Goal: Task Accomplishment & Management: Manage account settings

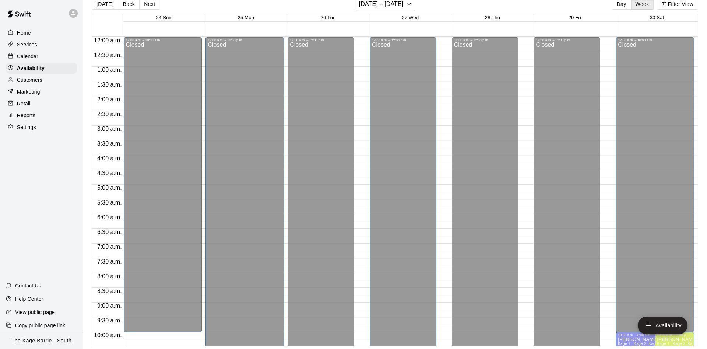
scroll to position [260, 0]
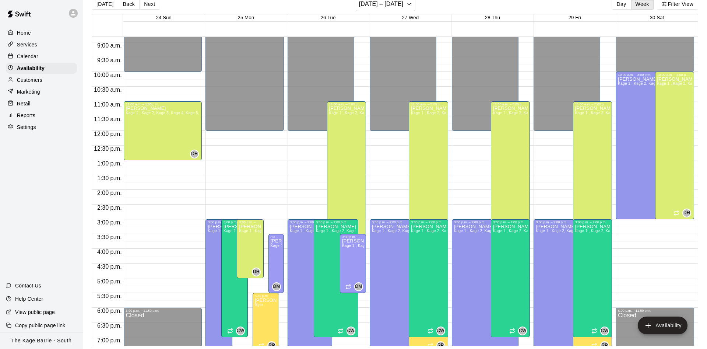
click at [27, 56] on p "Calendar" at bounding box center [27, 56] width 21 height 7
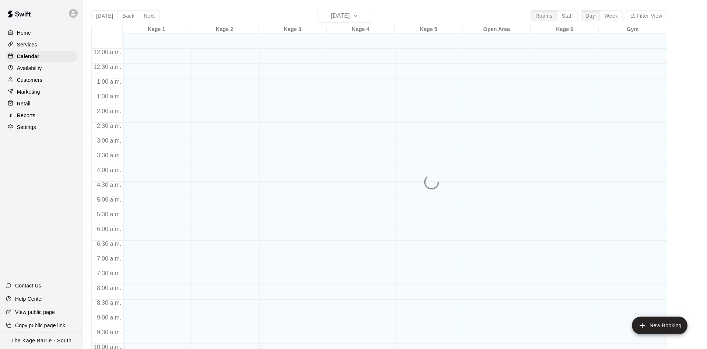
scroll to position [377, 0]
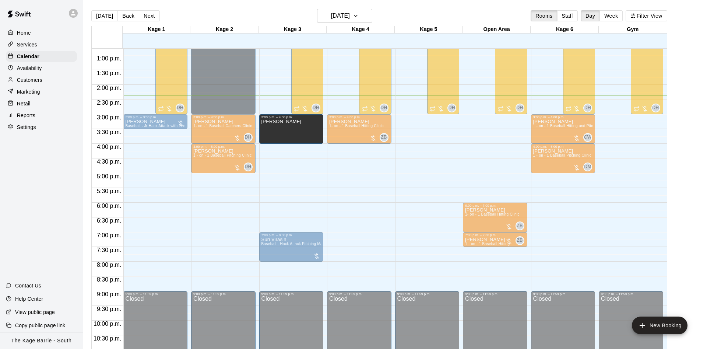
drag, startPoint x: 422, startPoint y: 130, endPoint x: 299, endPoint y: 133, distance: 123.1
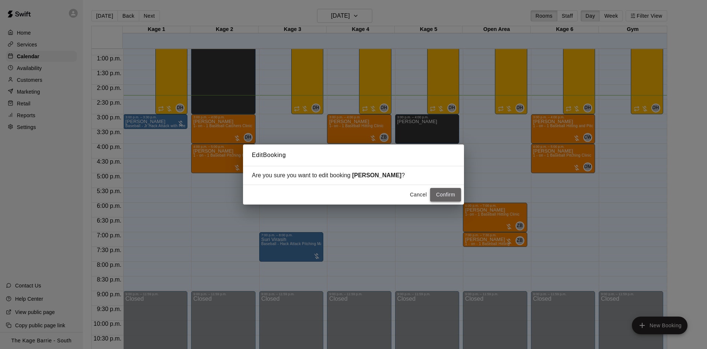
click at [448, 192] on button "Confirm" at bounding box center [445, 195] width 31 height 14
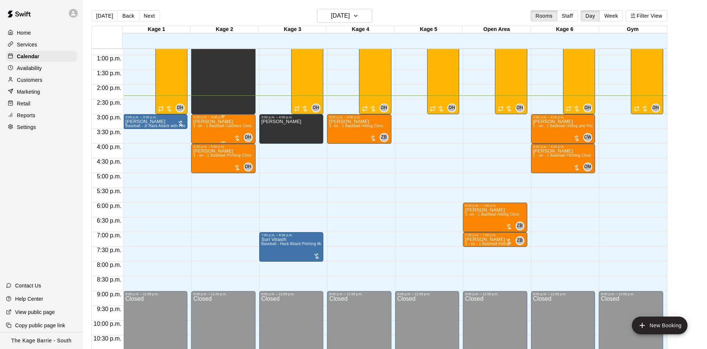
click at [203, 122] on p "Reid Asselin" at bounding box center [222, 122] width 59 height 0
click at [199, 126] on button "edit" at bounding box center [199, 130] width 15 height 15
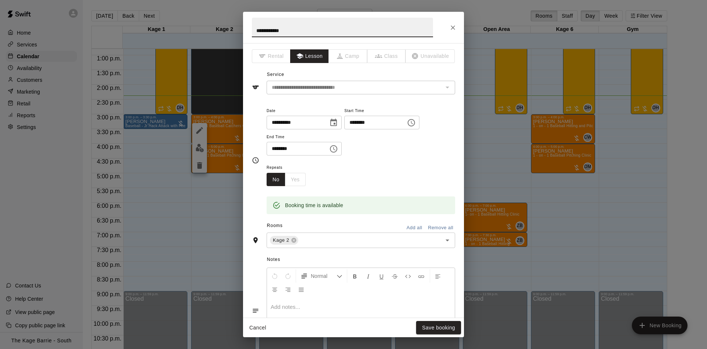
click at [451, 23] on button "Close" at bounding box center [453, 27] width 13 height 13
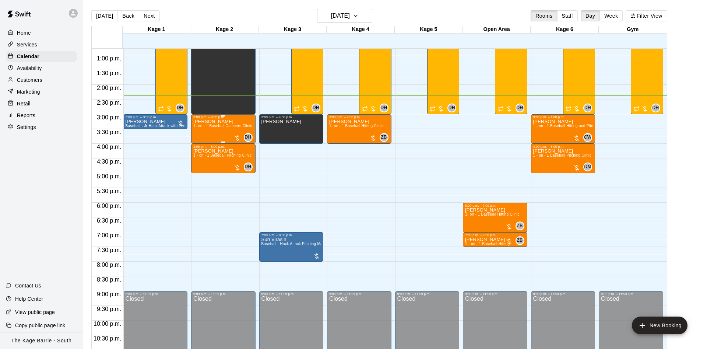
click at [225, 128] on span "1- on - 1 Baseball Catchers Clinic" at bounding box center [222, 126] width 59 height 4
click at [202, 152] on img "edit" at bounding box center [200, 150] width 8 height 8
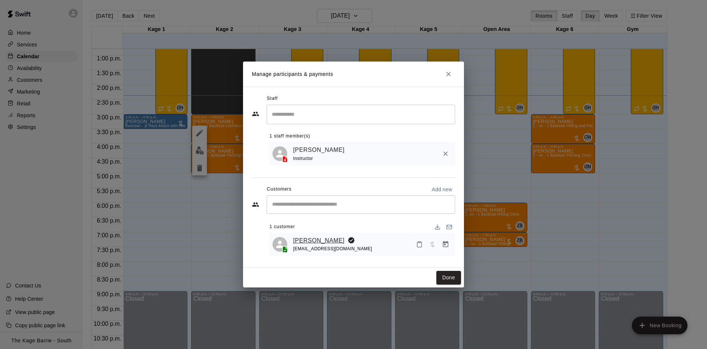
click at [318, 240] on link "Reid Asselin" at bounding box center [319, 241] width 52 height 10
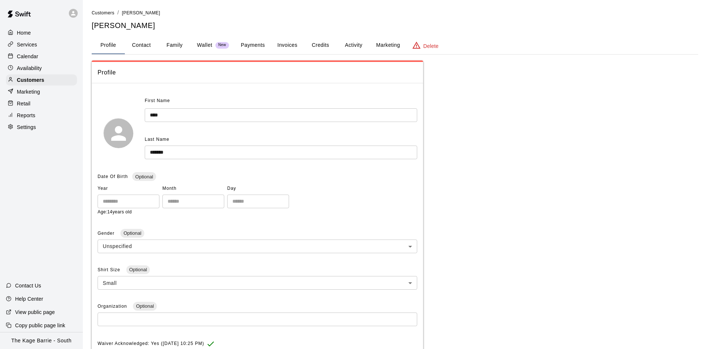
click at [353, 42] on button "Activity" at bounding box center [353, 45] width 33 height 18
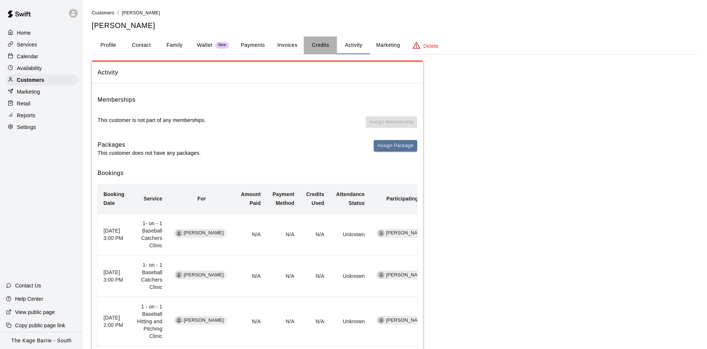
click at [328, 48] on button "Credits" at bounding box center [320, 45] width 33 height 18
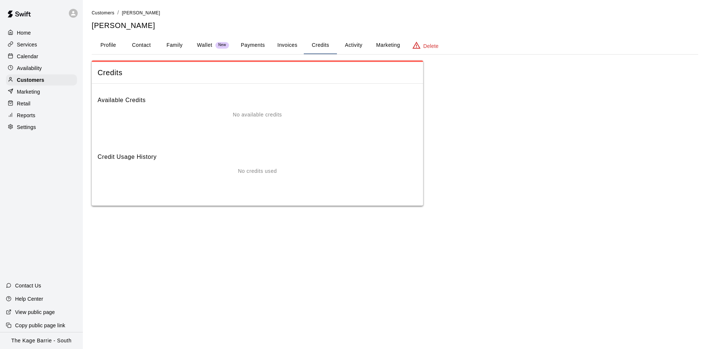
click at [359, 47] on button "Activity" at bounding box center [353, 45] width 33 height 18
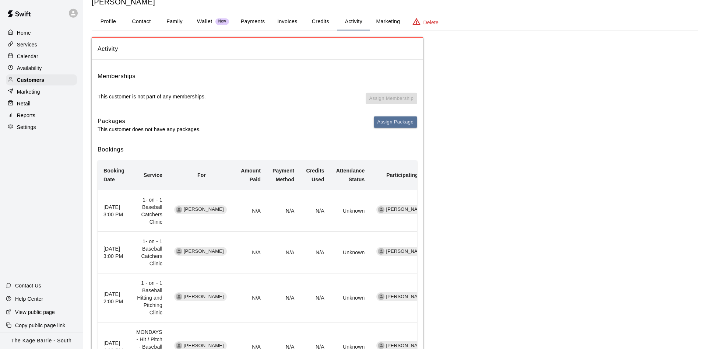
scroll to position [38, 0]
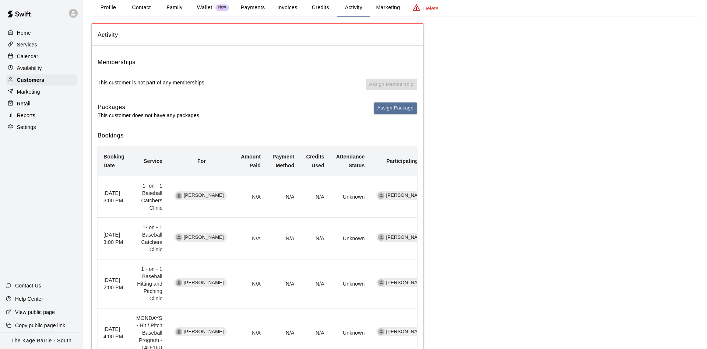
click at [24, 58] on p "Calendar" at bounding box center [27, 56] width 21 height 7
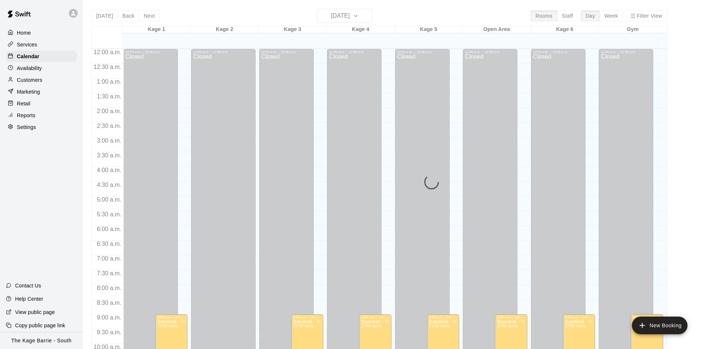
scroll to position [377, 0]
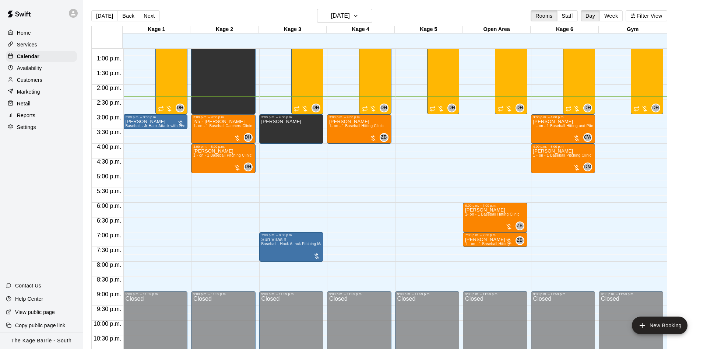
click at [385, 11] on div "Today Back Next Monday Aug 18 Rooms Staff Day Week Filter View" at bounding box center [379, 17] width 576 height 17
click at [364, 10] on button "[DATE]" at bounding box center [344, 16] width 55 height 14
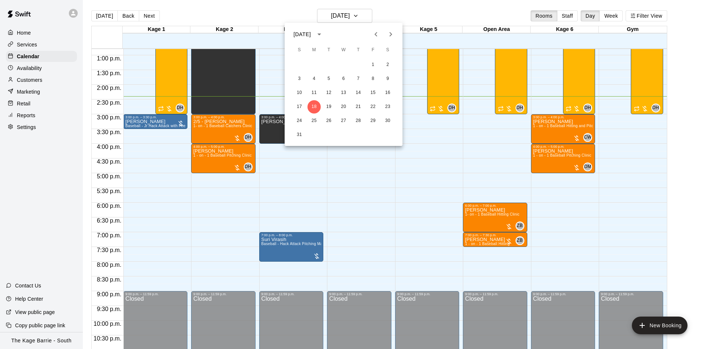
click at [374, 38] on icon "Previous month" at bounding box center [376, 34] width 9 height 9
click at [314, 109] on button "21" at bounding box center [314, 106] width 13 height 13
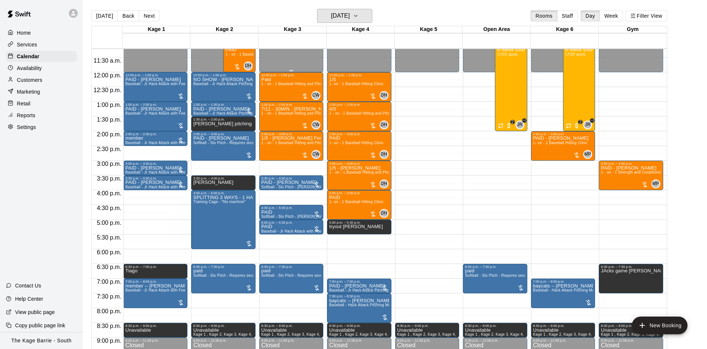
scroll to position [284, 0]
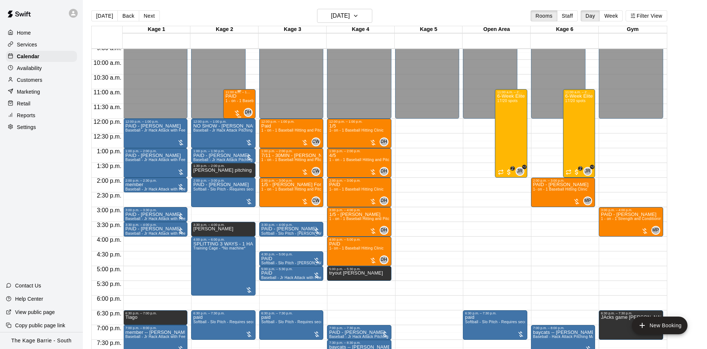
click at [226, 101] on span "1 - on - 1 Baseball Hitting and Pitching Clinic" at bounding box center [264, 101] width 78 height 4
drag, startPoint x: 196, startPoint y: 85, endPoint x: 159, endPoint y: 43, distance: 56.1
click at [194, 83] on div at bounding box center [353, 174] width 707 height 349
click at [99, 14] on button "[DATE]" at bounding box center [104, 15] width 27 height 11
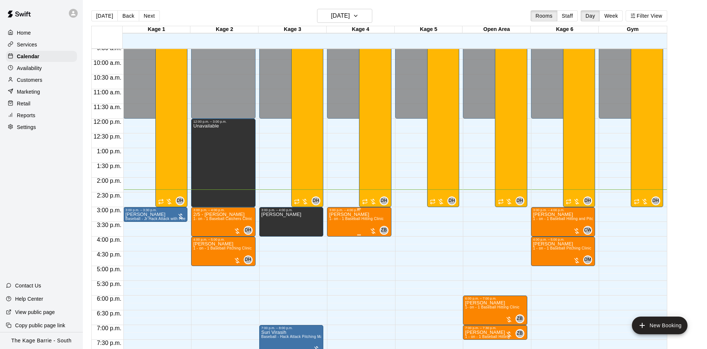
click at [338, 216] on icon "edit" at bounding box center [336, 220] width 9 height 9
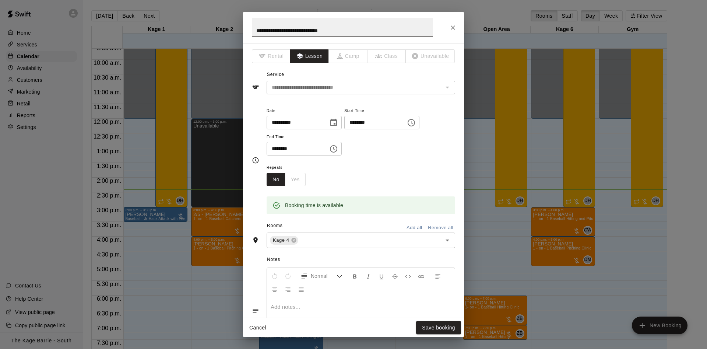
click at [255, 32] on input "**********" at bounding box center [342, 28] width 181 height 20
type input "**********"
click at [438, 325] on button "Save booking" at bounding box center [438, 328] width 45 height 14
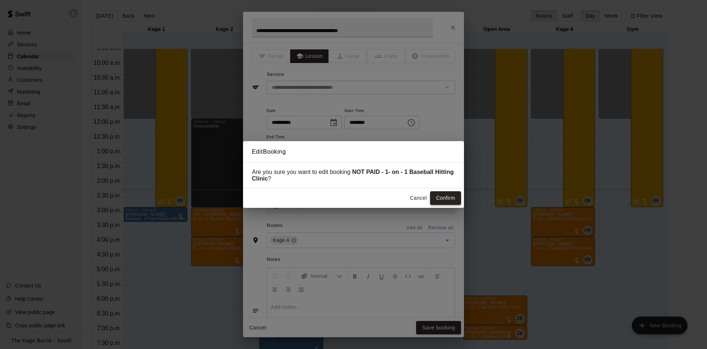
click at [445, 196] on button "Confirm" at bounding box center [445, 198] width 31 height 14
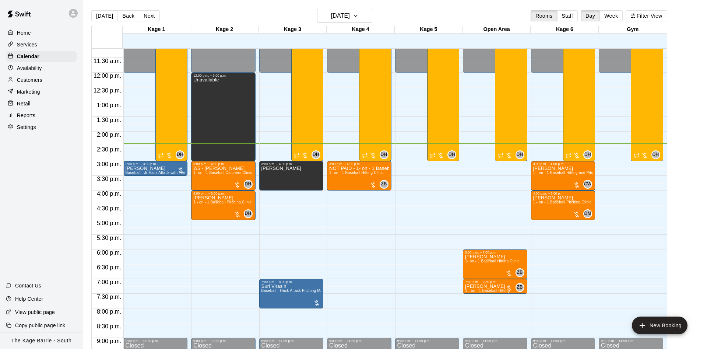
scroll to position [330, 0]
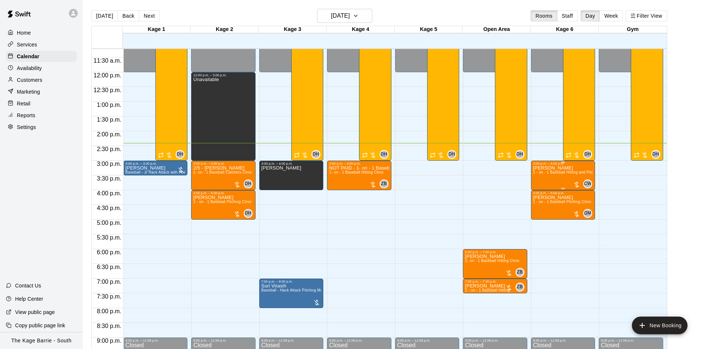
click at [550, 179] on div "Jack Berry 1 - on - 1 Baseball Hitting and Pitching Clinic" at bounding box center [563, 339] width 60 height 349
click at [543, 192] on img "edit" at bounding box center [540, 192] width 8 height 8
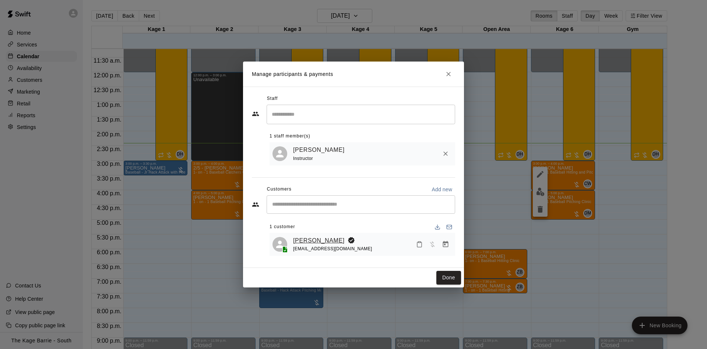
click at [307, 239] on link "Jack Berry" at bounding box center [319, 241] width 52 height 10
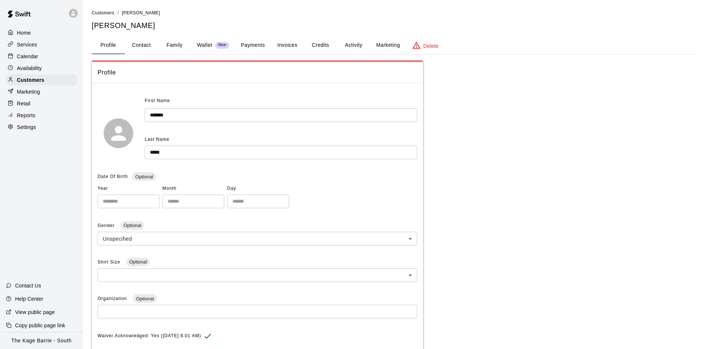
click at [353, 40] on button "Activity" at bounding box center [353, 45] width 33 height 18
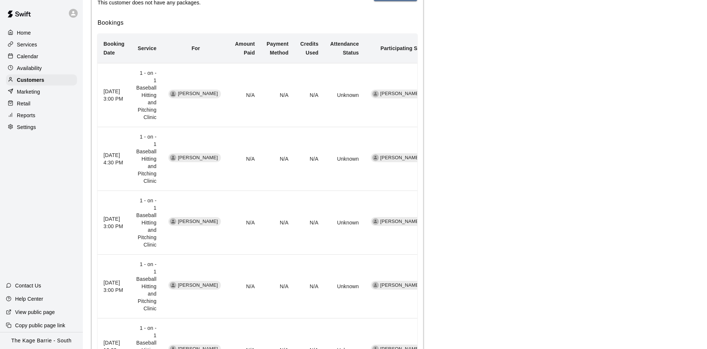
scroll to position [301, 0]
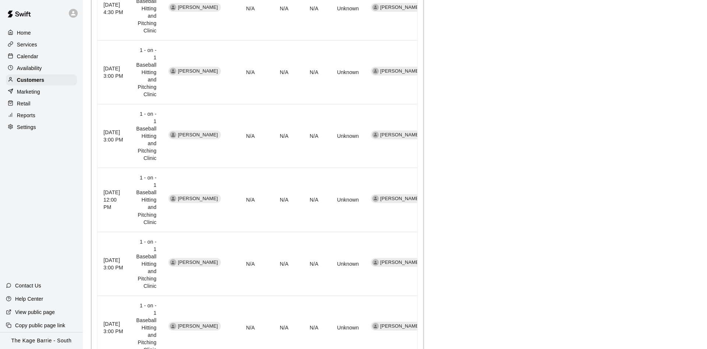
click at [23, 55] on p "Calendar" at bounding box center [27, 56] width 21 height 7
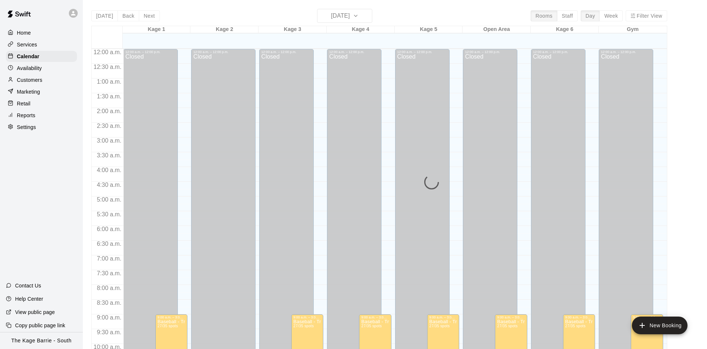
scroll to position [377, 0]
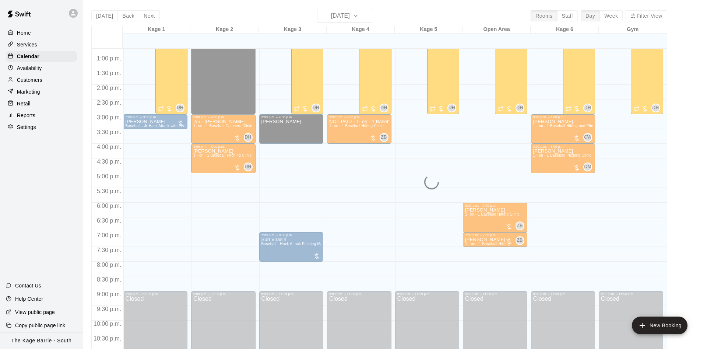
click at [350, 14] on div "Today Back Next Monday Aug 18 Rooms Staff Day Week Filter View Kage 1 18 Mon Ka…" at bounding box center [379, 183] width 576 height 349
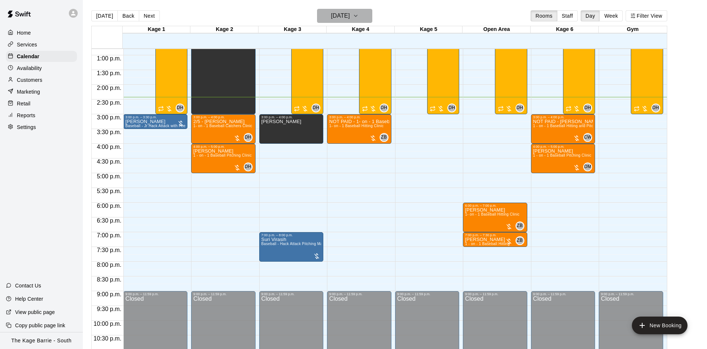
click at [350, 15] on h6 "[DATE]" at bounding box center [340, 16] width 19 height 10
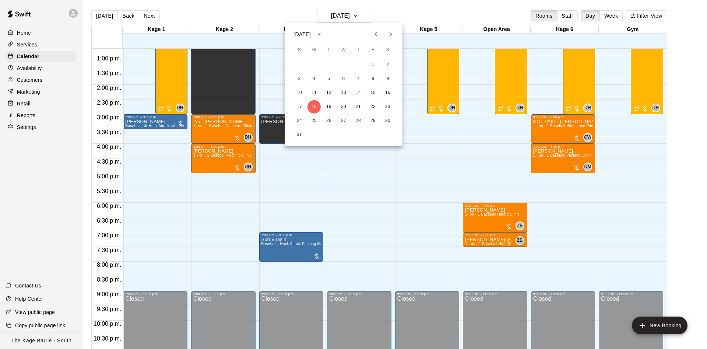
click at [322, 92] on div "10 11 12 13 14 15 16" at bounding box center [344, 92] width 118 height 13
click at [325, 92] on button "12" at bounding box center [328, 92] width 13 height 13
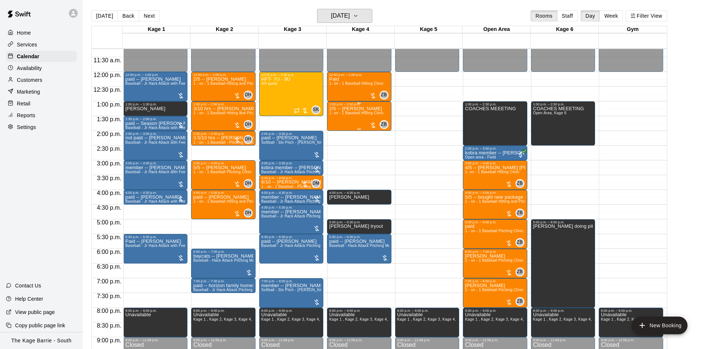
scroll to position [330, 0]
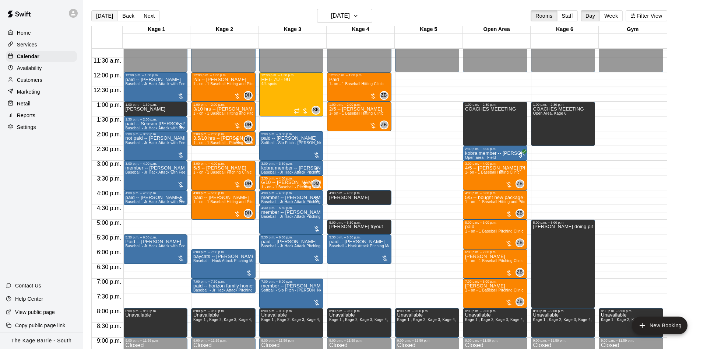
click at [102, 18] on button "[DATE]" at bounding box center [104, 15] width 27 height 11
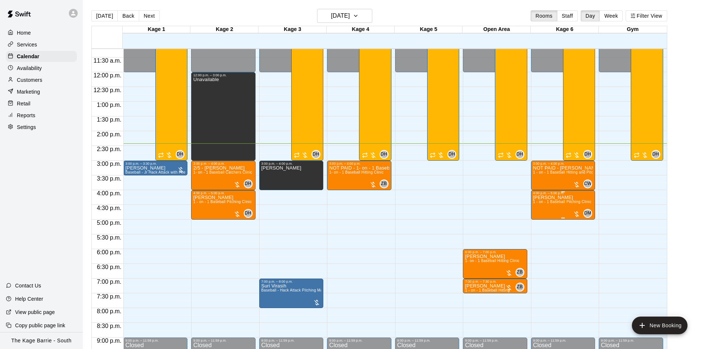
click at [538, 209] on button "edit" at bounding box center [540, 203] width 15 height 15
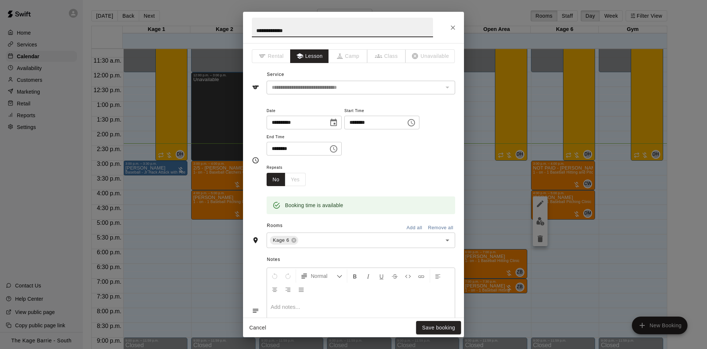
click at [255, 31] on input "**********" at bounding box center [342, 28] width 181 height 20
type input "**********"
click at [431, 324] on button "Save booking" at bounding box center [438, 328] width 45 height 14
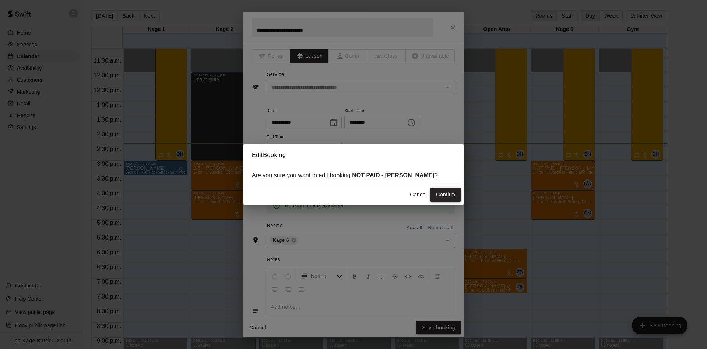
click at [452, 194] on button "Confirm" at bounding box center [445, 195] width 31 height 14
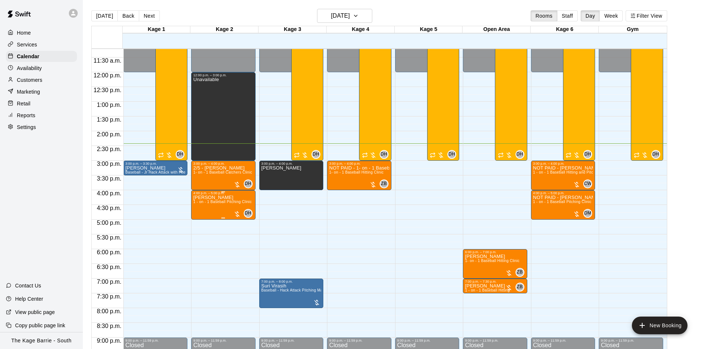
click at [200, 220] on img "edit" at bounding box center [200, 221] width 8 height 8
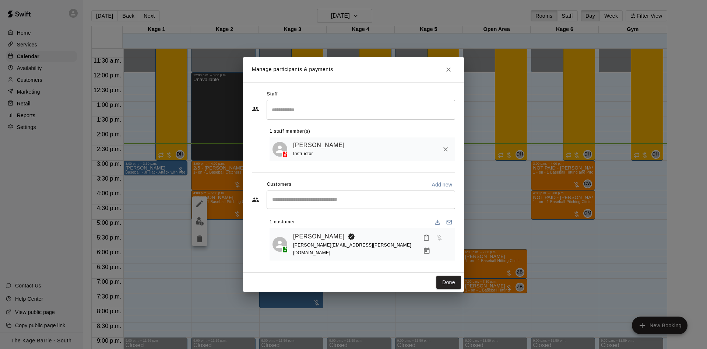
click at [314, 237] on link "Jonathan Walker" at bounding box center [319, 237] width 52 height 10
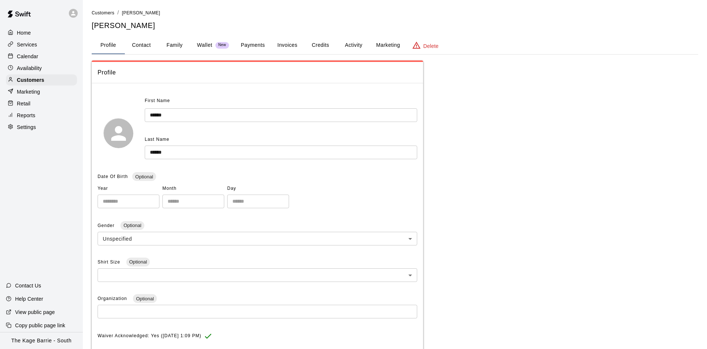
click at [354, 39] on button "Activity" at bounding box center [353, 45] width 33 height 18
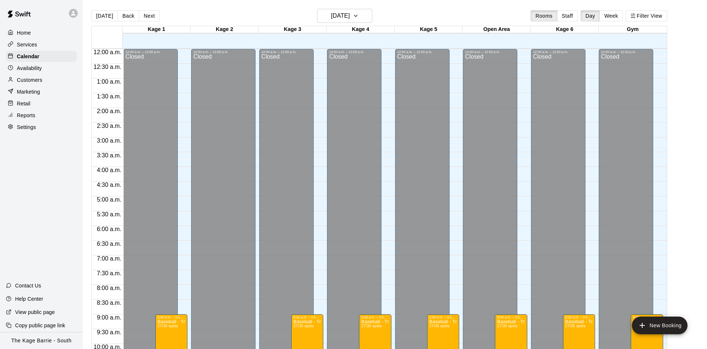
scroll to position [377, 0]
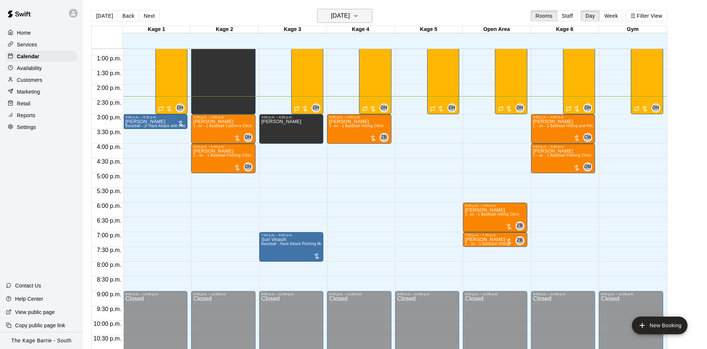
click at [350, 15] on h6 "[DATE]" at bounding box center [340, 16] width 19 height 10
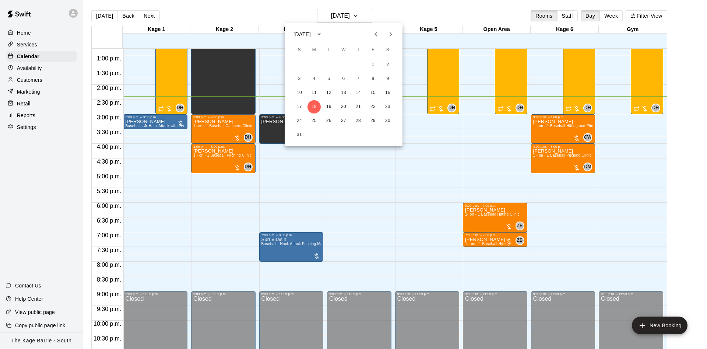
click at [372, 34] on icon "Previous month" at bounding box center [376, 34] width 9 height 9
click at [318, 82] on button "7" at bounding box center [314, 78] width 13 height 13
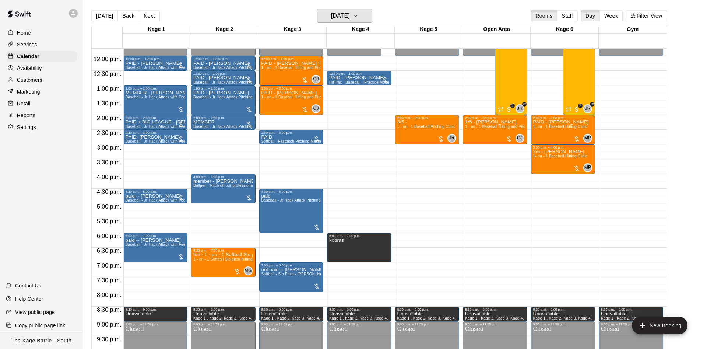
scroll to position [330, 0]
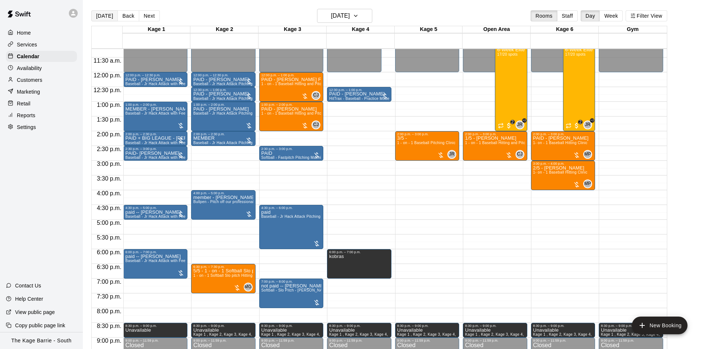
click at [100, 14] on button "[DATE]" at bounding box center [104, 15] width 27 height 11
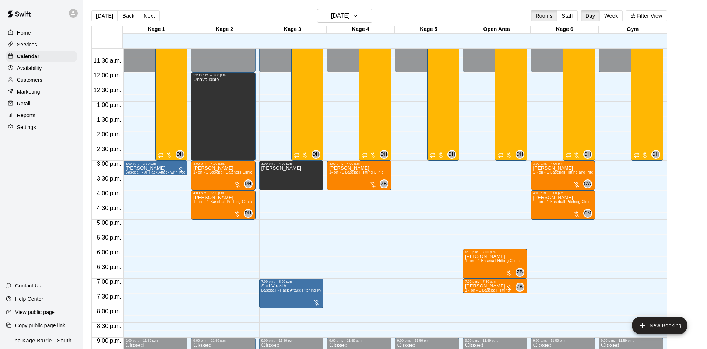
click at [215, 168] on p "Reid Asselin" at bounding box center [222, 168] width 59 height 0
click at [199, 172] on button "edit" at bounding box center [199, 176] width 15 height 15
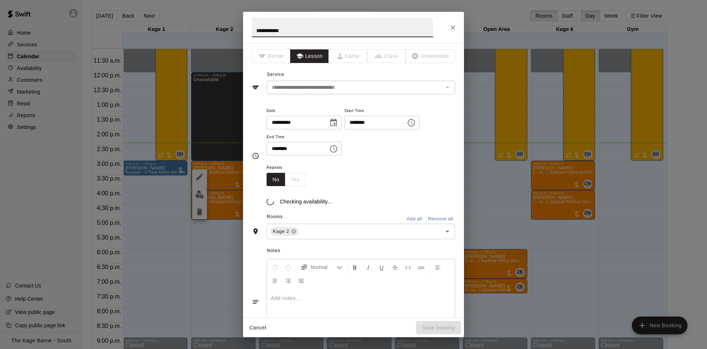
click at [255, 28] on input "**********" at bounding box center [342, 28] width 181 height 20
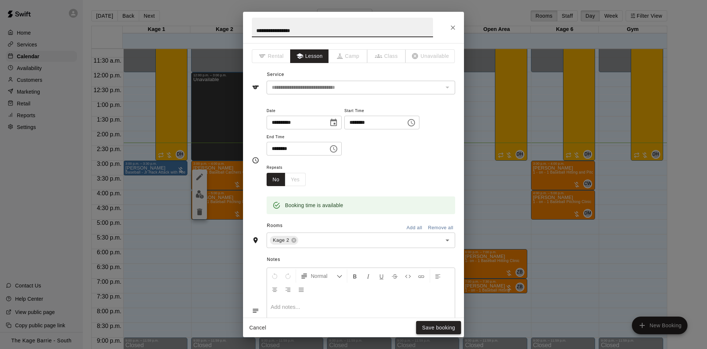
type input "**********"
click at [438, 324] on button "Save booking" at bounding box center [438, 328] width 45 height 14
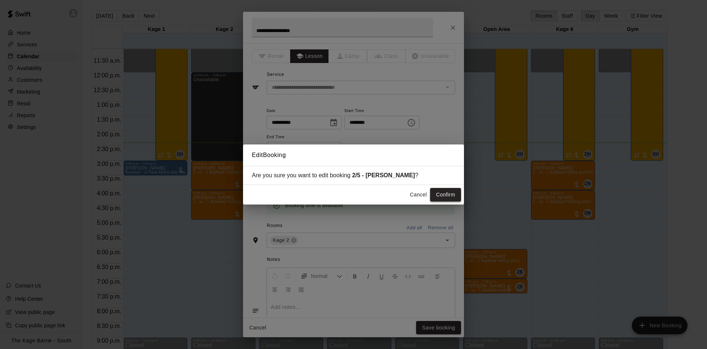
click at [449, 193] on button "Confirm" at bounding box center [445, 195] width 31 height 14
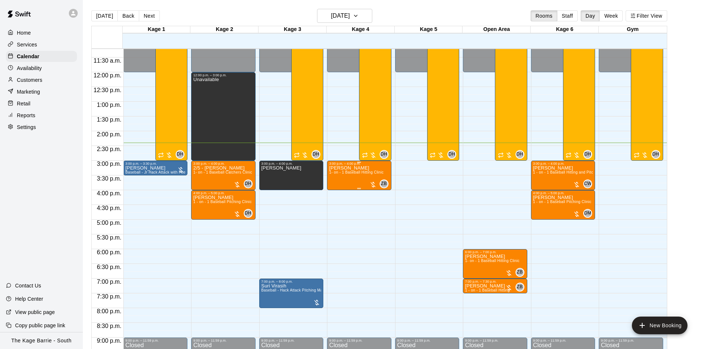
click at [349, 174] on span "1- on - 1 Baseball Hitting Clinic" at bounding box center [356, 172] width 55 height 4
click at [336, 194] on img "edit" at bounding box center [336, 197] width 8 height 8
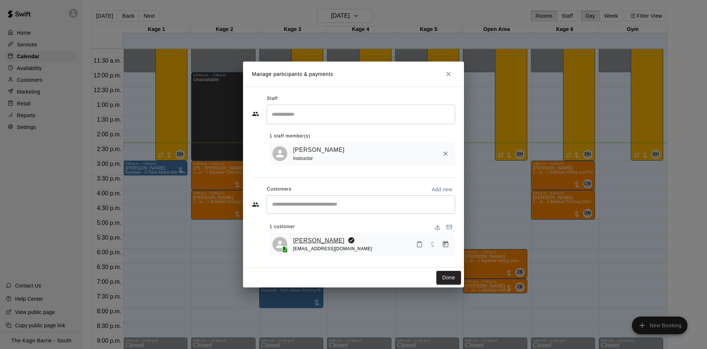
click at [320, 237] on link "[PERSON_NAME]" at bounding box center [319, 241] width 52 height 10
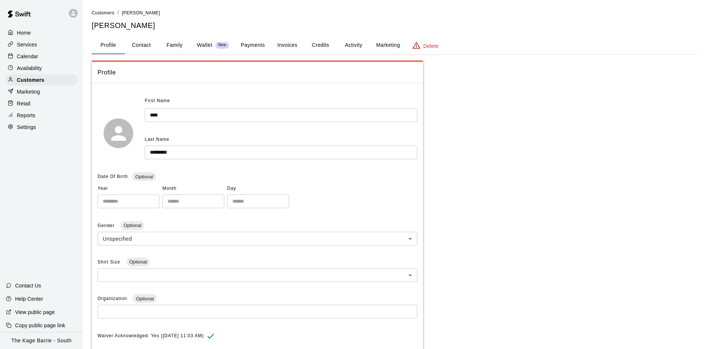
click at [360, 46] on button "Activity" at bounding box center [353, 45] width 33 height 18
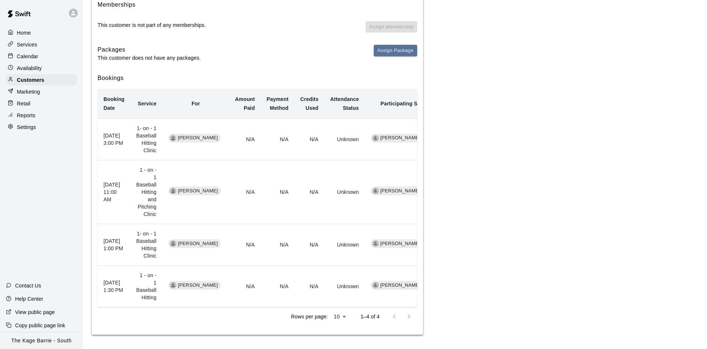
scroll to position [96, 0]
click at [40, 50] on div "Services" at bounding box center [41, 44] width 71 height 11
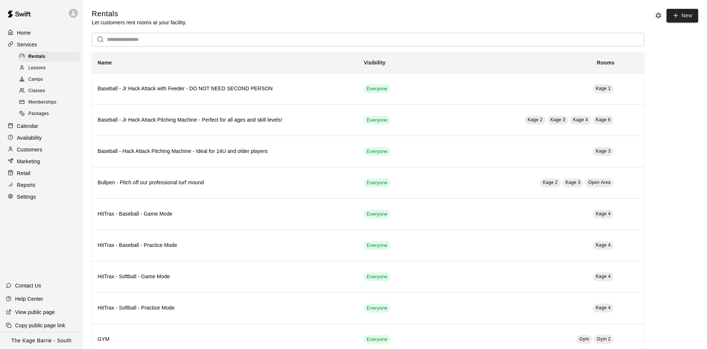
click at [28, 129] on p "Calendar" at bounding box center [27, 125] width 21 height 7
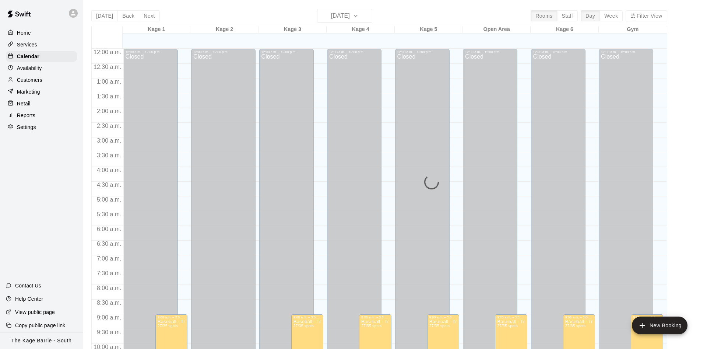
scroll to position [377, 0]
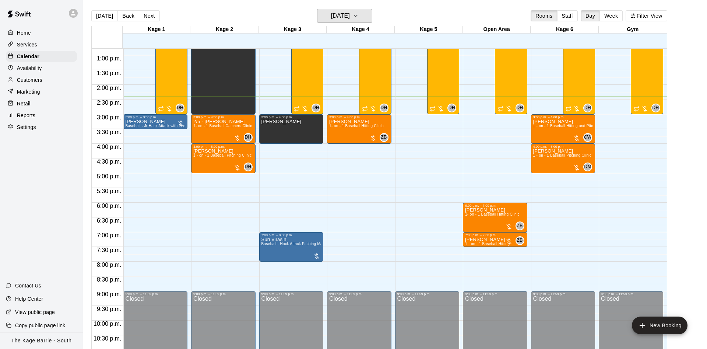
click at [350, 17] on h6 "[DATE]" at bounding box center [340, 16] width 19 height 10
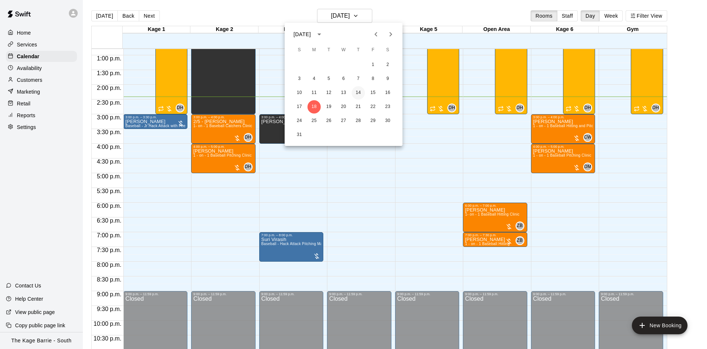
click at [358, 94] on button "14" at bounding box center [358, 92] width 13 height 13
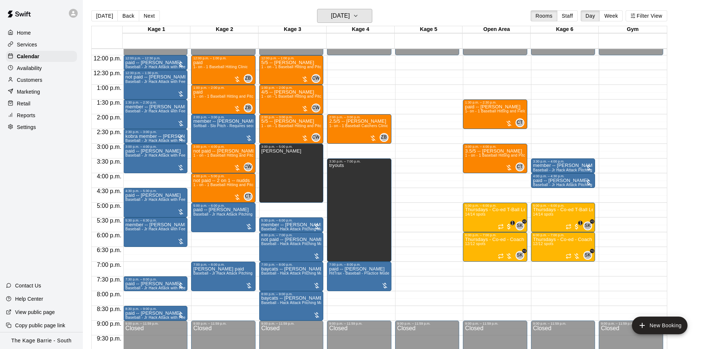
scroll to position [330, 0]
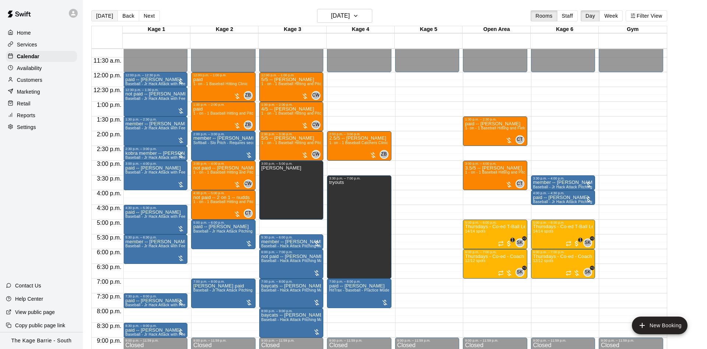
click at [109, 19] on button "[DATE]" at bounding box center [104, 15] width 27 height 11
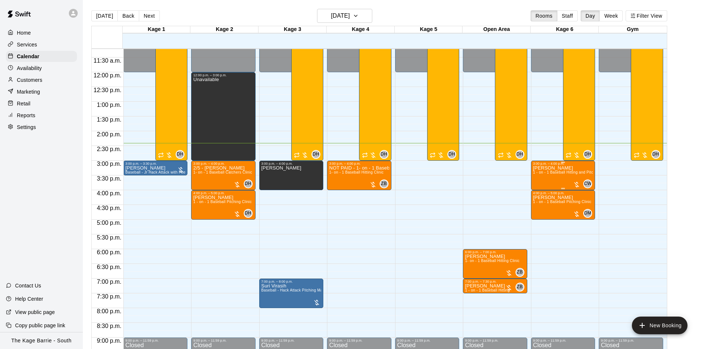
click at [549, 168] on p "Jack Berry" at bounding box center [563, 168] width 60 height 0
click at [543, 174] on icon "edit" at bounding box center [540, 176] width 9 height 9
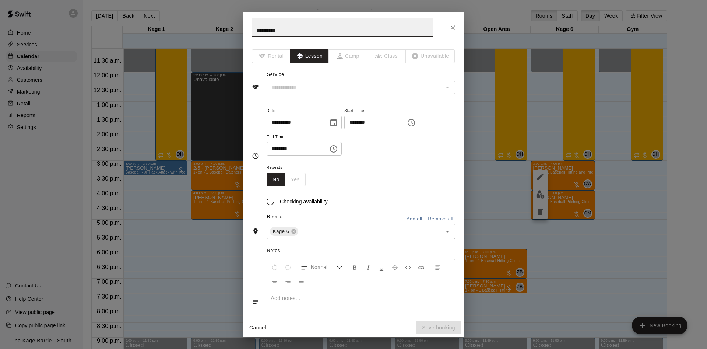
type input "**********"
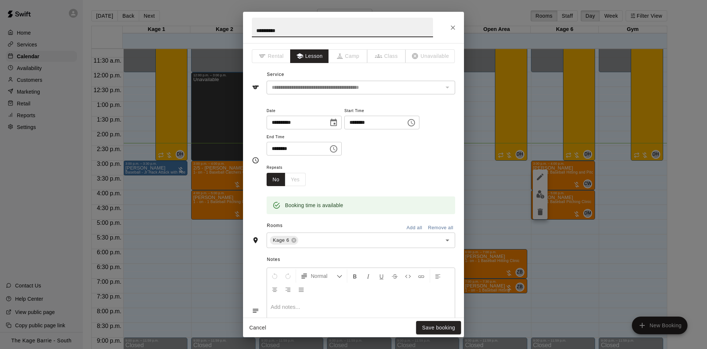
click at [252, 31] on input "**********" at bounding box center [342, 28] width 181 height 20
type input "**********"
click at [448, 332] on button "Save booking" at bounding box center [438, 328] width 45 height 14
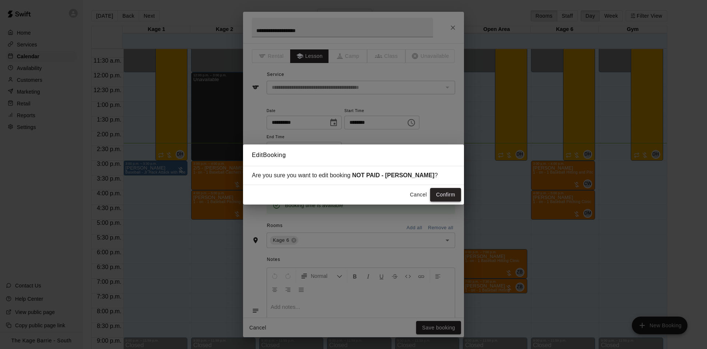
click at [451, 194] on button "Confirm" at bounding box center [445, 195] width 31 height 14
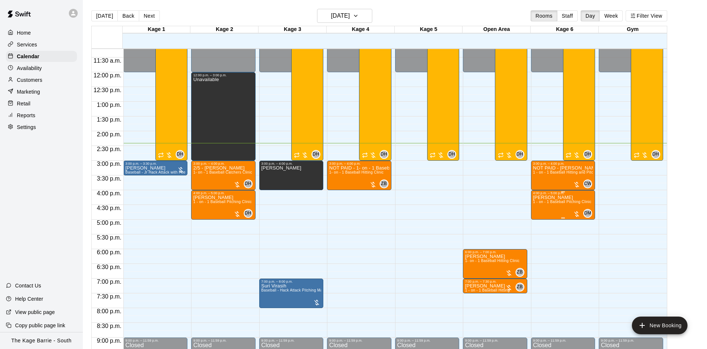
click at [544, 203] on span "1 - on - 1 Baseball Pitching Clinic" at bounding box center [562, 202] width 58 height 4
click at [542, 228] on img "edit" at bounding box center [540, 226] width 8 height 8
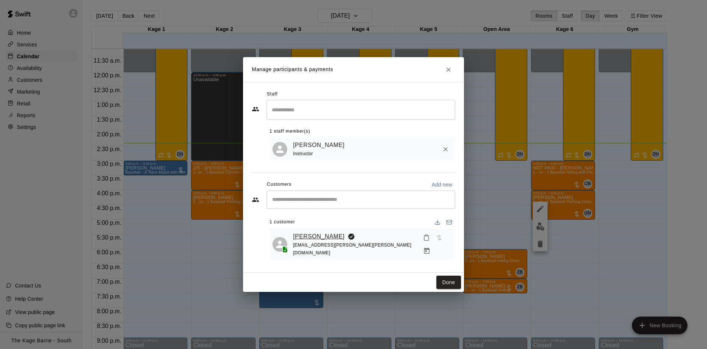
click at [317, 240] on link "Peter Critelli" at bounding box center [319, 237] width 52 height 10
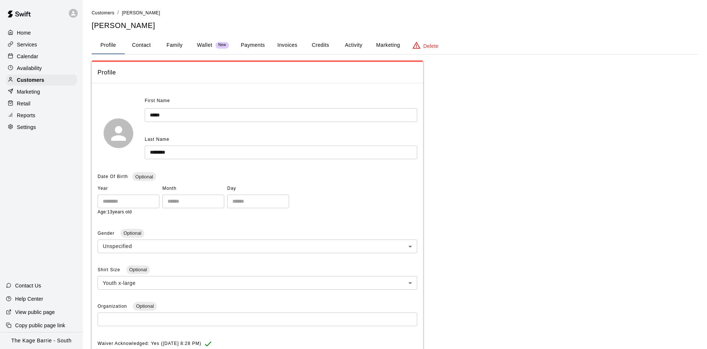
click at [355, 40] on button "Activity" at bounding box center [353, 45] width 33 height 18
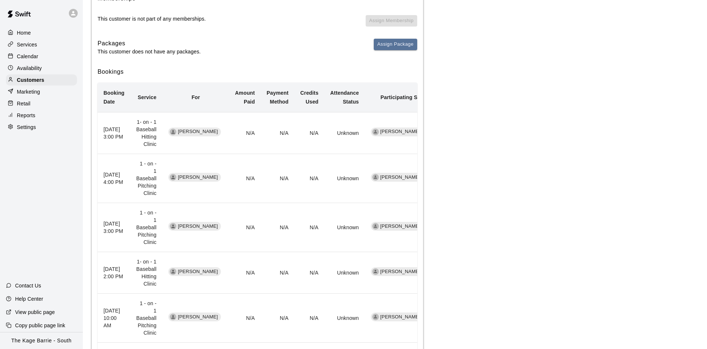
scroll to position [113, 0]
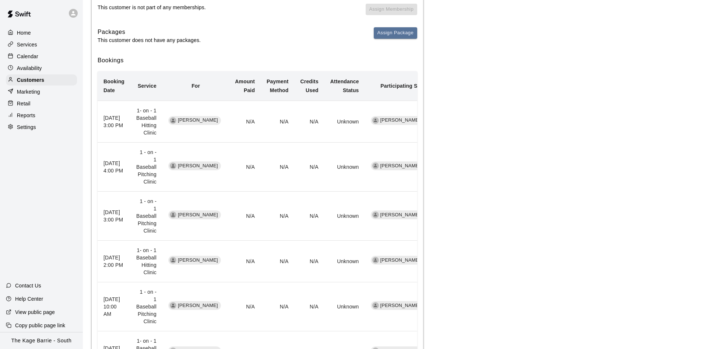
click at [53, 61] on div "Calendar" at bounding box center [41, 56] width 71 height 11
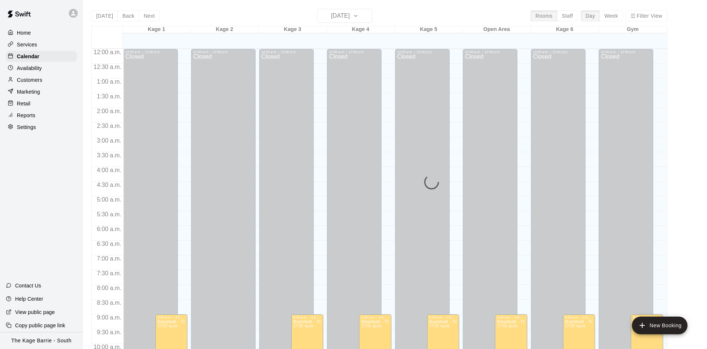
scroll to position [377, 0]
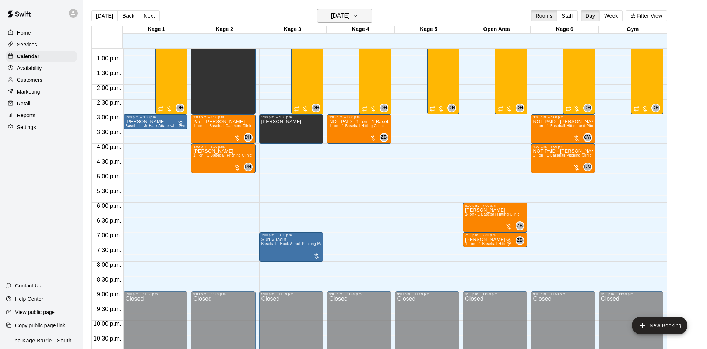
click at [350, 17] on h6 "[DATE]" at bounding box center [340, 16] width 19 height 10
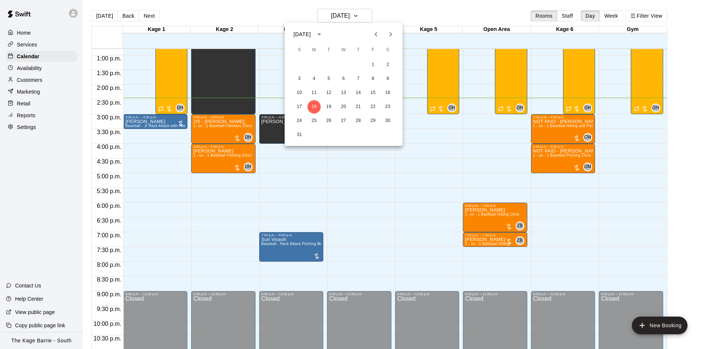
click at [378, 37] on icon "Previous month" at bounding box center [376, 34] width 9 height 9
click at [342, 104] on button "23" at bounding box center [343, 106] width 13 height 13
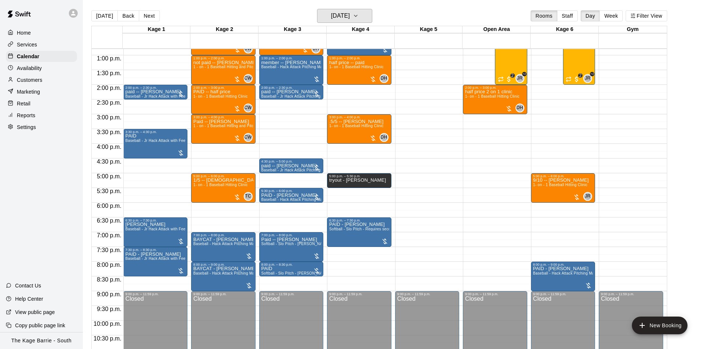
scroll to position [330, 0]
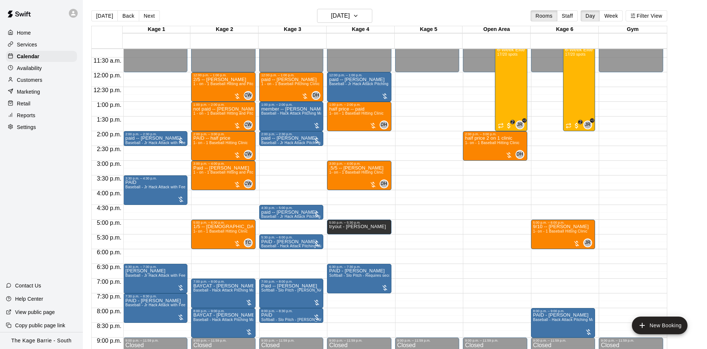
click at [106, 14] on button "[DATE]" at bounding box center [104, 15] width 27 height 11
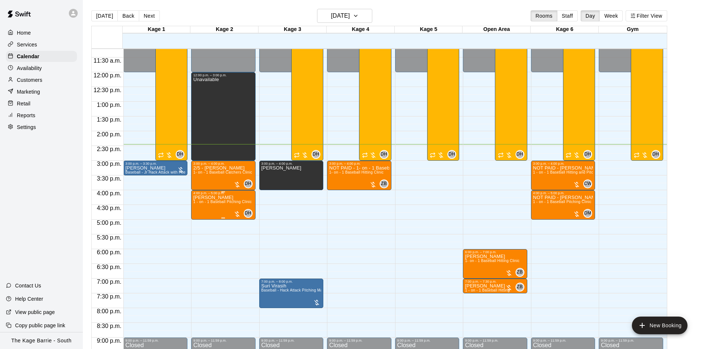
click at [215, 204] on span "1 - on - 1 Baseball Pitching Clinic" at bounding box center [222, 202] width 58 height 4
click at [197, 205] on icon "edit" at bounding box center [199, 208] width 9 height 9
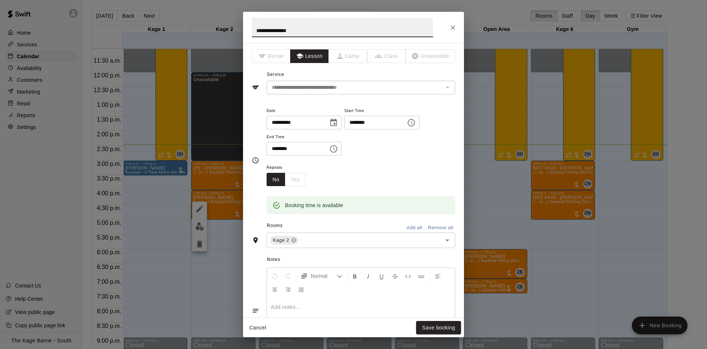
click at [255, 31] on input "**********" at bounding box center [342, 28] width 181 height 20
type input "**********"
click at [456, 330] on button "Save booking" at bounding box center [438, 328] width 45 height 14
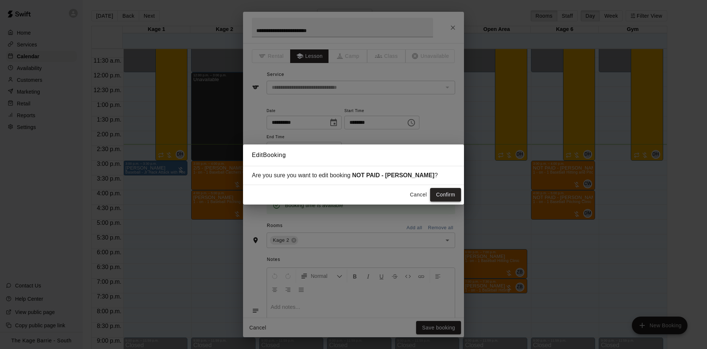
click at [447, 197] on button "Confirm" at bounding box center [445, 195] width 31 height 14
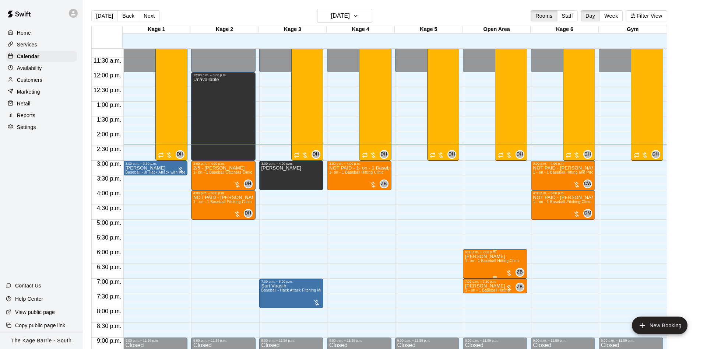
click at [495, 263] on span "1- on - 1 Baseball Hitting Clinic" at bounding box center [492, 261] width 55 height 4
click at [472, 282] on button "edit" at bounding box center [472, 285] width 15 height 14
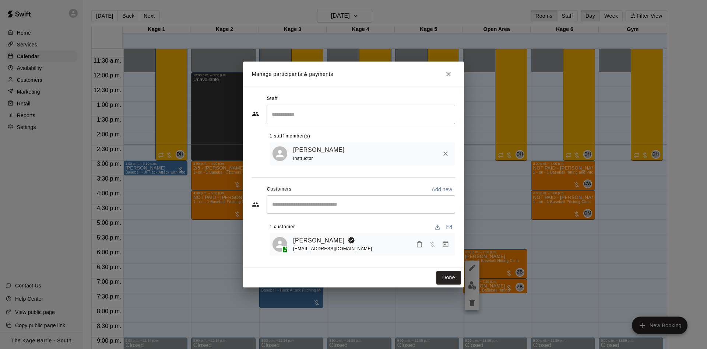
click at [326, 237] on link "Matthew Money" at bounding box center [319, 241] width 52 height 10
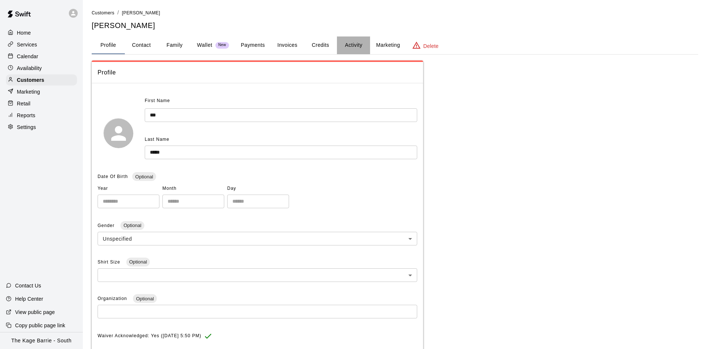
click at [365, 45] on button "Activity" at bounding box center [353, 45] width 33 height 18
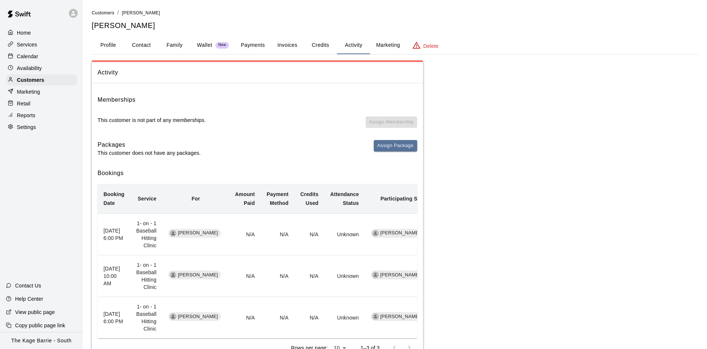
click at [62, 56] on div "Calendar" at bounding box center [41, 56] width 71 height 11
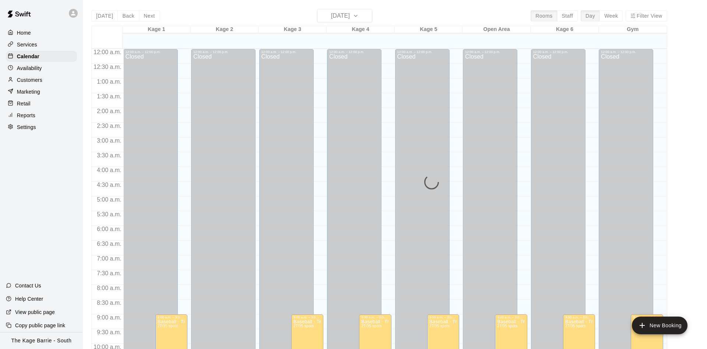
scroll to position [377, 0]
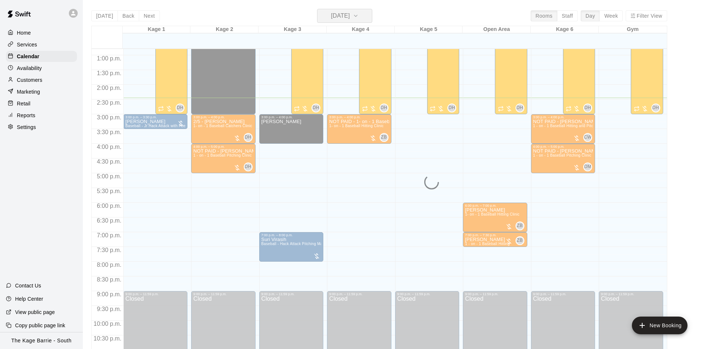
click at [362, 16] on button "[DATE]" at bounding box center [344, 16] width 55 height 14
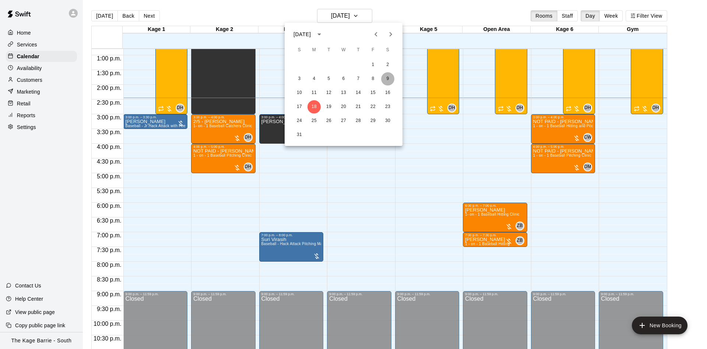
click at [392, 81] on button "9" at bounding box center [387, 78] width 13 height 13
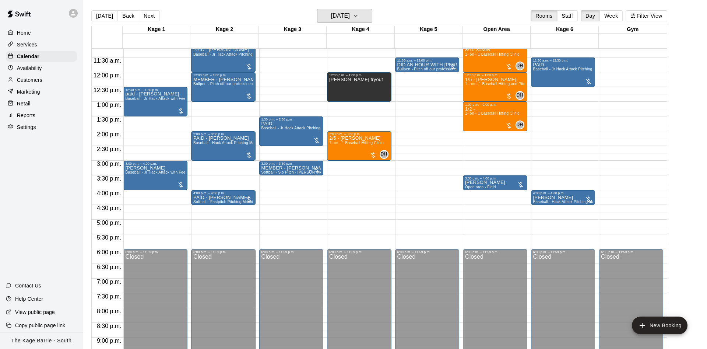
scroll to position [284, 0]
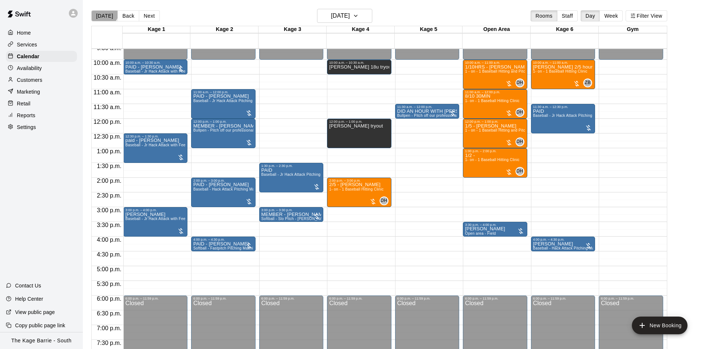
click at [101, 11] on button "[DATE]" at bounding box center [104, 15] width 27 height 11
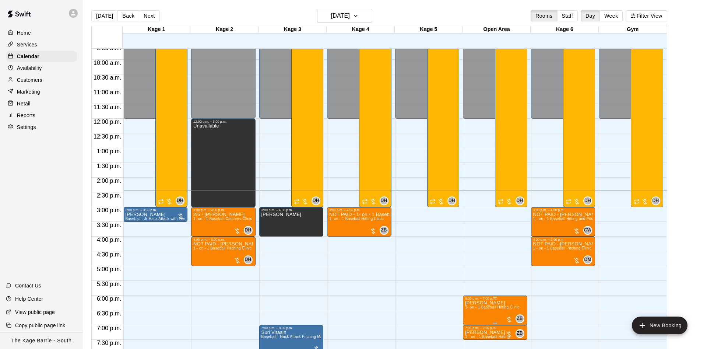
click at [476, 303] on p "Matthew Money" at bounding box center [492, 303] width 55 height 0
click at [473, 307] on button "edit" at bounding box center [472, 300] width 15 height 15
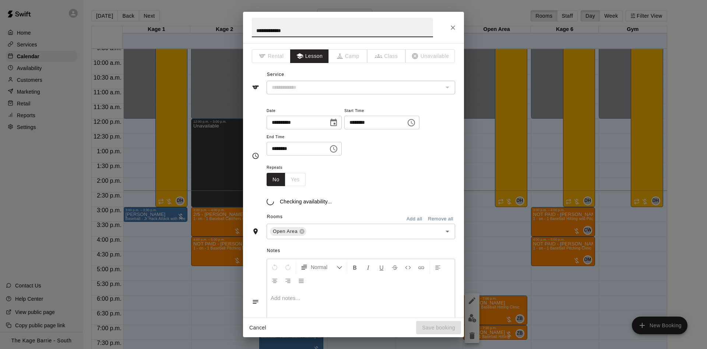
type input "**********"
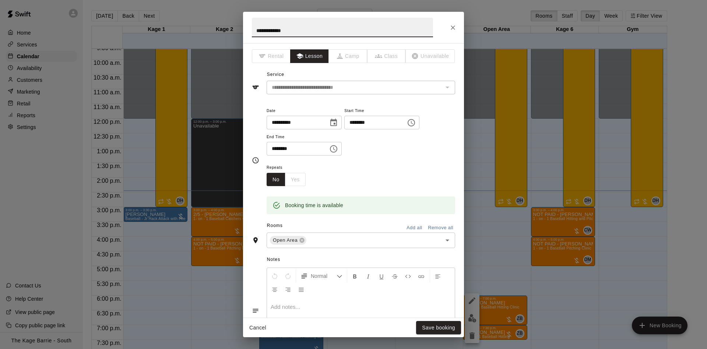
click at [253, 28] on input "**********" at bounding box center [342, 28] width 181 height 20
type input "**********"
click at [451, 323] on button "Save booking" at bounding box center [438, 328] width 45 height 14
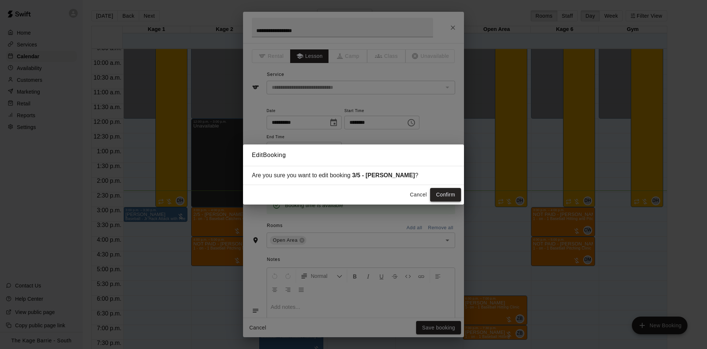
drag, startPoint x: 453, startPoint y: 184, endPoint x: 450, endPoint y: 190, distance: 6.9
click at [451, 185] on div "Are you sure you want to edit booking 3/5 - Matthew Money ?" at bounding box center [353, 175] width 221 height 19
click at [450, 191] on button "Confirm" at bounding box center [445, 195] width 31 height 14
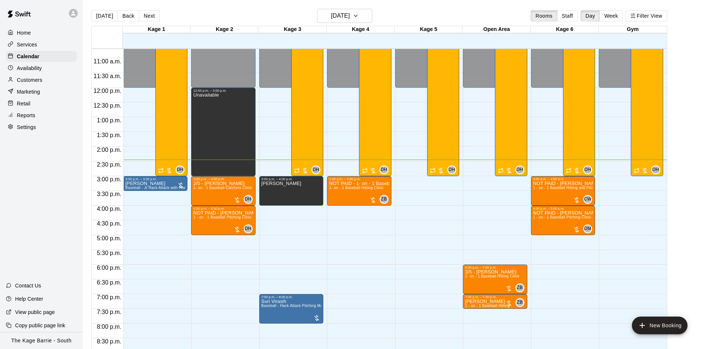
scroll to position [330, 0]
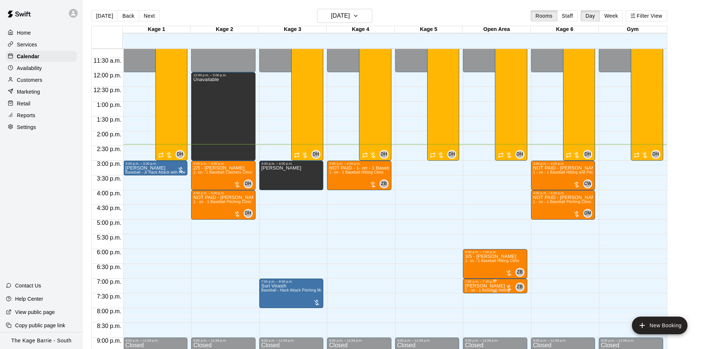
click at [475, 310] on img "edit" at bounding box center [472, 309] width 8 height 8
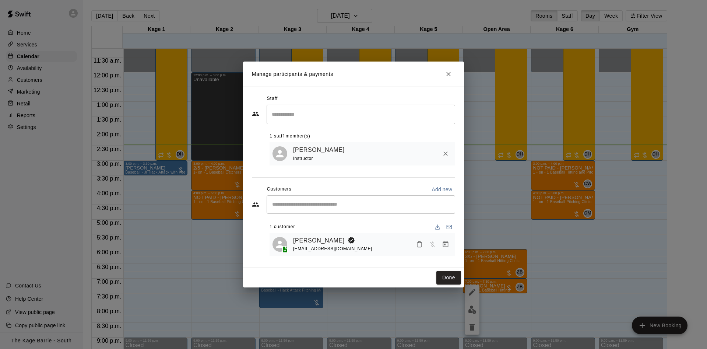
click at [302, 237] on link "[PERSON_NAME]" at bounding box center [319, 241] width 52 height 10
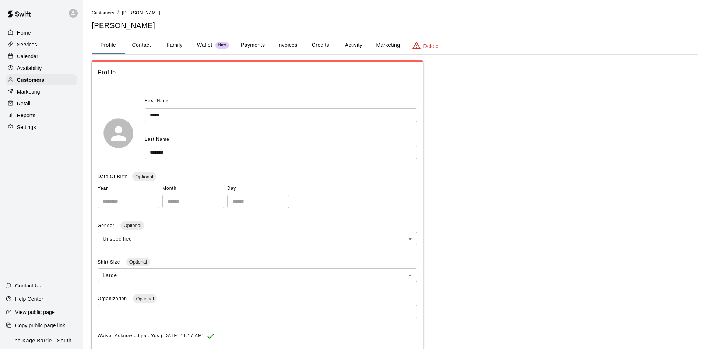
click at [354, 43] on button "Activity" at bounding box center [353, 45] width 33 height 18
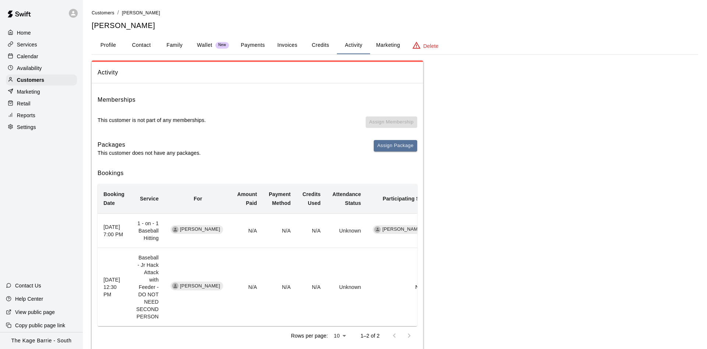
click at [31, 56] on p "Calendar" at bounding box center [27, 56] width 21 height 7
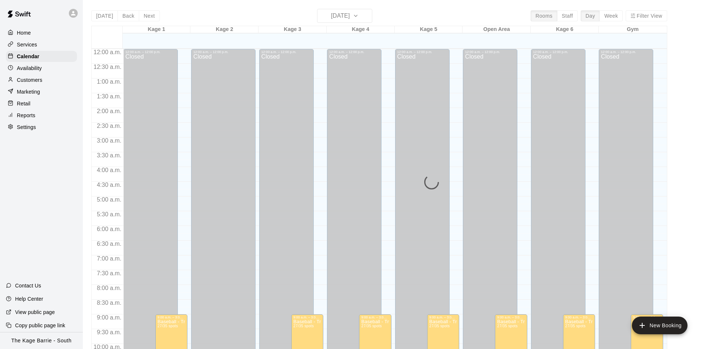
scroll to position [377, 0]
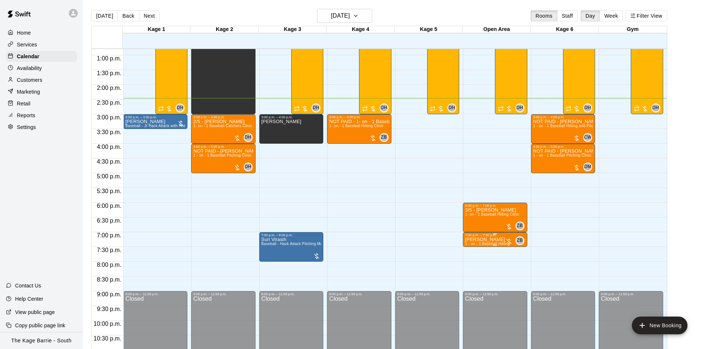
click at [485, 239] on p "[PERSON_NAME]" at bounding box center [487, 239] width 45 height 0
click at [472, 246] on icon "edit" at bounding box center [472, 248] width 9 height 9
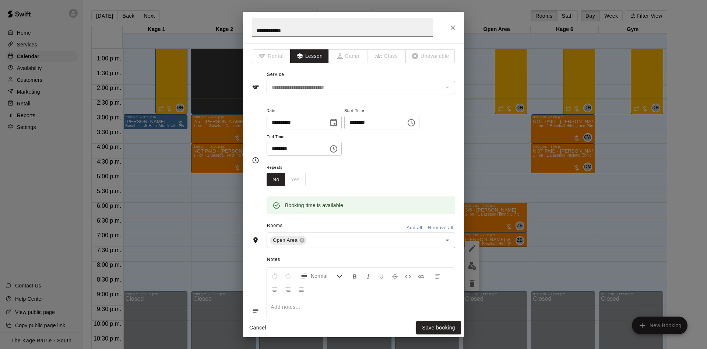
click at [255, 30] on input "**********" at bounding box center [342, 28] width 181 height 20
type input "**********"
click at [455, 325] on button "Save booking" at bounding box center [438, 328] width 45 height 14
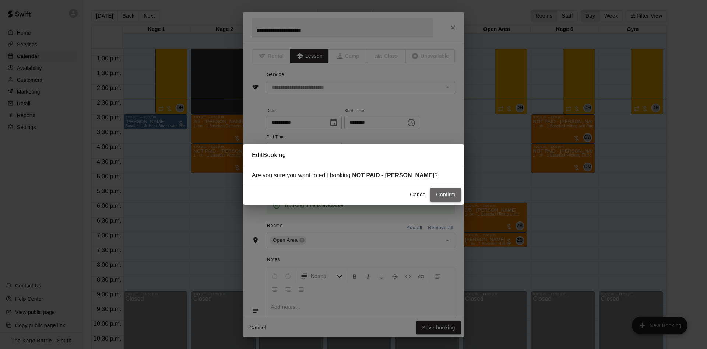
click at [452, 196] on button "Confirm" at bounding box center [445, 195] width 31 height 14
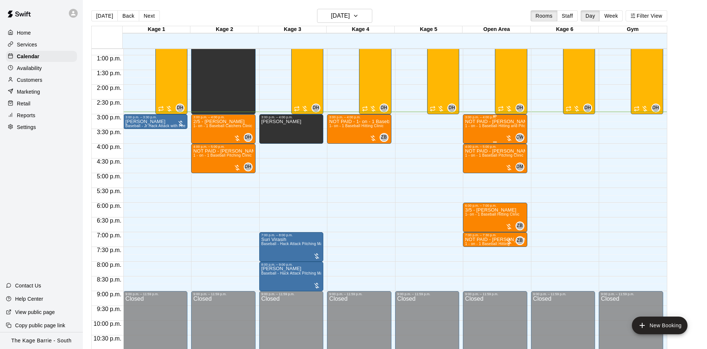
click at [492, 122] on p "NOT PAID - Jack Berry" at bounding box center [495, 122] width 60 height 0
click at [474, 130] on icon "edit" at bounding box center [472, 130] width 9 height 9
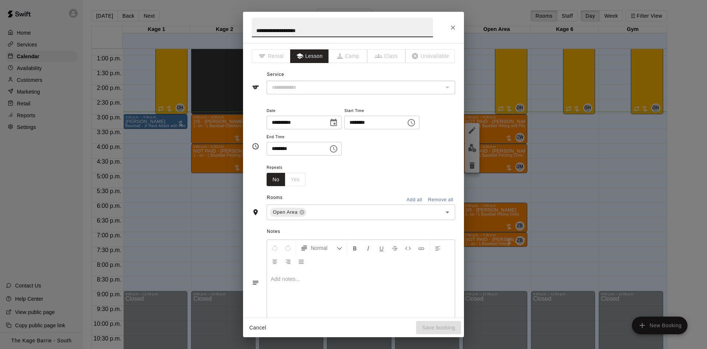
type input "**********"
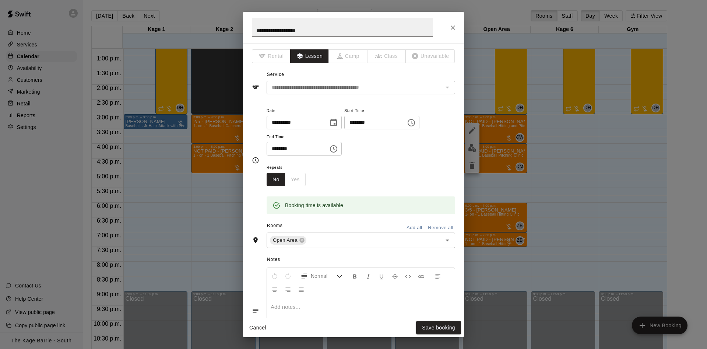
drag, startPoint x: 282, startPoint y: 30, endPoint x: 190, endPoint y: 22, distance: 92.1
click at [252, 22] on input "**********" at bounding box center [342, 28] width 181 height 20
type input "**********"
click at [444, 324] on button "Save booking" at bounding box center [438, 328] width 45 height 14
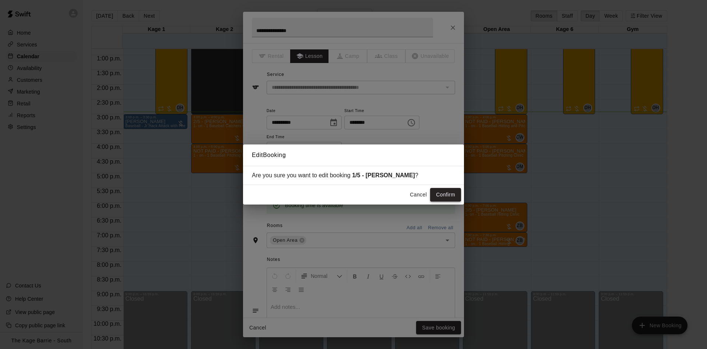
click at [446, 193] on button "Confirm" at bounding box center [445, 195] width 31 height 14
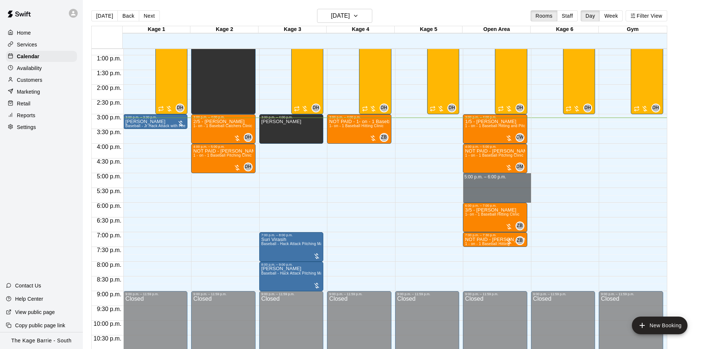
drag, startPoint x: 495, startPoint y: 179, endPoint x: 495, endPoint y: 199, distance: 19.5
click at [495, 199] on div "12:00 a.m. – 12:00 p.m. Closed 3:00 p.m. – 4:00 p.m. 1/5 - Jack Berry 1 - on - …" at bounding box center [497, 25] width 68 height 707
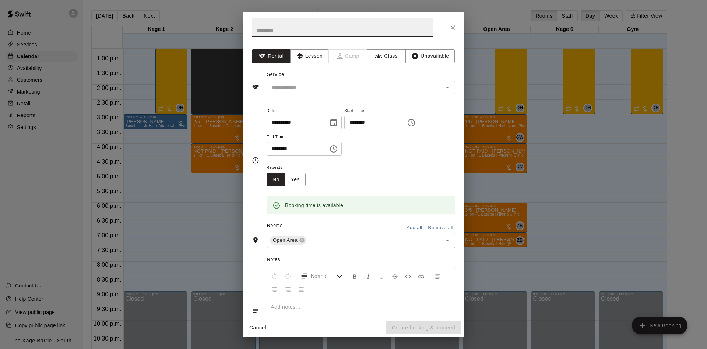
click at [454, 27] on icon "Close" at bounding box center [452, 27] width 7 height 7
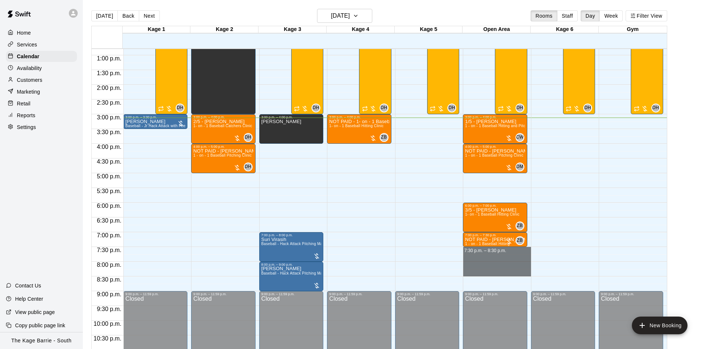
drag, startPoint x: 495, startPoint y: 248, endPoint x: 495, endPoint y: 272, distance: 23.2
click at [495, 272] on div "12:00 a.m. – 12:00 p.m. Closed 3:00 p.m. – 4:00 p.m. 1/5 - Jack Berry 1 - on - …" at bounding box center [497, 25] width 68 height 707
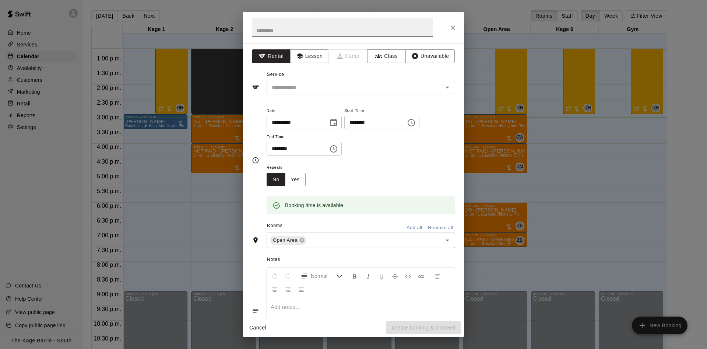
click at [455, 24] on icon "Close" at bounding box center [452, 27] width 7 height 7
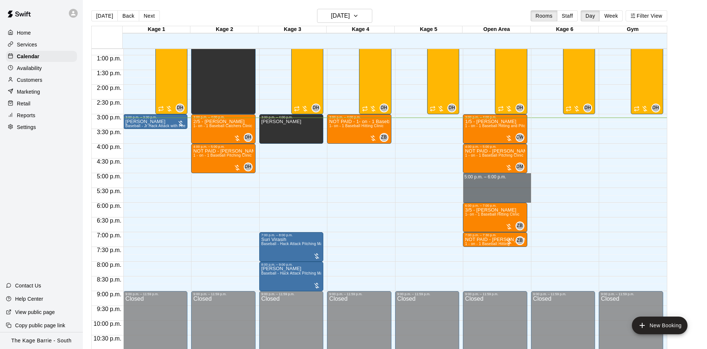
drag, startPoint x: 491, startPoint y: 176, endPoint x: 490, endPoint y: 197, distance: 21.0
click at [490, 197] on div "12:00 a.m. – 12:00 p.m. Closed 3:00 p.m. – 4:00 p.m. 1/5 - Jack Berry 1 - on - …" at bounding box center [497, 25] width 68 height 707
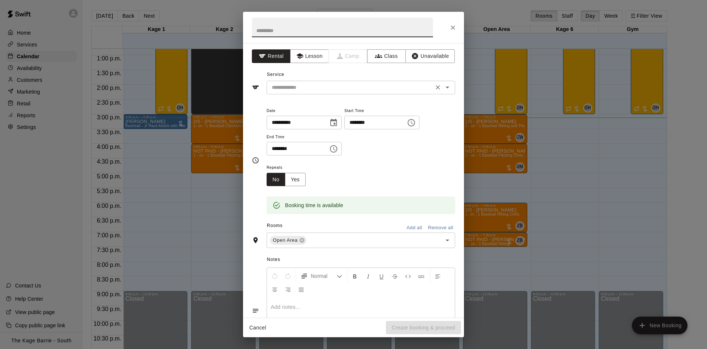
drag, startPoint x: 305, startPoint y: 80, endPoint x: 307, endPoint y: 85, distance: 5.8
click at [306, 81] on div "Service ​" at bounding box center [353, 81] width 203 height 25
click at [308, 86] on input "text" at bounding box center [350, 87] width 162 height 9
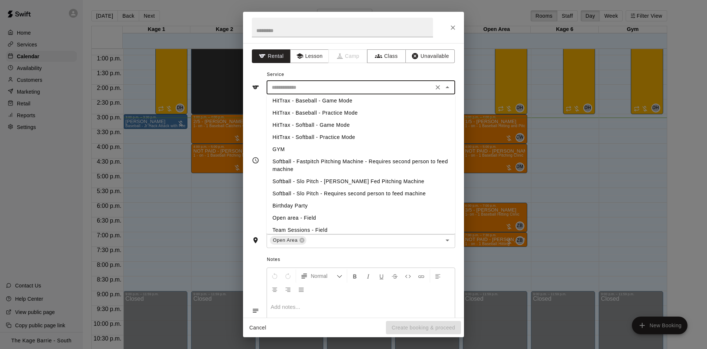
scroll to position [104, 0]
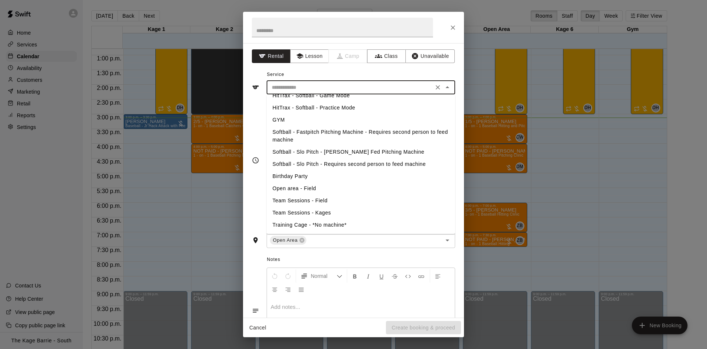
click at [323, 190] on li "Open area - Field" at bounding box center [361, 188] width 189 height 12
type input "**********"
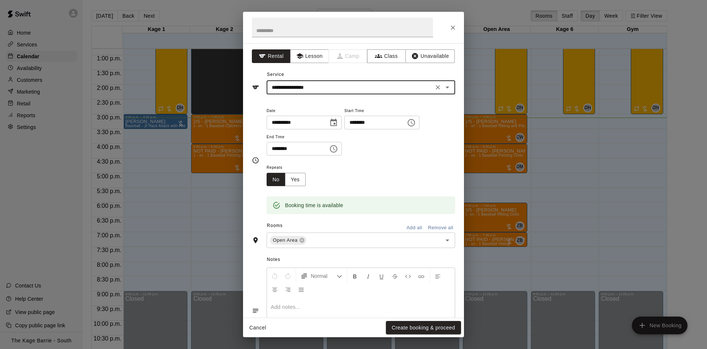
click at [407, 324] on button "Create booking & proceed" at bounding box center [423, 328] width 75 height 14
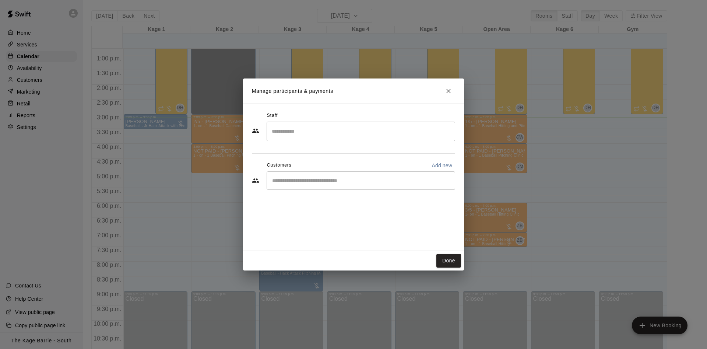
click at [325, 172] on div "​" at bounding box center [361, 180] width 189 height 18
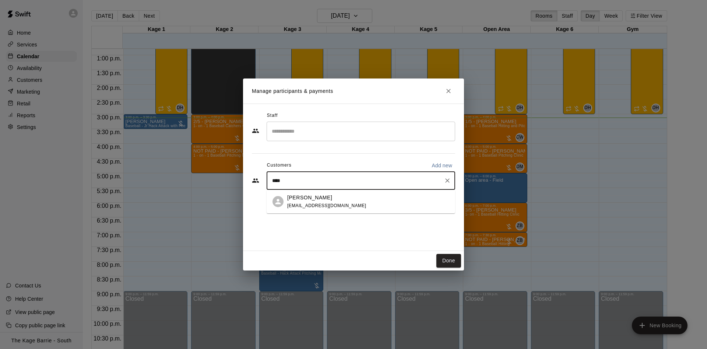
type input "*****"
click at [338, 203] on div "Logan Visentin davidvisentin11@gmail.com" at bounding box center [326, 202] width 79 height 16
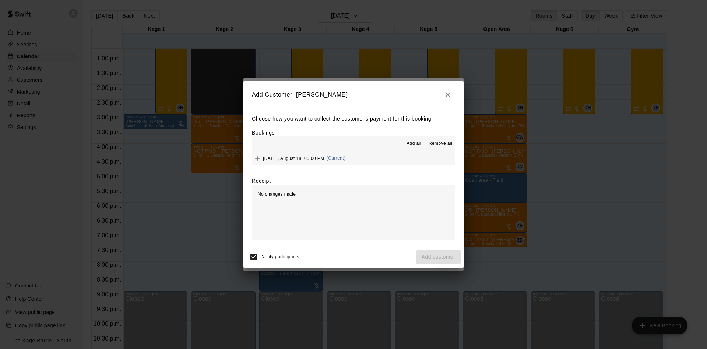
click at [414, 142] on span "Add all" at bounding box center [414, 143] width 15 height 7
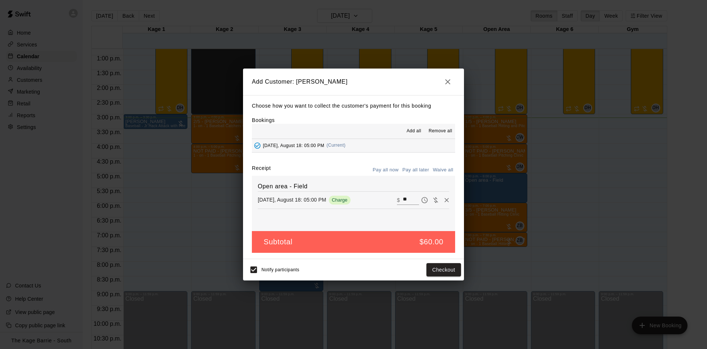
click at [417, 172] on button "Pay all later" at bounding box center [416, 169] width 31 height 11
click at [451, 272] on button "Add customer" at bounding box center [438, 270] width 45 height 14
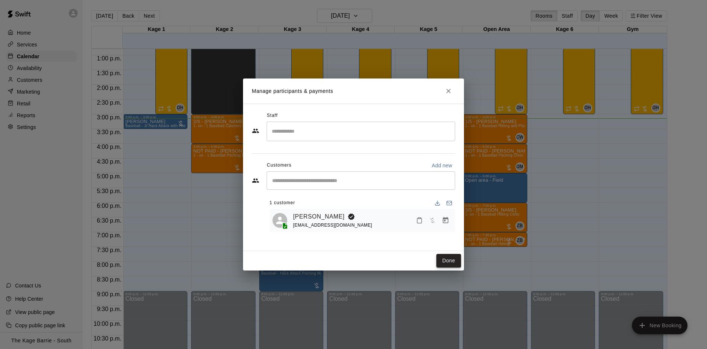
click at [453, 264] on button "Done" at bounding box center [449, 261] width 25 height 14
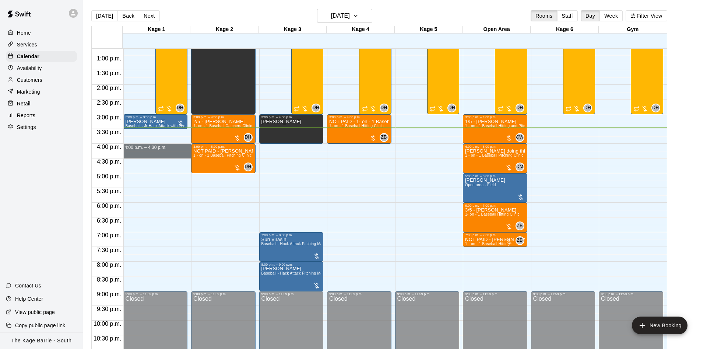
drag, startPoint x: 153, startPoint y: 148, endPoint x: 163, endPoint y: 154, distance: 11.9
click at [161, 154] on div "12:00 a.m. – 12:00 p.m. Closed 3:00 p.m. – 3:30 p.m. Bracken Clark Baseball - J…" at bounding box center [157, 25] width 68 height 707
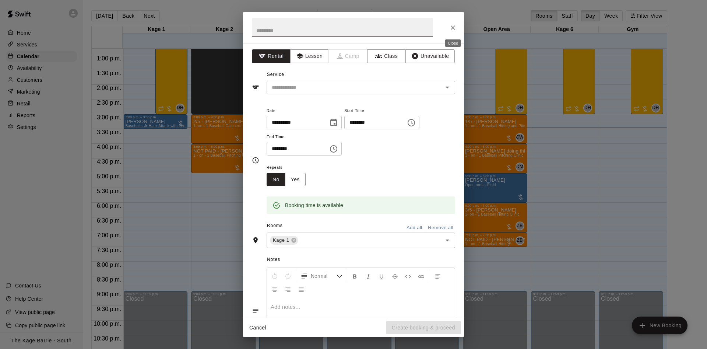
click at [455, 23] on button "Close" at bounding box center [453, 27] width 13 height 13
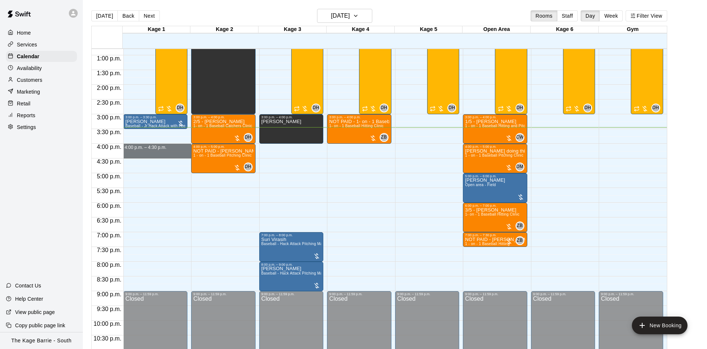
drag, startPoint x: 165, startPoint y: 149, endPoint x: 167, endPoint y: 153, distance: 4.8
click at [165, 154] on div "12:00 a.m. – 12:00 p.m. Closed 3:00 p.m. – 3:30 p.m. Bracken Clark Baseball - J…" at bounding box center [157, 25] width 68 height 707
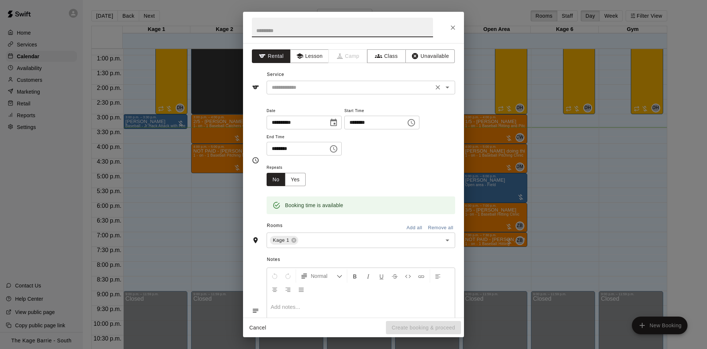
click at [322, 88] on input "text" at bounding box center [350, 87] width 162 height 9
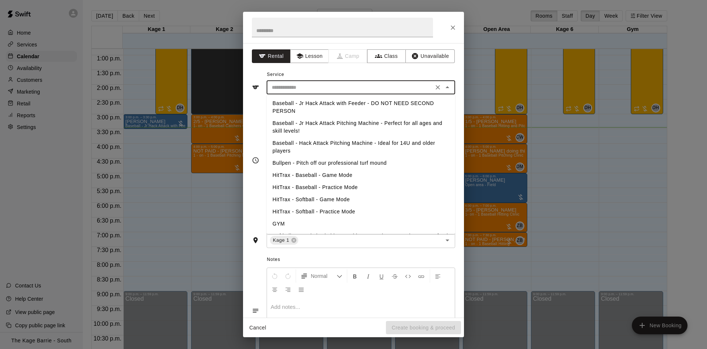
click at [339, 106] on li "Baseball - Jr Hack Attack with Feeder - DO NOT NEED SECOND PERSON" at bounding box center [361, 107] width 189 height 20
type input "**********"
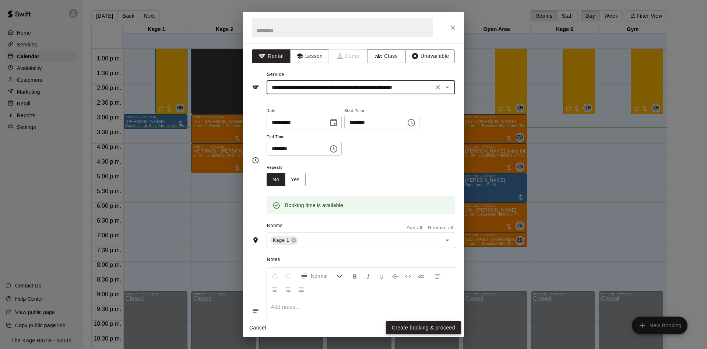
click at [414, 327] on button "Create booking & proceed" at bounding box center [423, 328] width 75 height 14
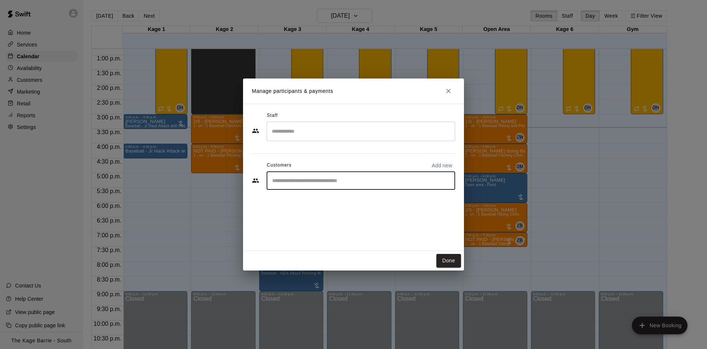
click at [330, 180] on input "Start typing to search customers..." at bounding box center [361, 180] width 182 height 7
type input "*"
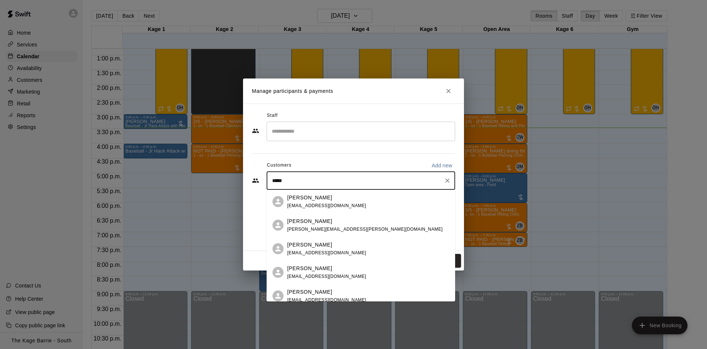
type input "******"
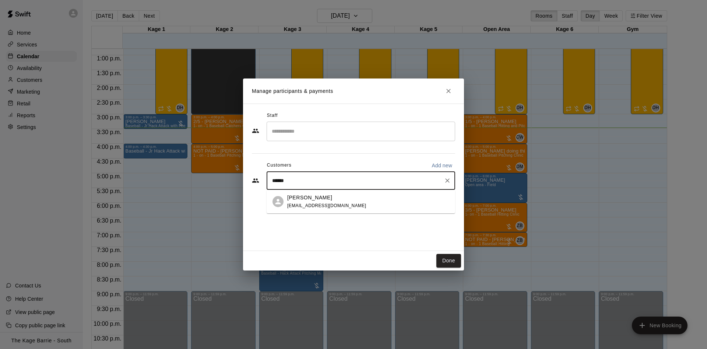
click at [348, 202] on div "NICK GALATI nragalati@gmail.com" at bounding box center [368, 202] width 162 height 16
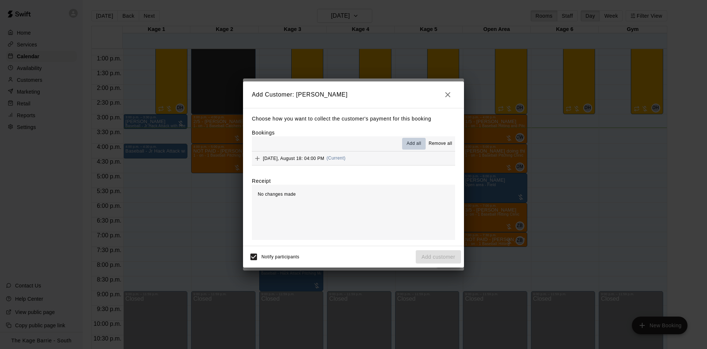
click at [416, 141] on span "Add all" at bounding box center [414, 143] width 15 height 7
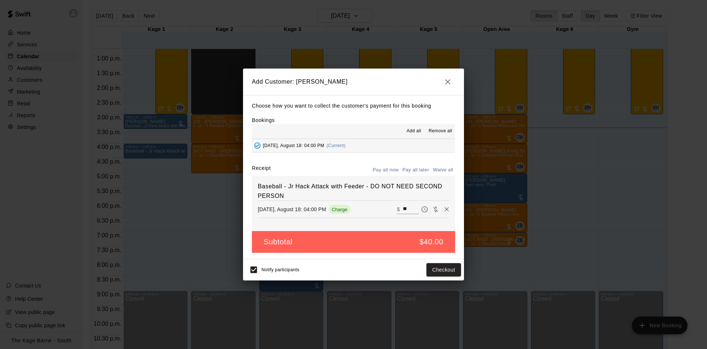
click at [420, 171] on button "Pay all later" at bounding box center [416, 169] width 31 height 11
click at [442, 267] on button "Add customer" at bounding box center [438, 270] width 45 height 14
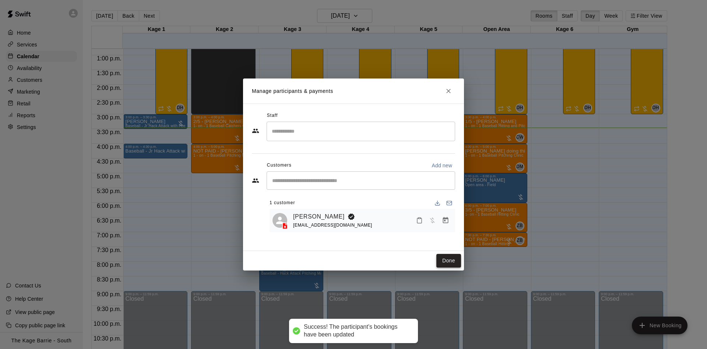
click at [455, 256] on button "Done" at bounding box center [449, 261] width 25 height 14
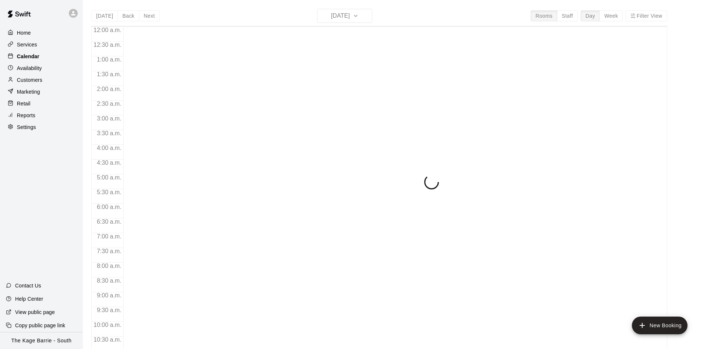
scroll to position [377, 0]
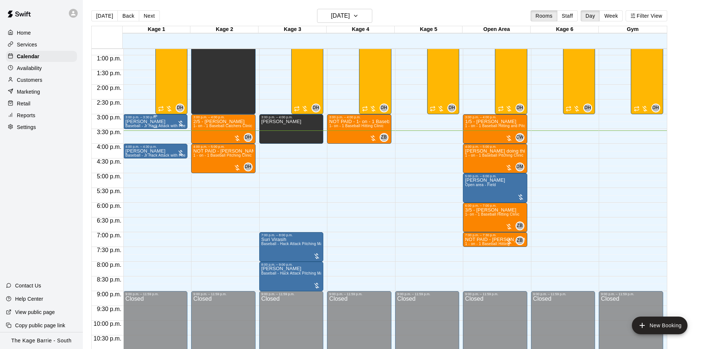
click at [153, 122] on p "[PERSON_NAME]" at bounding box center [156, 122] width 60 height 0
click at [133, 127] on icon "edit" at bounding box center [131, 130] width 9 height 9
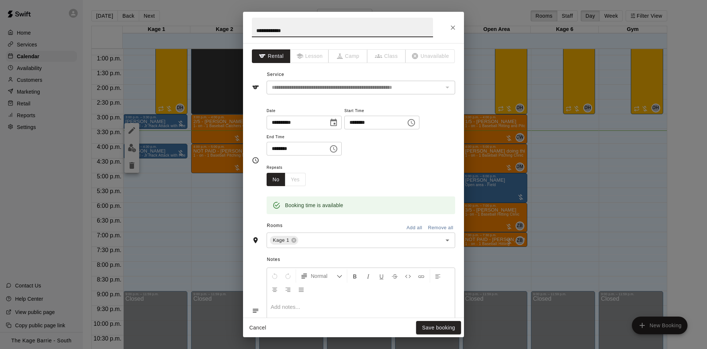
click at [255, 28] on input "**********" at bounding box center [342, 28] width 181 height 20
type input "**********"
click at [424, 329] on button "Save booking" at bounding box center [438, 328] width 45 height 14
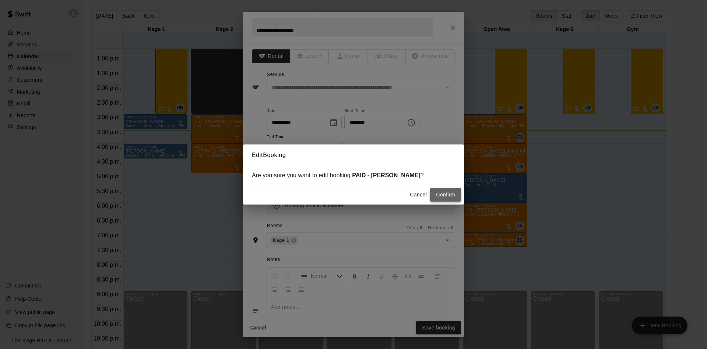
click at [454, 196] on button "Confirm" at bounding box center [445, 195] width 31 height 14
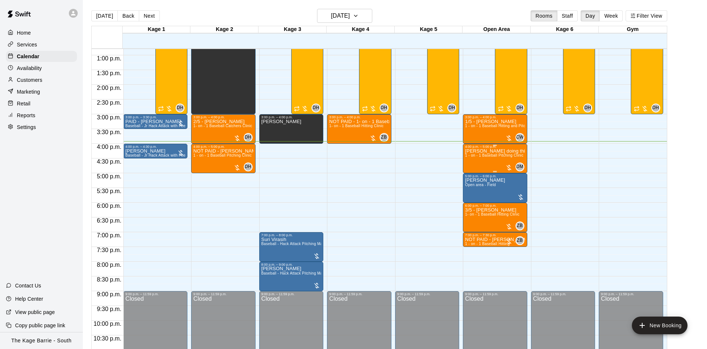
click at [484, 151] on p "Cole doing this one NOT PAID - Peter Critelli" at bounding box center [495, 151] width 60 height 0
click at [475, 176] on img "edit" at bounding box center [472, 177] width 8 height 8
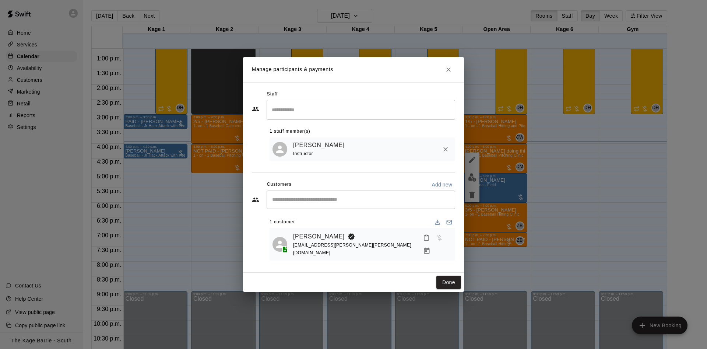
click at [449, 72] on icon "Close" at bounding box center [448, 69] width 7 height 7
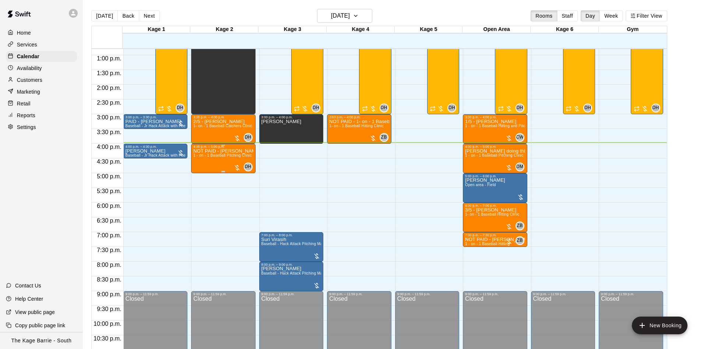
click at [231, 157] on span "1 - on - 1 Baseball Pitching Clinic" at bounding box center [222, 155] width 58 height 4
drag, startPoint x: 203, startPoint y: 163, endPoint x: 202, endPoint y: 158, distance: 4.9
click at [202, 161] on icon "edit" at bounding box center [199, 162] width 9 height 9
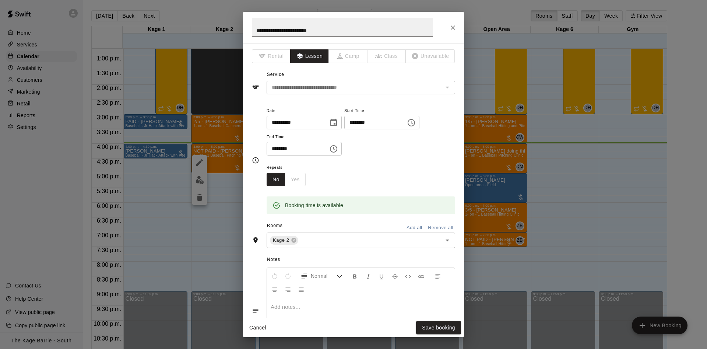
drag, startPoint x: 279, startPoint y: 31, endPoint x: 214, endPoint y: 30, distance: 64.5
click at [252, 31] on input "**********" at bounding box center [342, 28] width 181 height 20
type input "**********"
click at [438, 327] on button "Save booking" at bounding box center [438, 328] width 45 height 14
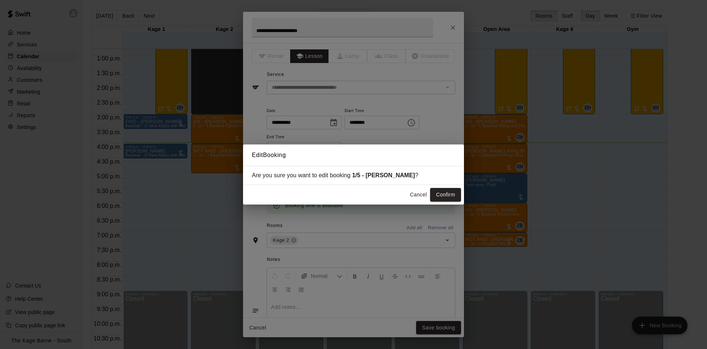
click at [448, 192] on button "Confirm" at bounding box center [445, 195] width 31 height 14
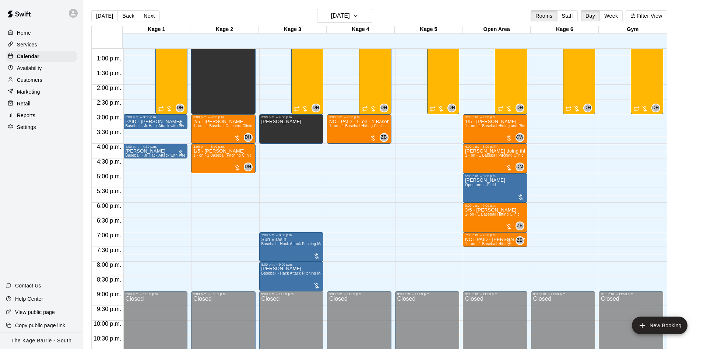
click at [491, 160] on div "Cole doing this one NOT PAID - Peter Critelli 1 - on - 1 Baseball Pitching Clin…" at bounding box center [495, 322] width 60 height 349
click at [470, 161] on icon "edit" at bounding box center [472, 157] width 9 height 9
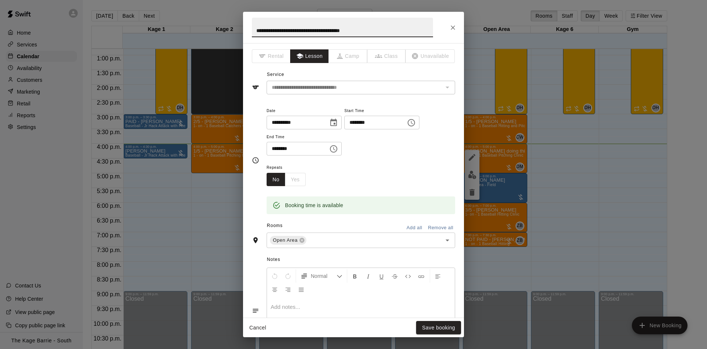
drag, startPoint x: 358, startPoint y: 29, endPoint x: 205, endPoint y: 36, distance: 153.4
click at [252, 37] on input "**********" at bounding box center [342, 28] width 181 height 20
type input "***"
click at [445, 326] on button "Save booking" at bounding box center [438, 328] width 45 height 14
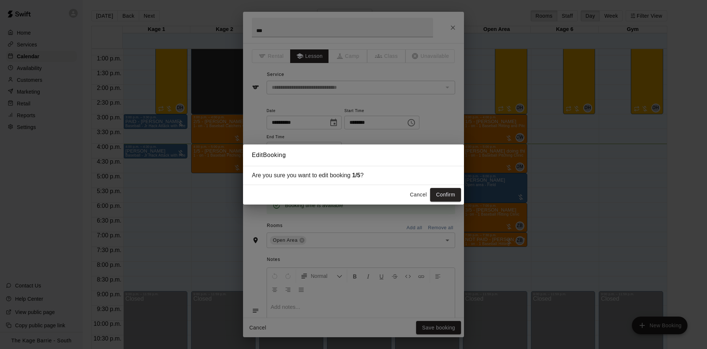
drag, startPoint x: 450, startPoint y: 193, endPoint x: 456, endPoint y: 193, distance: 6.6
click at [451, 193] on button "Confirm" at bounding box center [445, 195] width 31 height 14
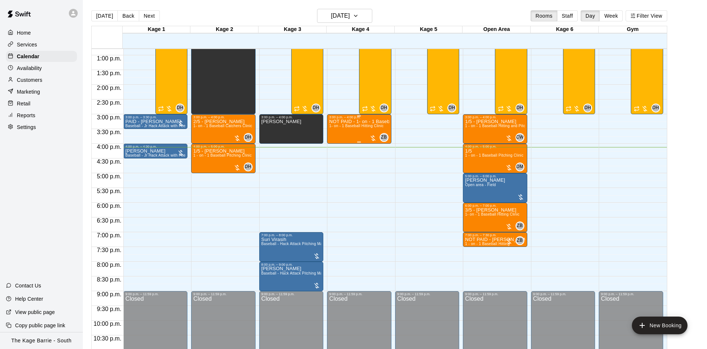
click at [355, 128] on span "1- on - 1 Baseball Hitting Clinic" at bounding box center [356, 126] width 55 height 4
click at [337, 154] on img "edit" at bounding box center [336, 150] width 8 height 8
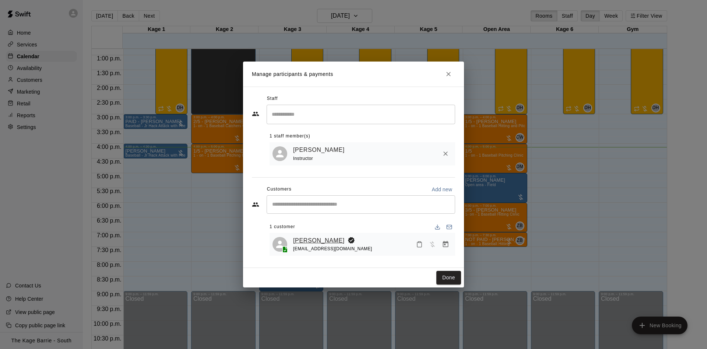
click at [326, 239] on link "Cole Graziotto" at bounding box center [319, 241] width 52 height 10
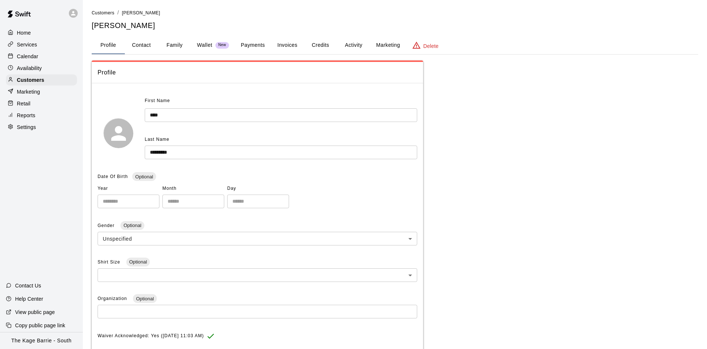
click at [357, 44] on button "Activity" at bounding box center [353, 45] width 33 height 18
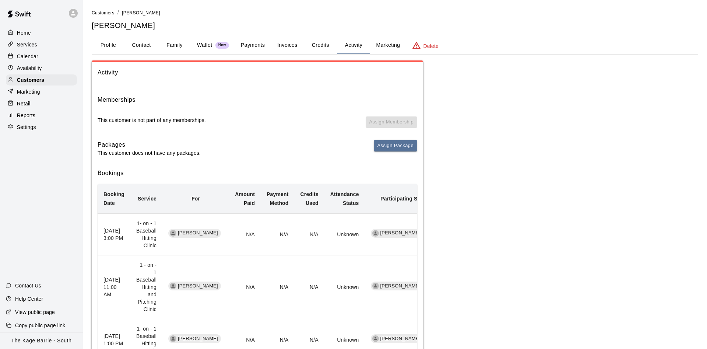
scroll to position [96, 0]
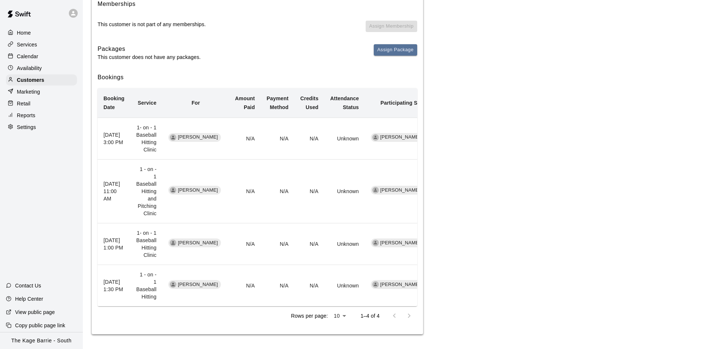
click at [33, 59] on p "Calendar" at bounding box center [27, 56] width 21 height 7
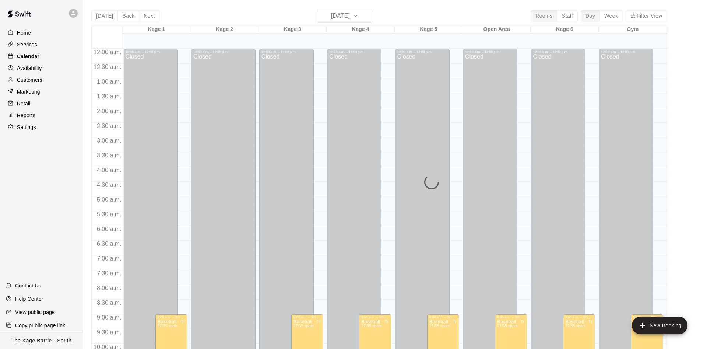
scroll to position [377, 0]
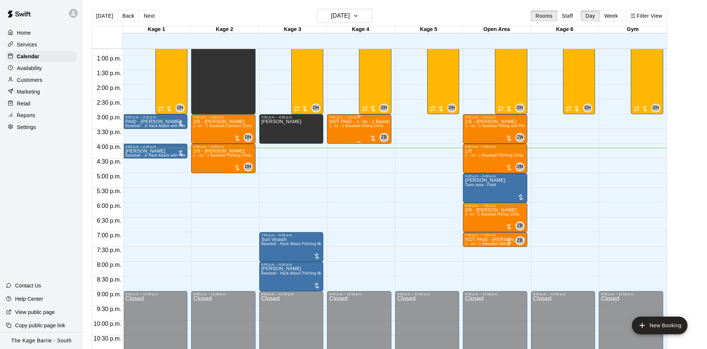
click at [333, 127] on div "NOT PAID - 1- on - 1 Baseball Hitting Clinic 1- on - 1 Baseball Hitting Clinic" at bounding box center [359, 293] width 60 height 349
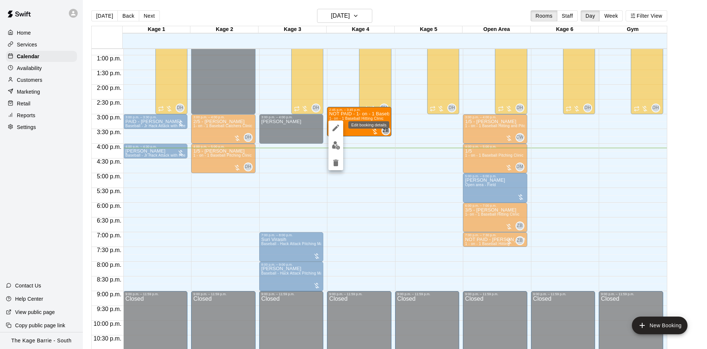
click at [337, 127] on icon "edit" at bounding box center [336, 128] width 7 height 7
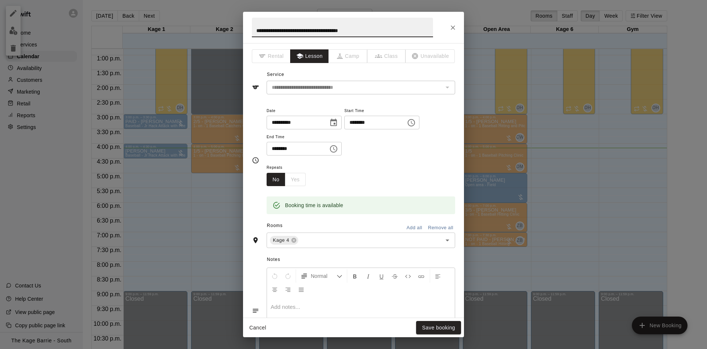
drag, startPoint x: 269, startPoint y: 29, endPoint x: 217, endPoint y: 29, distance: 52.3
click at [252, 29] on input "**********" at bounding box center [342, 28] width 181 height 20
type input "**********"
click at [444, 324] on button "Save booking" at bounding box center [438, 328] width 45 height 14
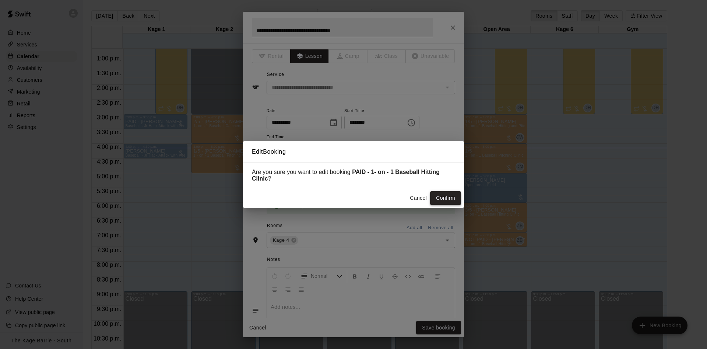
click at [449, 193] on button "Confirm" at bounding box center [445, 198] width 31 height 14
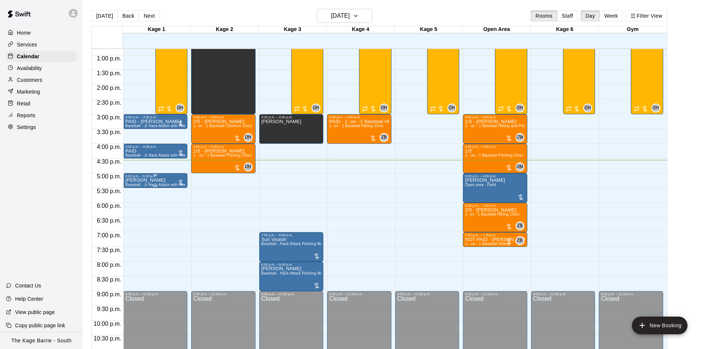
click at [144, 180] on p "[PERSON_NAME]" at bounding box center [156, 180] width 60 height 0
click at [135, 188] on icon "edit" at bounding box center [132, 189] width 7 height 7
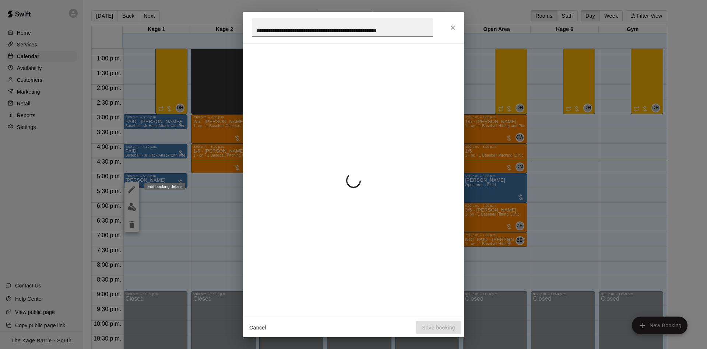
scroll to position [0, 14]
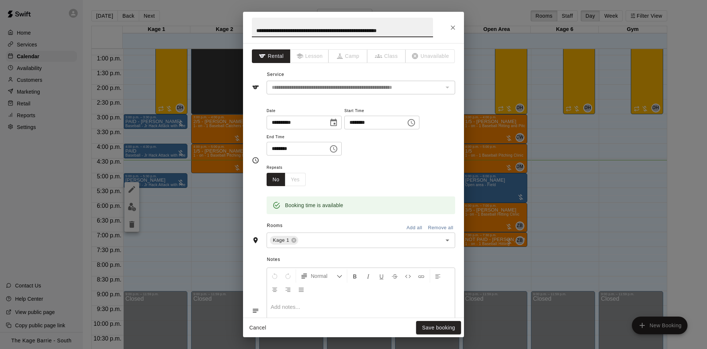
drag, startPoint x: 430, startPoint y: 29, endPoint x: 162, endPoint y: 27, distance: 267.8
click at [243, 29] on div "**********" at bounding box center [353, 174] width 221 height 325
type input "*"
type input "****"
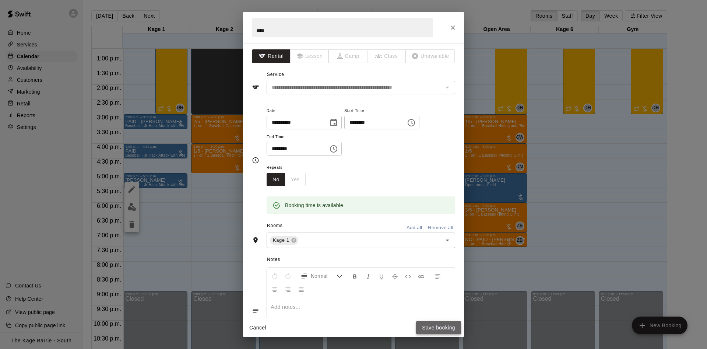
click at [458, 326] on button "Save booking" at bounding box center [438, 328] width 45 height 14
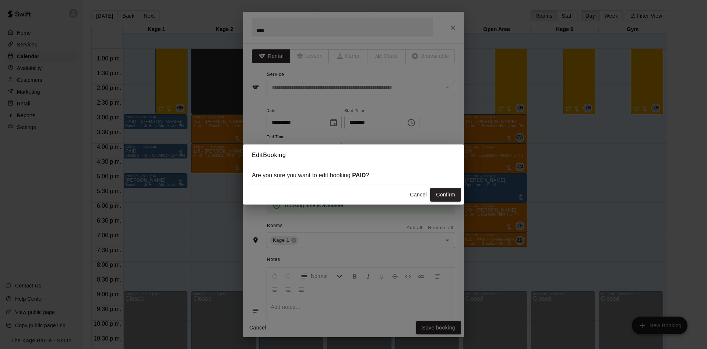
drag, startPoint x: 436, startPoint y: 195, endPoint x: 441, endPoint y: 195, distance: 4.5
click at [437, 195] on button "Confirm" at bounding box center [445, 195] width 31 height 14
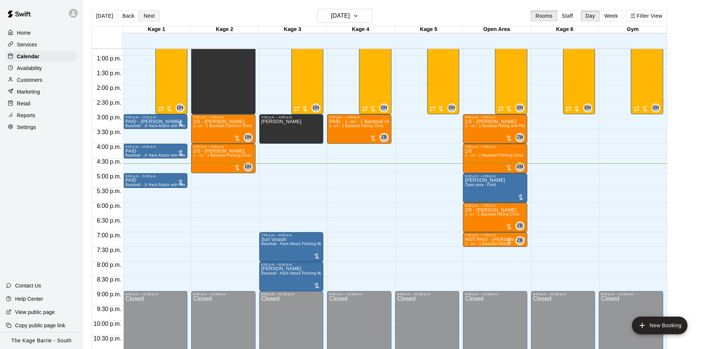
click at [150, 20] on button "Next" at bounding box center [149, 15] width 21 height 11
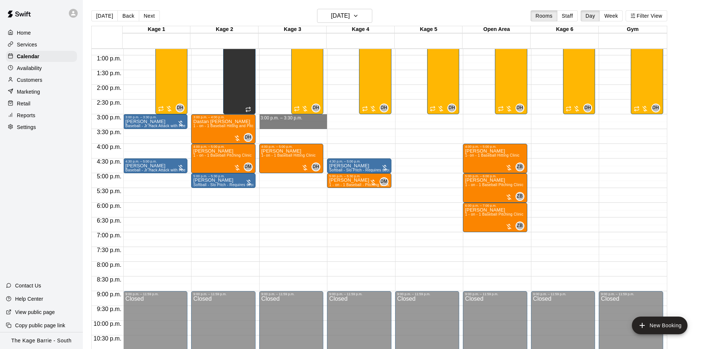
drag, startPoint x: 302, startPoint y: 119, endPoint x: 305, endPoint y: 127, distance: 8.2
click at [305, 127] on div "12:00 a.m. – 12:00 p.m. Closed 4:00 p.m. – 5:00 p.m. Jake Penney 1- on - 1 Base…" at bounding box center [293, 25] width 68 height 707
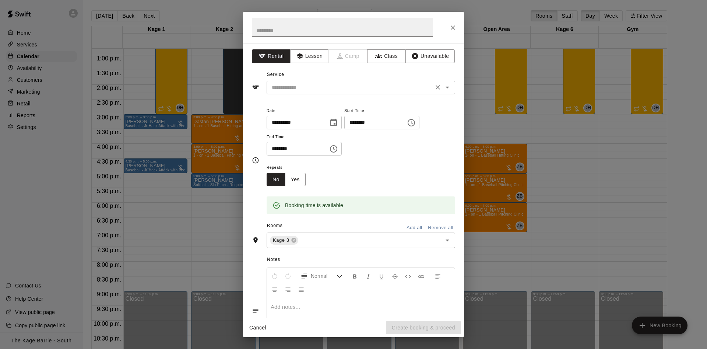
click at [320, 84] on input "text" at bounding box center [350, 87] width 162 height 9
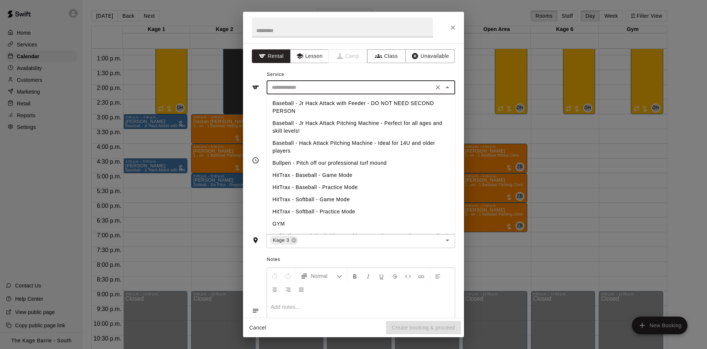
scroll to position [71, 0]
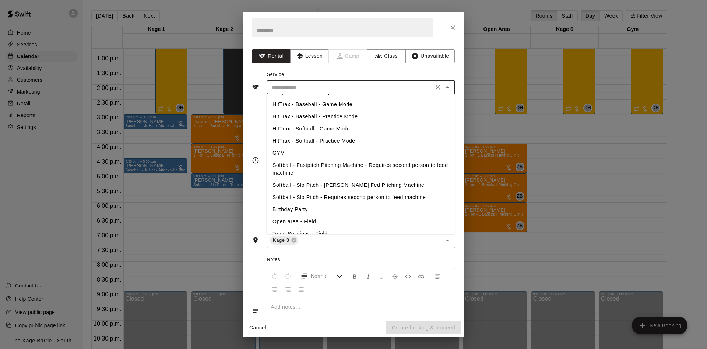
click at [346, 185] on li "Softball - Slo Pitch - Hopper Fed Pitching Machine" at bounding box center [361, 185] width 189 height 12
type input "**********"
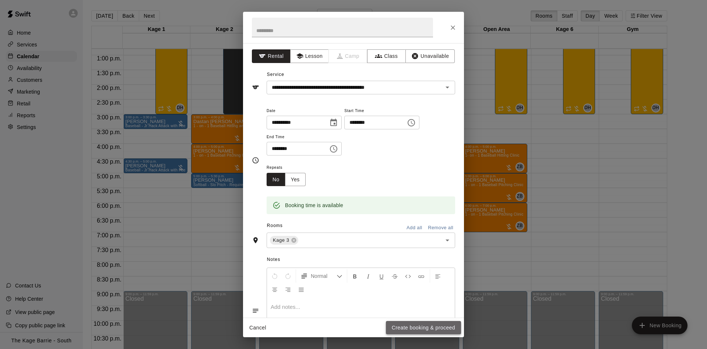
click at [440, 329] on button "Create booking & proceed" at bounding box center [423, 328] width 75 height 14
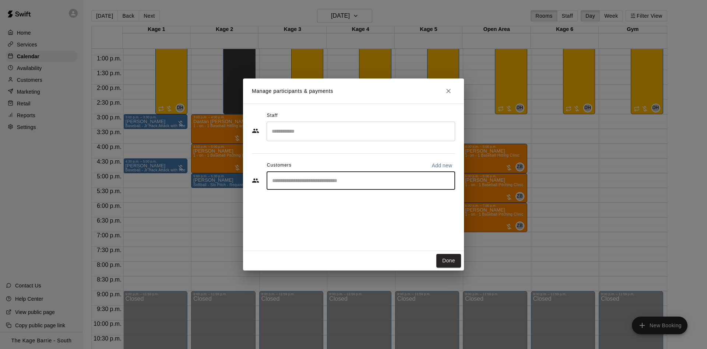
click at [324, 181] on input "Start typing to search customers..." at bounding box center [361, 180] width 182 height 7
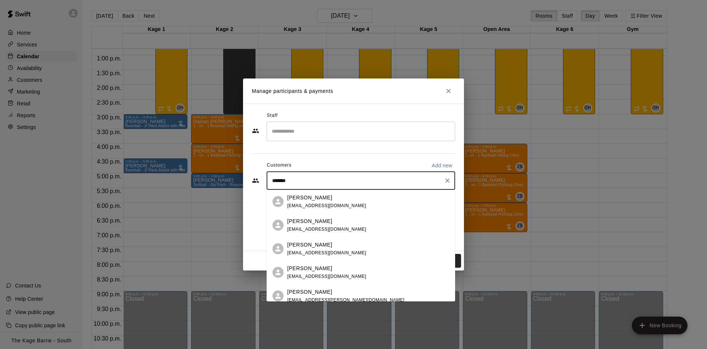
type input "*******"
click at [327, 223] on p "Tiffany Jazwinski" at bounding box center [309, 221] width 45 height 8
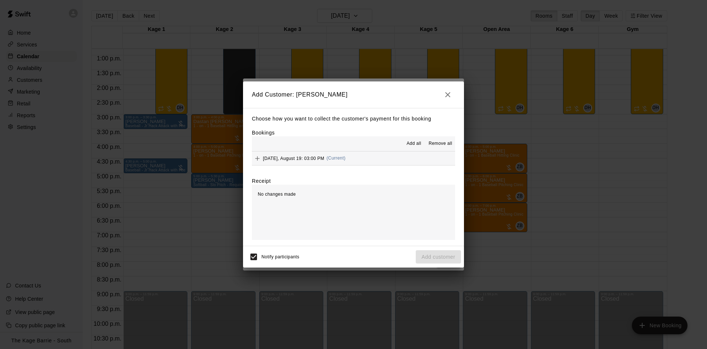
click at [412, 143] on span "Add all" at bounding box center [414, 143] width 15 height 7
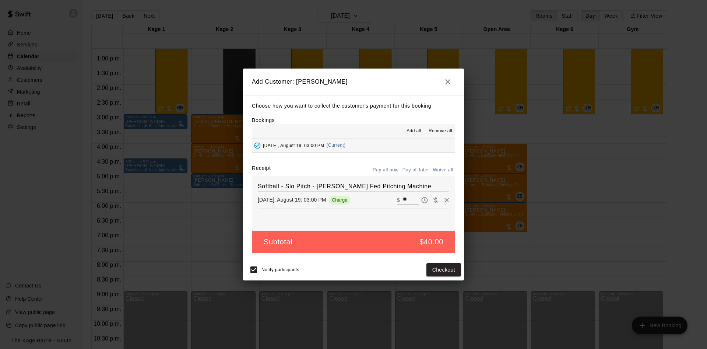
click at [419, 171] on button "Pay all later" at bounding box center [416, 169] width 31 height 11
click at [449, 273] on button "Add customer" at bounding box center [438, 270] width 45 height 14
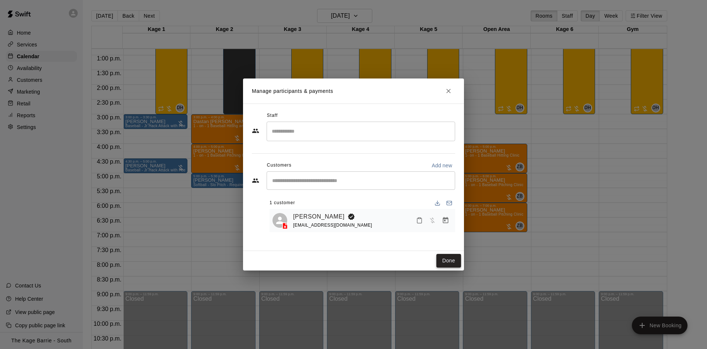
click at [451, 266] on button "Done" at bounding box center [449, 261] width 25 height 14
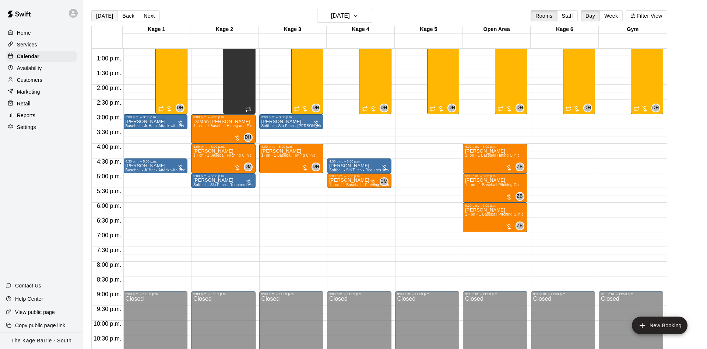
click at [99, 14] on button "[DATE]" at bounding box center [104, 15] width 27 height 11
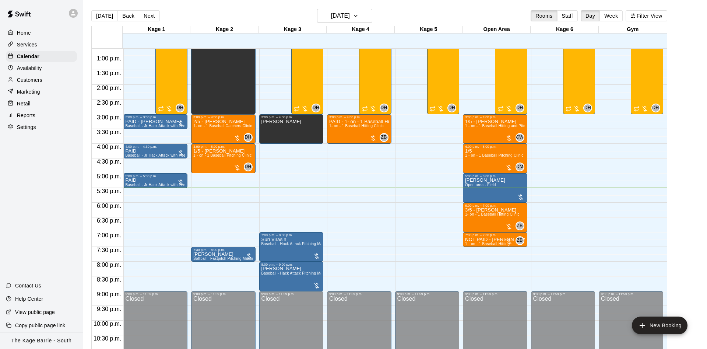
click at [151, 17] on button "Next" at bounding box center [149, 15] width 21 height 11
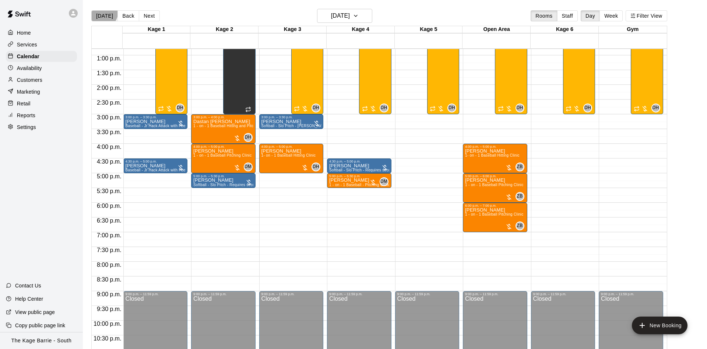
click at [99, 11] on button "[DATE]" at bounding box center [104, 15] width 27 height 11
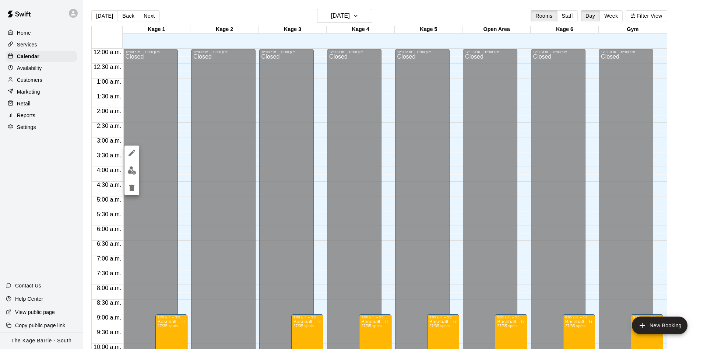
scroll to position [377, 0]
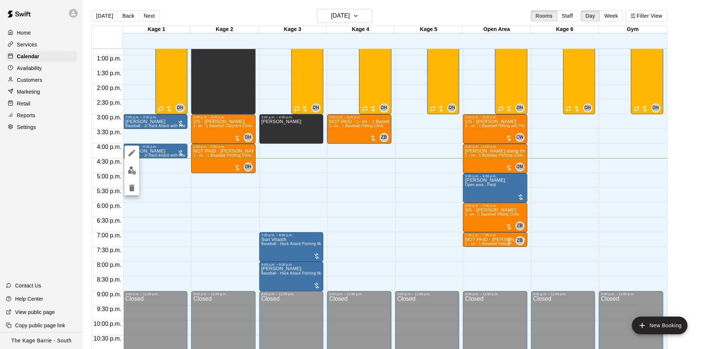
click at [138, 156] on button "edit" at bounding box center [132, 153] width 15 height 15
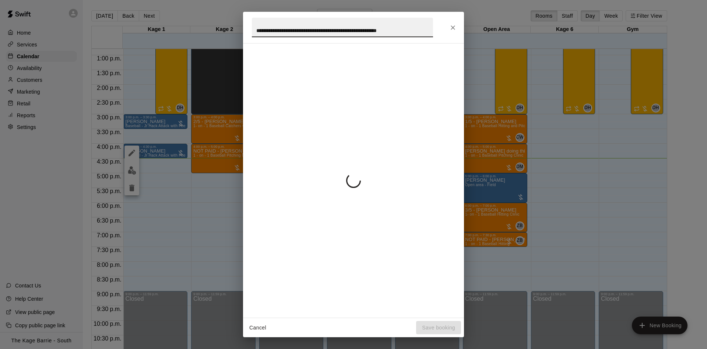
scroll to position [0, 14]
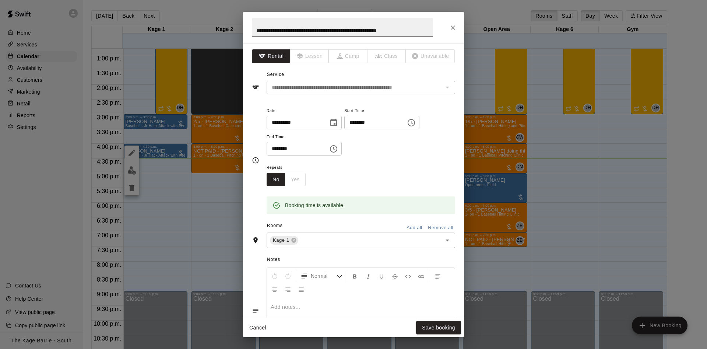
drag, startPoint x: 433, startPoint y: 29, endPoint x: 101, endPoint y: 27, distance: 331.2
click at [243, 27] on div "**********" at bounding box center [353, 174] width 221 height 325
drag, startPoint x: 264, startPoint y: 29, endPoint x: 229, endPoint y: 29, distance: 35.0
click at [252, 29] on input "*******" at bounding box center [342, 28] width 181 height 20
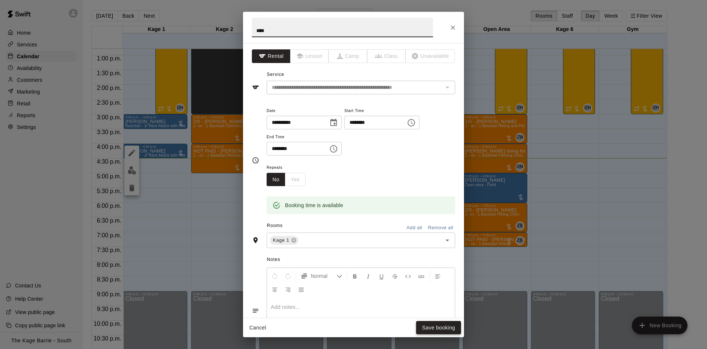
type input "****"
click at [437, 323] on button "Save booking" at bounding box center [438, 328] width 45 height 14
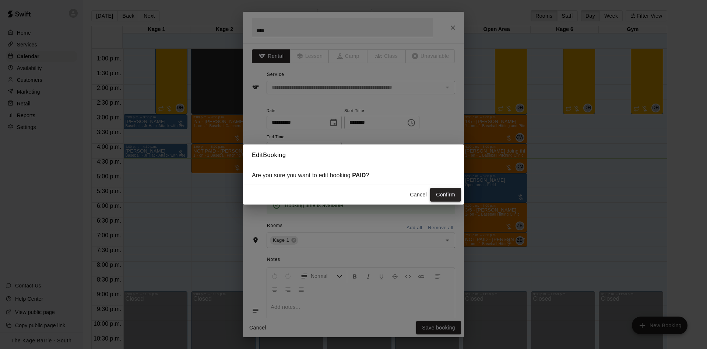
click at [447, 194] on button "Confirm" at bounding box center [445, 195] width 31 height 14
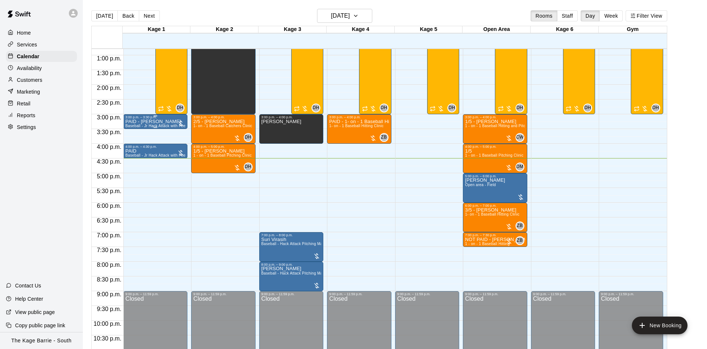
click at [154, 122] on p "PAID - [PERSON_NAME]" at bounding box center [156, 122] width 60 height 0
click at [311, 174] on div at bounding box center [353, 174] width 707 height 349
drag, startPoint x: 152, startPoint y: 177, endPoint x: 155, endPoint y: 186, distance: 10.1
click at [155, 186] on div "12:00 a.m. – 12:00 p.m. Closed 3:00 p.m. – 3:30 p.m. PAID - Bracken Clark Baseb…" at bounding box center [157, 25] width 68 height 707
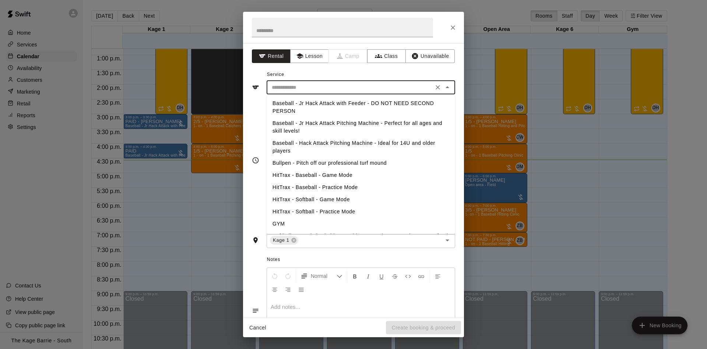
click at [286, 88] on input "text" at bounding box center [350, 87] width 162 height 9
click at [337, 103] on li "Baseball - Jr Hack Attack with Feeder - DO NOT NEED SECOND PERSON" at bounding box center [361, 107] width 189 height 20
type input "**********"
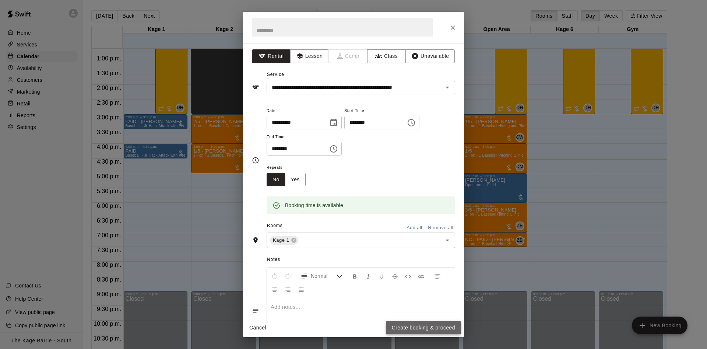
click at [411, 326] on button "Create booking & proceed" at bounding box center [423, 328] width 75 height 14
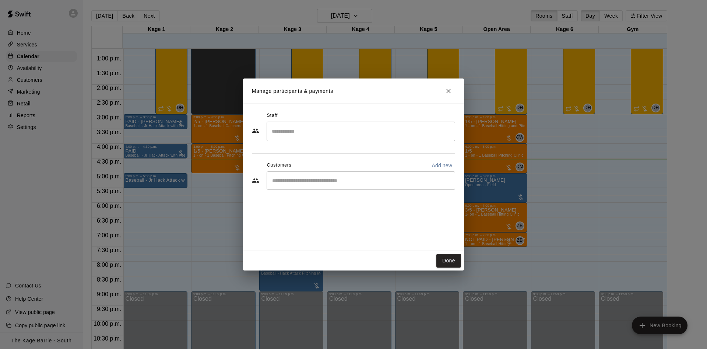
click at [321, 179] on input "Start typing to search customers..." at bounding box center [361, 180] width 182 height 7
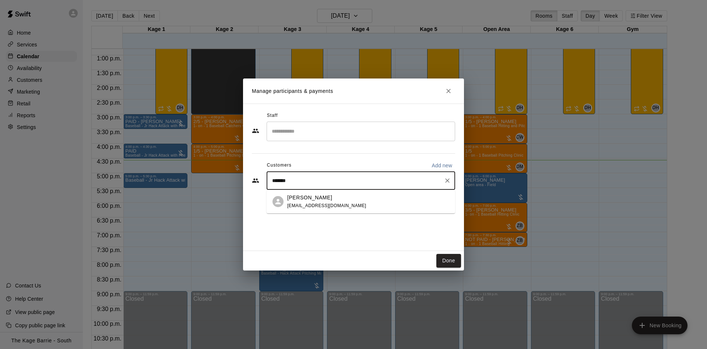
type input "********"
click at [316, 199] on p "[PERSON_NAME]" at bounding box center [309, 198] width 45 height 8
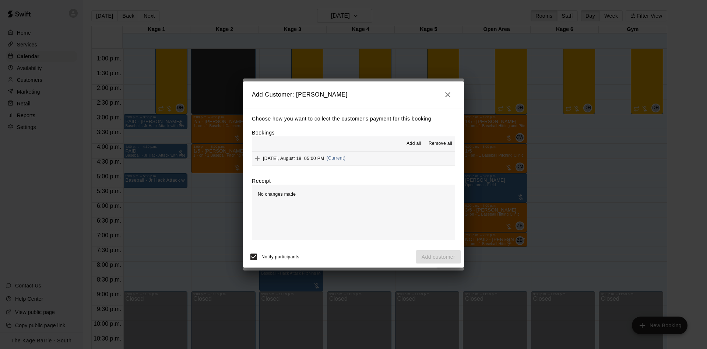
drag, startPoint x: 413, startPoint y: 143, endPoint x: 414, endPoint y: 173, distance: 29.9
click at [413, 144] on span "Add all" at bounding box center [414, 143] width 15 height 7
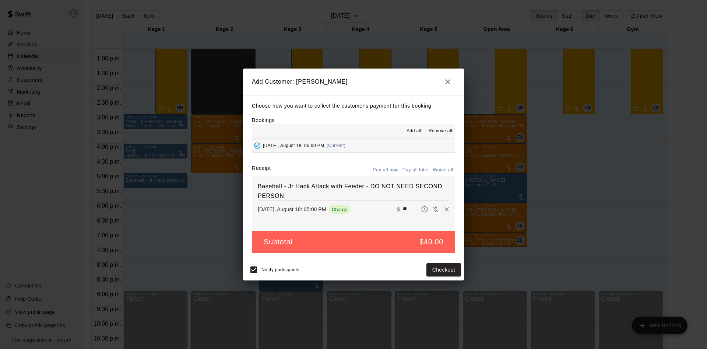
click at [416, 182] on div "Baseball - Jr Hack Attack with Feeder - DO NOT NEED SECOND PERSON Monday, Augus…" at bounding box center [353, 203] width 203 height 55
click at [421, 168] on button "Pay all later" at bounding box center [416, 169] width 31 height 11
click at [434, 272] on button "Add customer" at bounding box center [438, 270] width 45 height 14
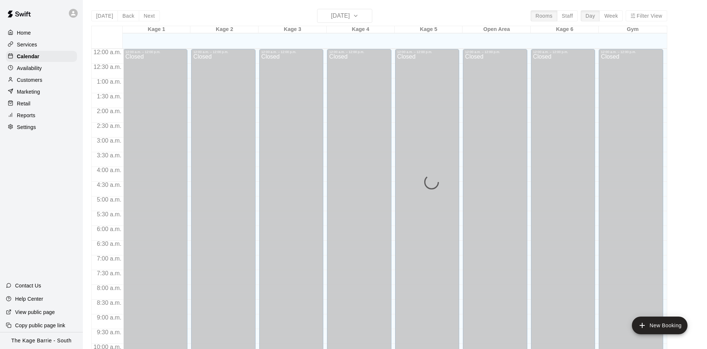
scroll to position [377, 0]
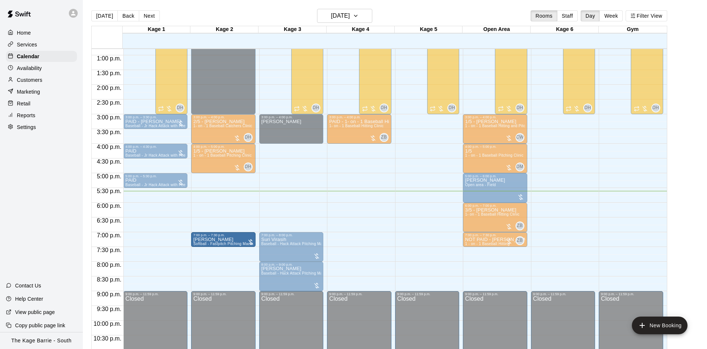
drag, startPoint x: 230, startPoint y: 252, endPoint x: 234, endPoint y: 241, distance: 11.9
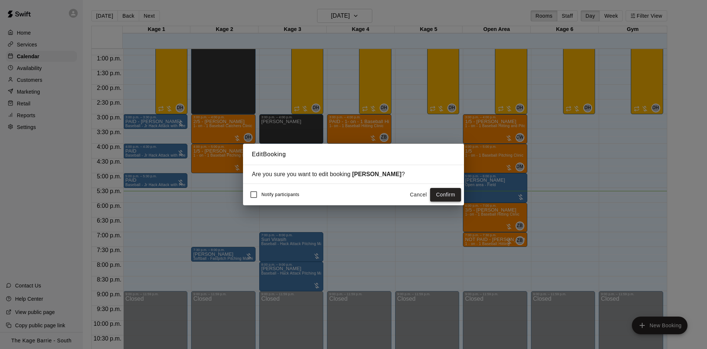
click at [453, 195] on button "Confirm" at bounding box center [445, 195] width 31 height 14
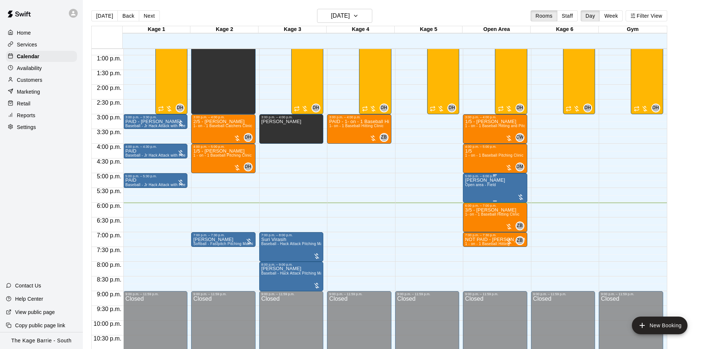
click at [482, 191] on div "[PERSON_NAME] Open area - Field" at bounding box center [485, 352] width 40 height 349
click at [471, 184] on icon "edit" at bounding box center [472, 186] width 9 height 9
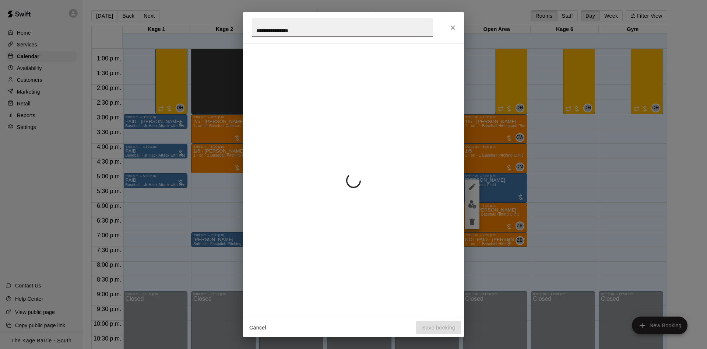
click at [256, 28] on input "**********" at bounding box center [342, 28] width 181 height 20
type input "**********"
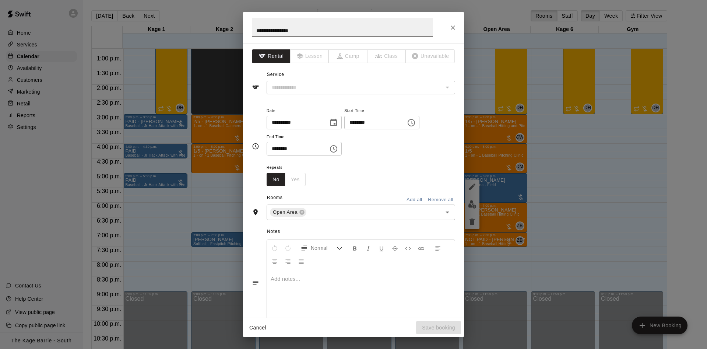
type input "**********"
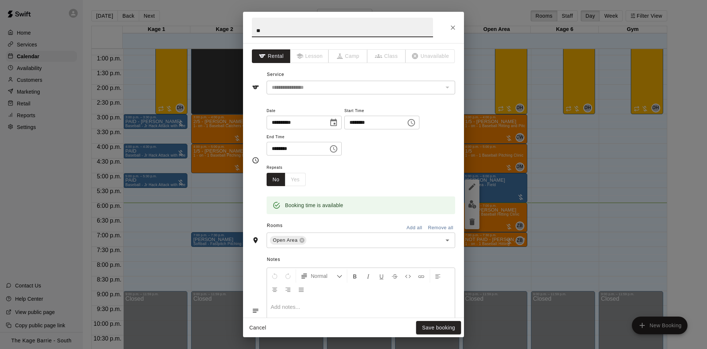
type input "*"
type input "******"
drag, startPoint x: 455, startPoint y: 325, endPoint x: 454, endPoint y: 322, distance: 3.8
click at [454, 322] on button "Save booking" at bounding box center [438, 328] width 45 height 14
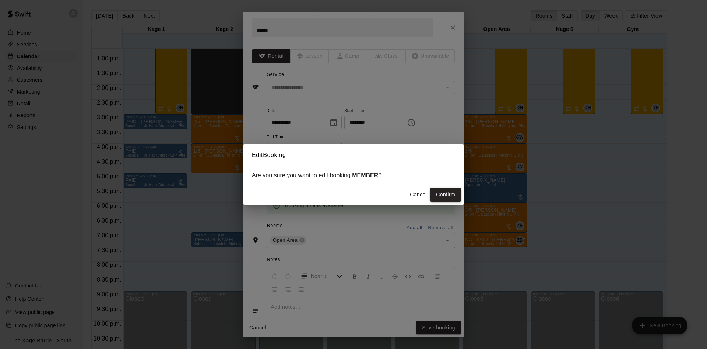
click at [449, 193] on button "Confirm" at bounding box center [445, 195] width 31 height 14
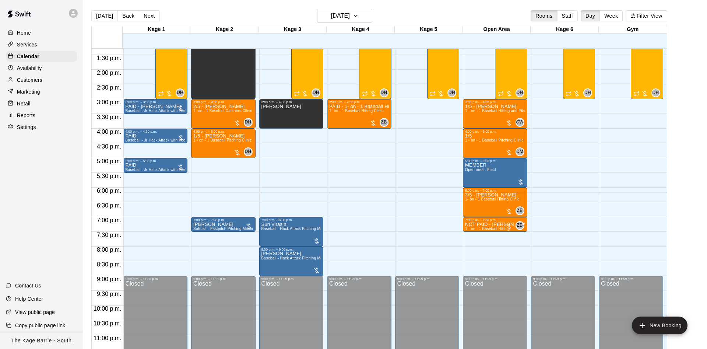
scroll to position [400, 0]
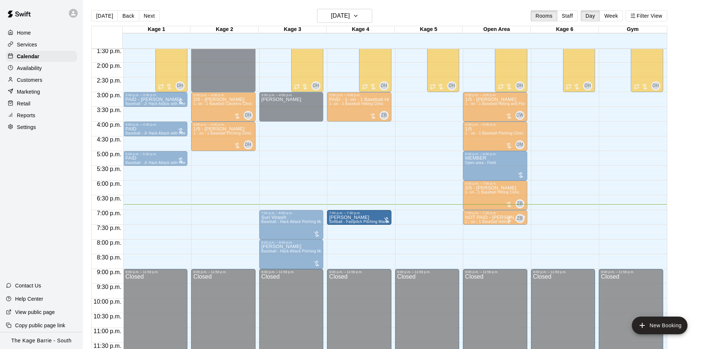
drag, startPoint x: 239, startPoint y: 217, endPoint x: 372, endPoint y: 223, distance: 132.7
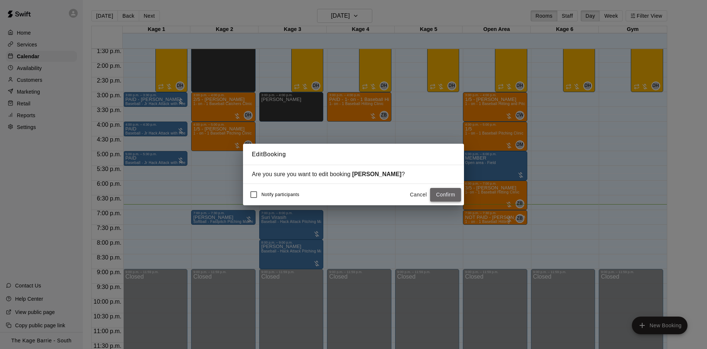
click at [446, 195] on button "Confirm" at bounding box center [445, 195] width 31 height 14
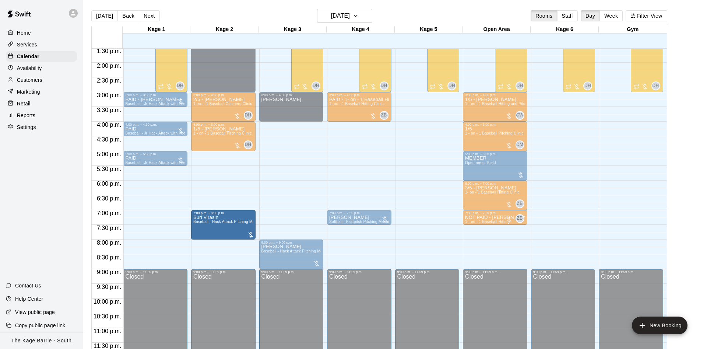
drag, startPoint x: 298, startPoint y: 225, endPoint x: 246, endPoint y: 230, distance: 52.2
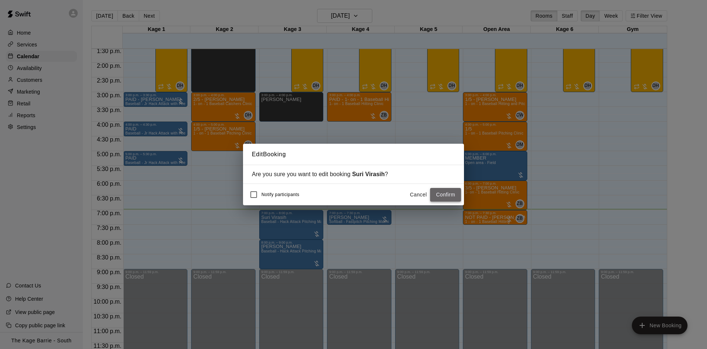
click at [446, 192] on button "Confirm" at bounding box center [445, 195] width 31 height 14
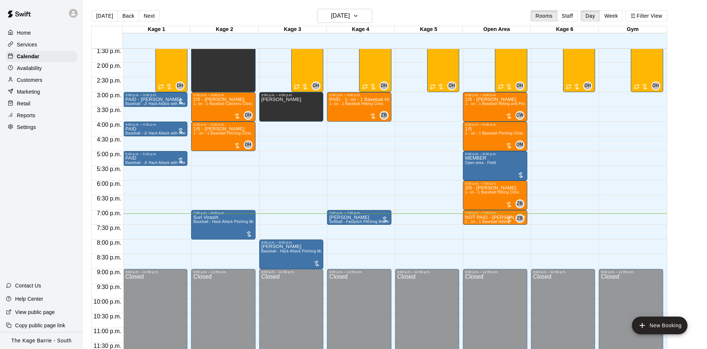
click at [357, 23] on div "[DATE] Back [DATE][DATE] Rooms Staff Day Week Filter View" at bounding box center [379, 17] width 576 height 17
click at [358, 21] on button "[DATE]" at bounding box center [344, 16] width 55 height 14
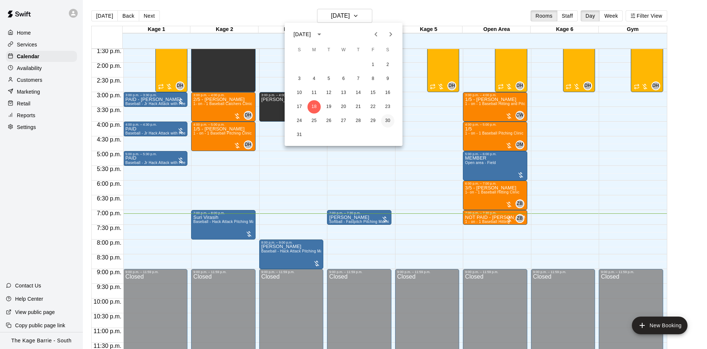
click at [389, 119] on button "30" at bounding box center [387, 120] width 13 height 13
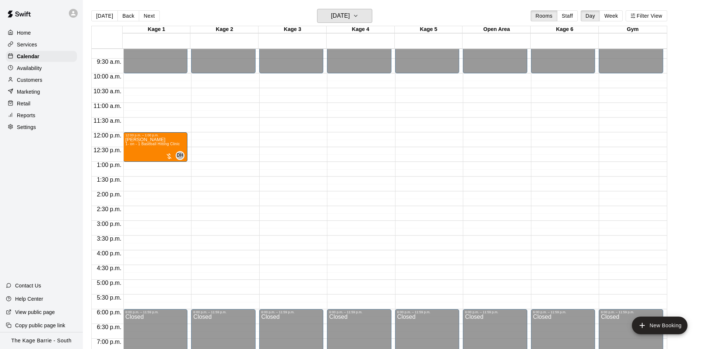
scroll to position [260, 0]
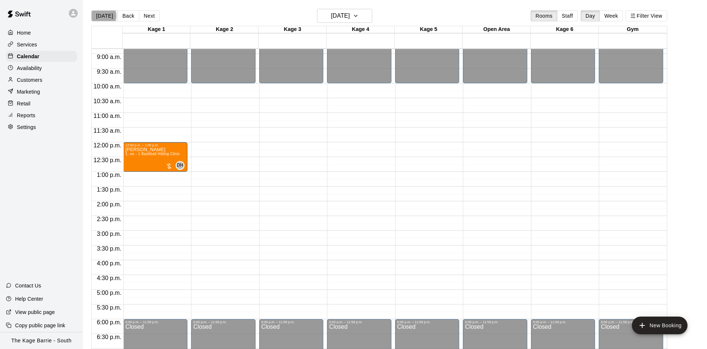
click at [101, 15] on button "[DATE]" at bounding box center [104, 15] width 27 height 11
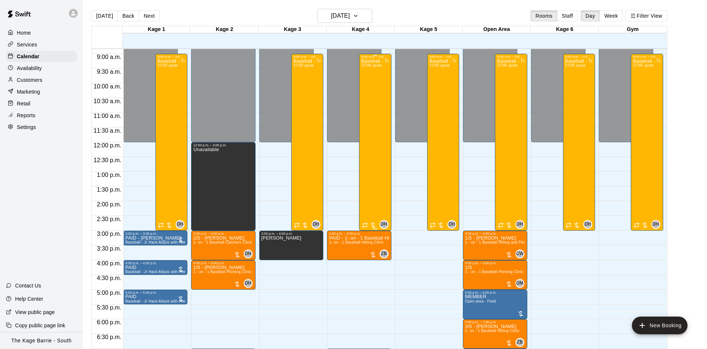
scroll to position [400, 0]
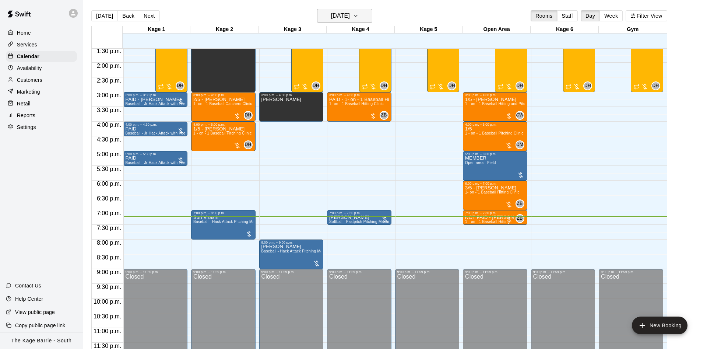
click at [331, 13] on h6 "[DATE]" at bounding box center [340, 16] width 19 height 10
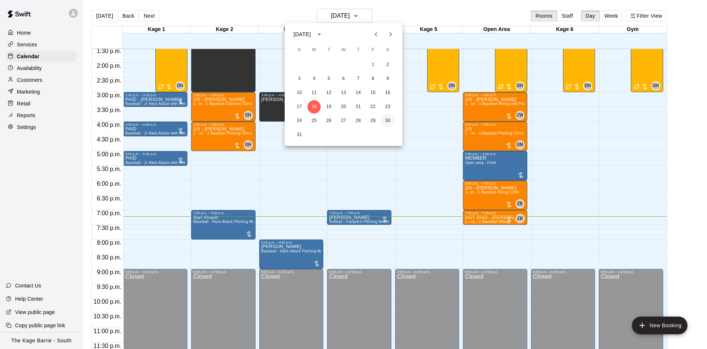
click at [388, 122] on button "30" at bounding box center [387, 120] width 13 height 13
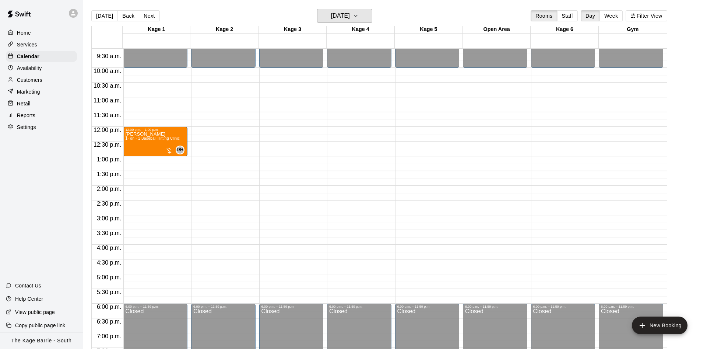
scroll to position [260, 0]
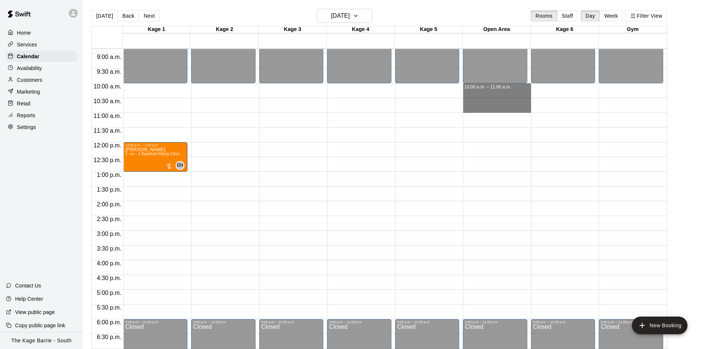
drag, startPoint x: 494, startPoint y: 88, endPoint x: 497, endPoint y: 108, distance: 20.5
click at [497, 108] on div "12:00 a.m. – 10:00 a.m. Closed 6:00 p.m. – 11:59 p.m. Closed 10:00 a.m. – 11:00…" at bounding box center [497, 142] width 68 height 707
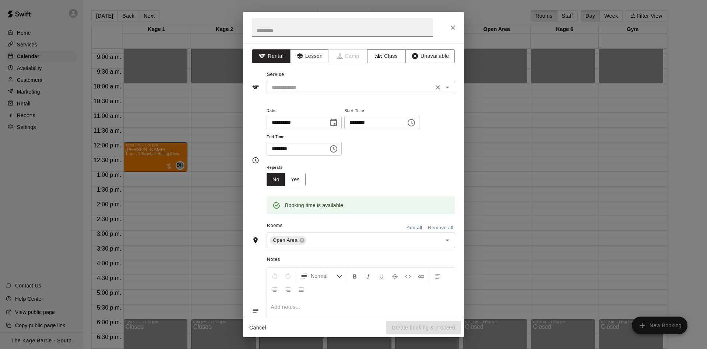
click at [322, 82] on div "​" at bounding box center [361, 88] width 189 height 14
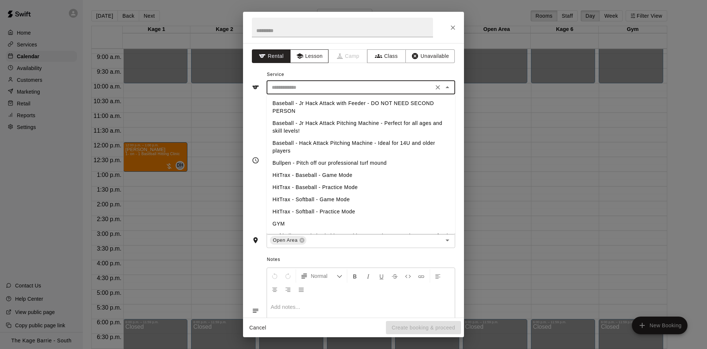
click at [325, 56] on button "Lesson" at bounding box center [309, 56] width 39 height 14
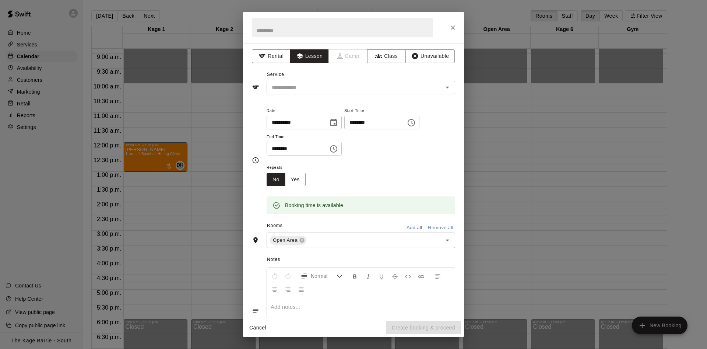
click at [331, 80] on div "Service ​" at bounding box center [353, 81] width 203 height 25
click at [332, 81] on div "Service ​" at bounding box center [353, 81] width 203 height 25
click at [335, 90] on input "text" at bounding box center [350, 87] width 162 height 9
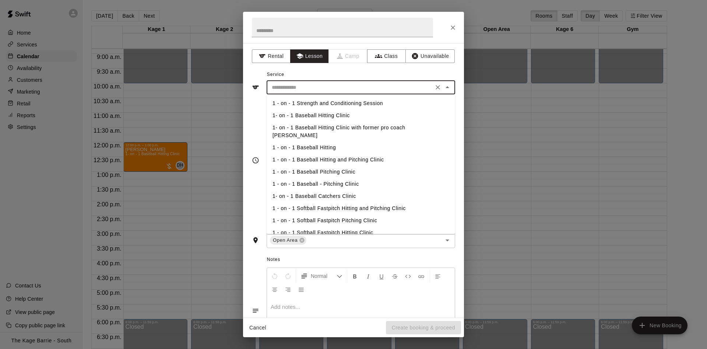
click at [343, 154] on li "1 - on - 1 Baseball Hitting and Pitching Clinic" at bounding box center [361, 160] width 189 height 12
type input "**********"
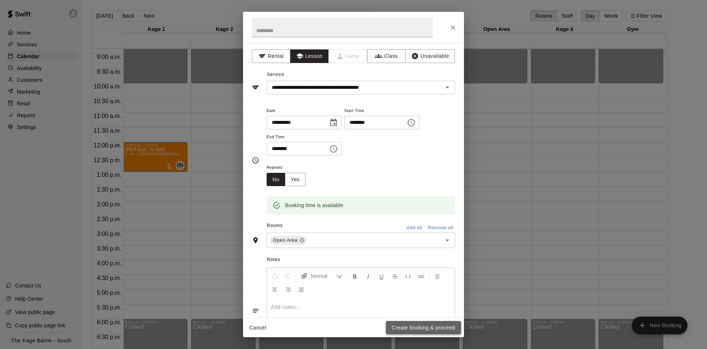
click at [428, 326] on button "Create booking & proceed" at bounding box center [423, 328] width 75 height 14
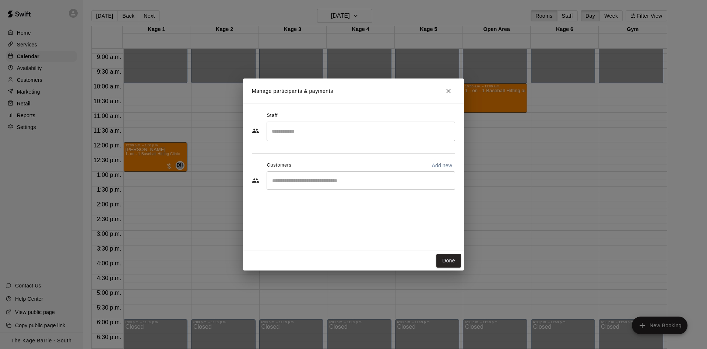
click at [328, 182] on input "Start typing to search customers..." at bounding box center [361, 180] width 182 height 7
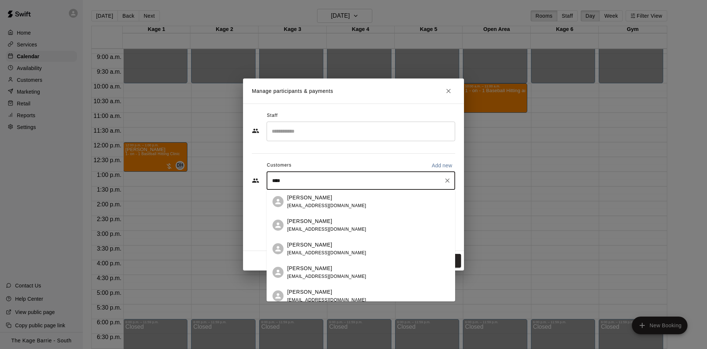
type input "*****"
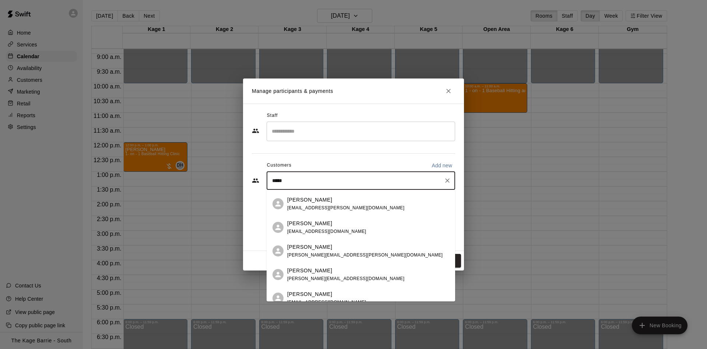
scroll to position [71, 0]
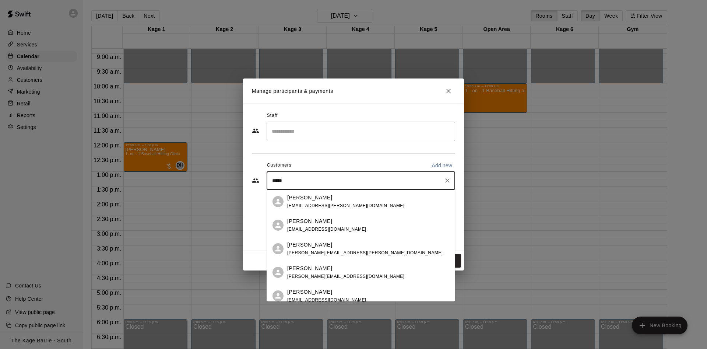
click at [333, 245] on div "[PERSON_NAME]" at bounding box center [364, 245] width 155 height 8
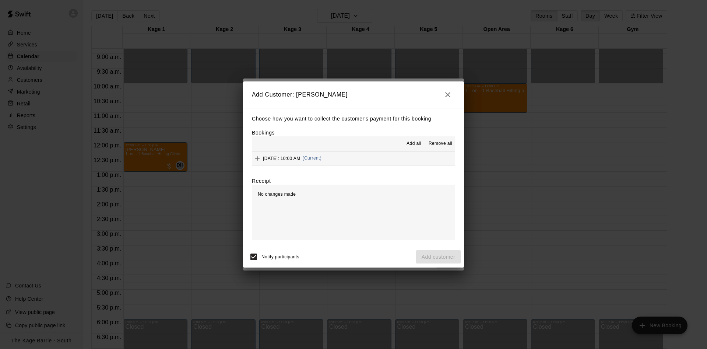
click at [405, 141] on button "Add all" at bounding box center [414, 144] width 24 height 12
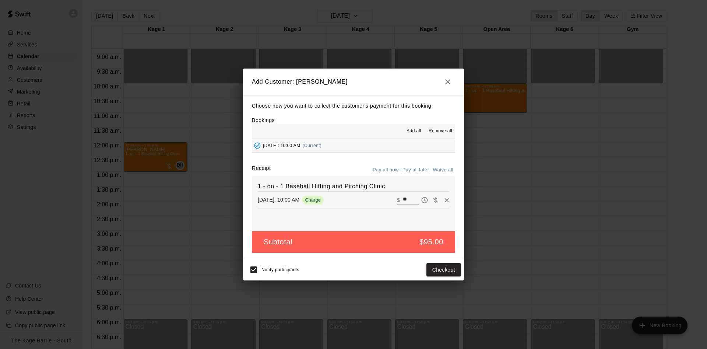
click at [416, 167] on button "Pay all later" at bounding box center [416, 169] width 31 height 11
click at [441, 268] on button "Add customer" at bounding box center [438, 270] width 45 height 14
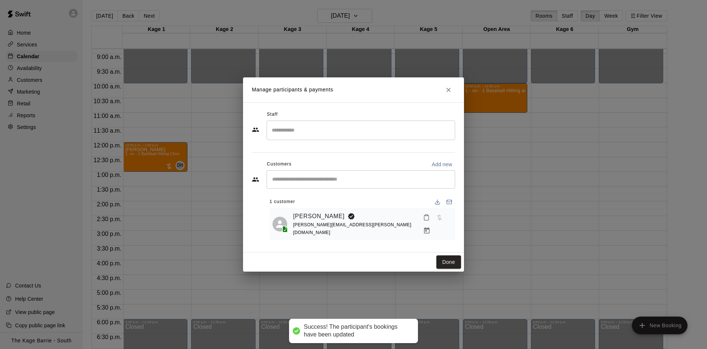
click at [336, 124] on div "​" at bounding box center [361, 130] width 189 height 20
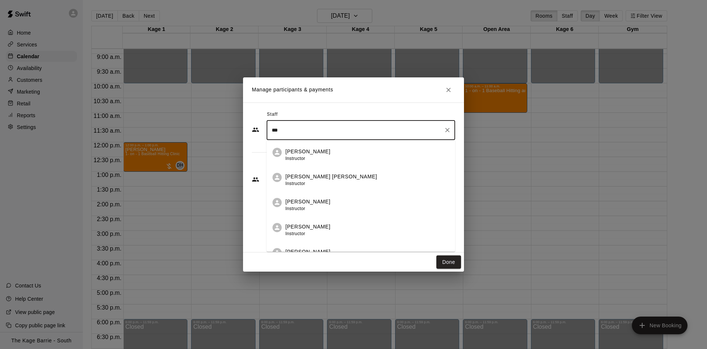
type input "*"
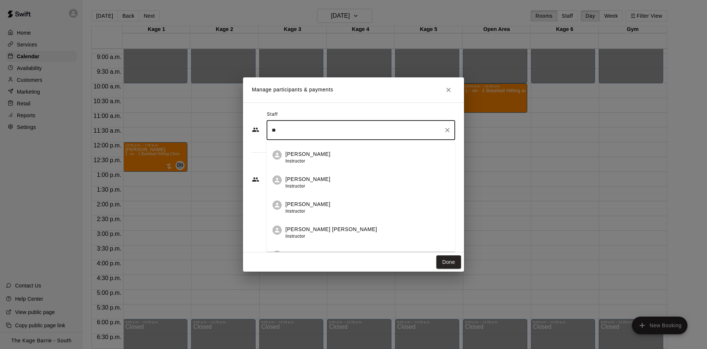
scroll to position [0, 0]
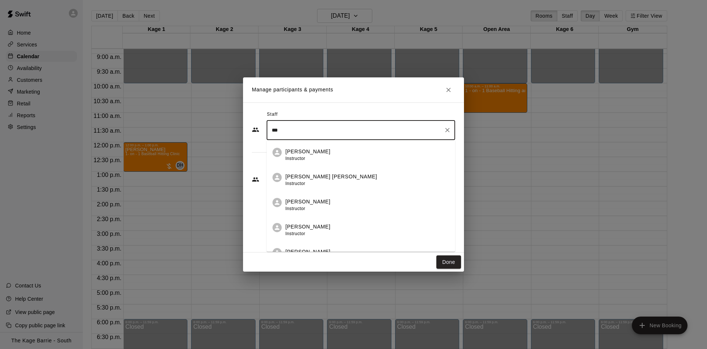
type input "***"
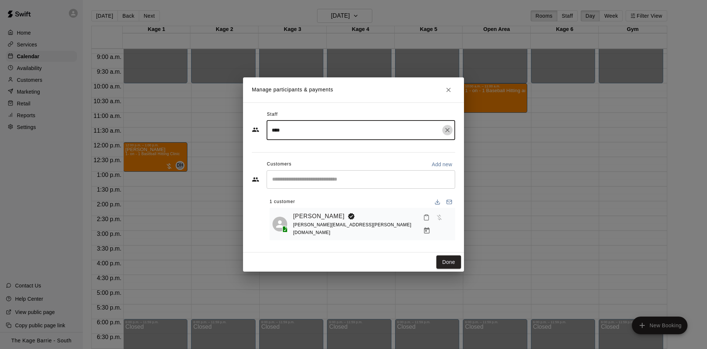
click at [448, 131] on icon "Clear" at bounding box center [447, 130] width 4 height 4
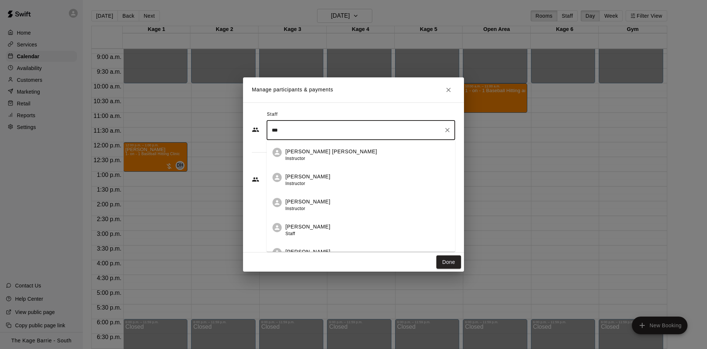
click at [344, 227] on div "[PERSON_NAME] Staff" at bounding box center [368, 230] width 164 height 14
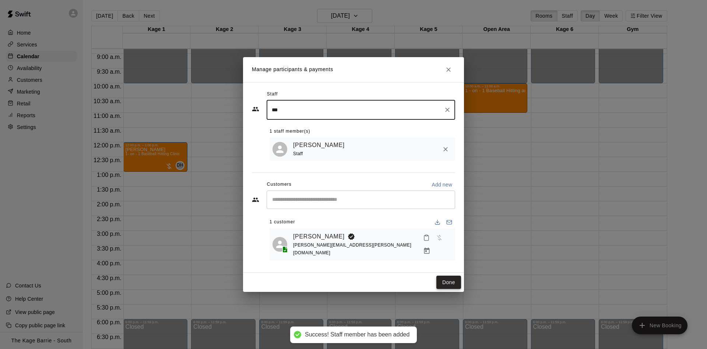
type input "***"
click at [447, 276] on button "Done" at bounding box center [449, 283] width 25 height 14
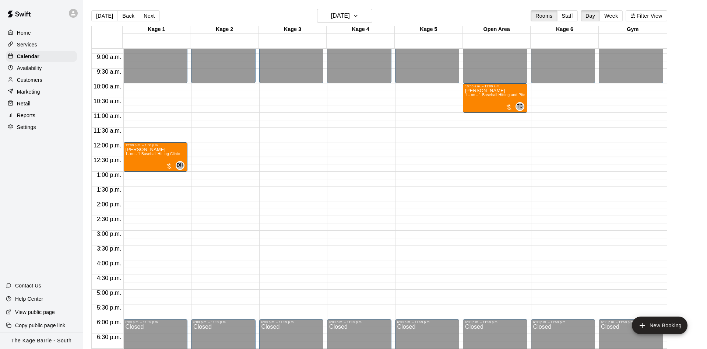
drag, startPoint x: 119, startPoint y: 23, endPoint x: 113, endPoint y: 20, distance: 6.6
click at [119, 23] on div "[DATE] Back [DATE][DATE] Rooms Staff Day Week Filter View" at bounding box center [379, 17] width 576 height 17
click at [113, 20] on button "[DATE]" at bounding box center [104, 15] width 27 height 11
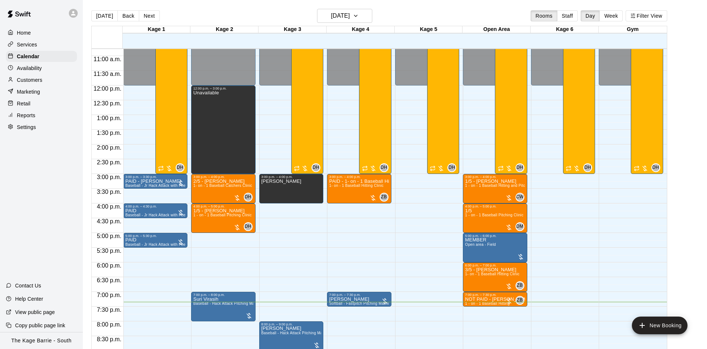
scroll to position [400, 0]
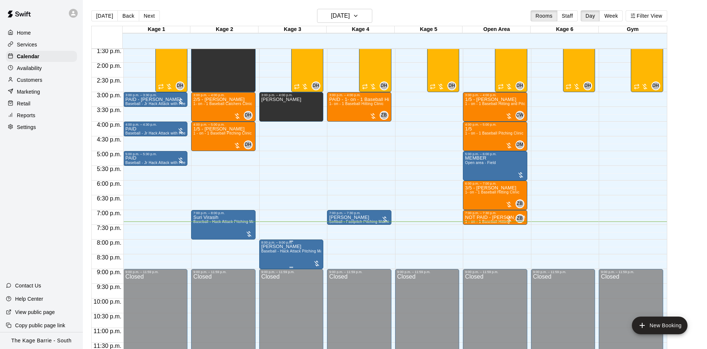
click at [265, 283] on button "delete" at bounding box center [267, 287] width 15 height 15
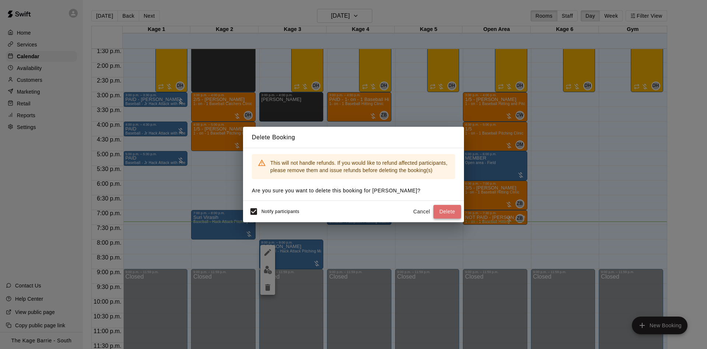
click at [450, 208] on button "Delete" at bounding box center [448, 212] width 28 height 14
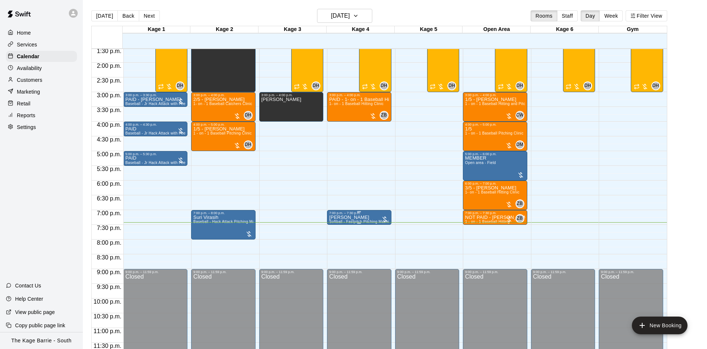
click at [354, 215] on div "7:00 p.m. – 7:30 p.m." at bounding box center [359, 213] width 60 height 4
click at [340, 217] on icon "edit" at bounding box center [336, 218] width 9 height 9
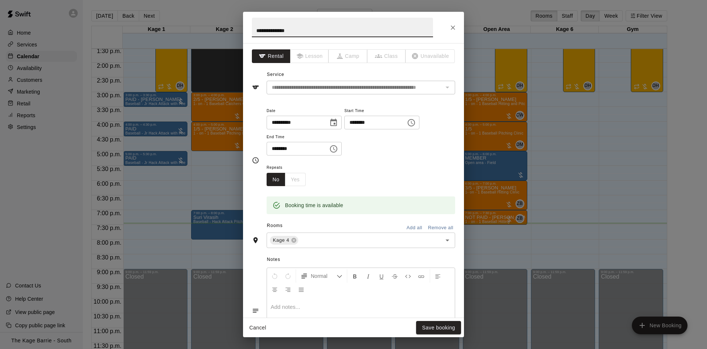
drag, startPoint x: 288, startPoint y: 29, endPoint x: 200, endPoint y: 23, distance: 88.3
click at [252, 23] on input "**********" at bounding box center [342, 28] width 181 height 20
type input "****"
click at [448, 329] on button "Save booking" at bounding box center [438, 328] width 45 height 14
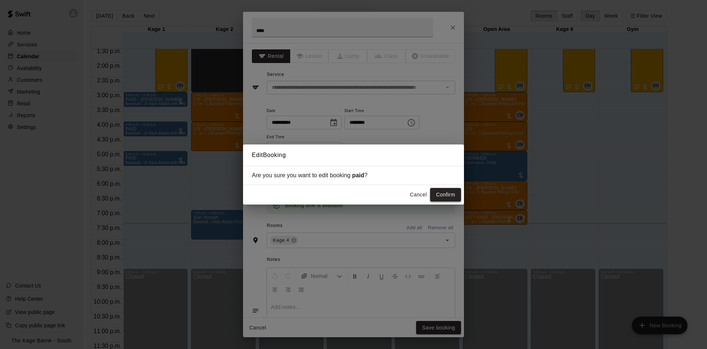
click at [450, 196] on button "Confirm" at bounding box center [445, 195] width 31 height 14
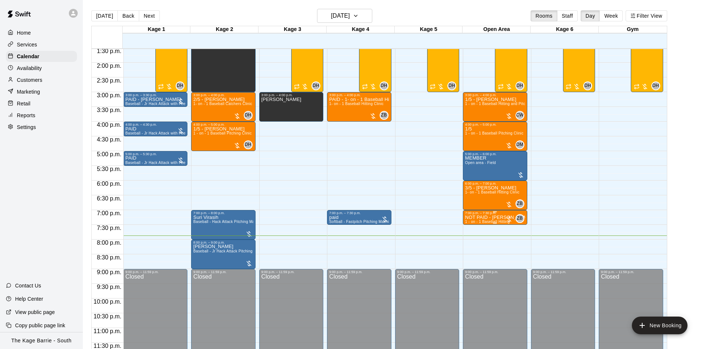
click at [480, 213] on div "7:00 p.m. – 7:30 p.m." at bounding box center [495, 213] width 60 height 4
click at [473, 220] on icon "edit" at bounding box center [472, 218] width 9 height 9
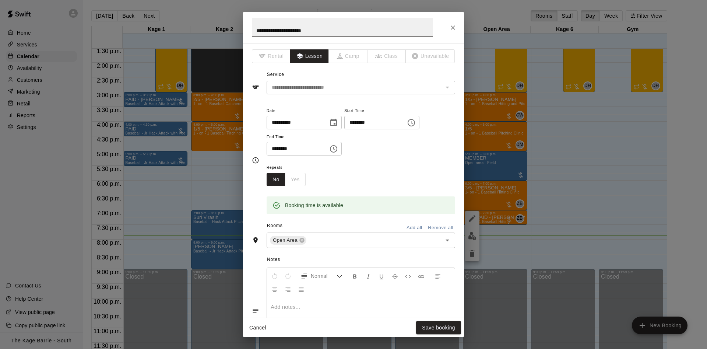
drag, startPoint x: 269, startPoint y: 30, endPoint x: 241, endPoint y: 27, distance: 28.2
click at [252, 27] on input "**********" at bounding box center [342, 28] width 181 height 20
type input "**********"
click at [435, 325] on button "Save booking" at bounding box center [438, 328] width 45 height 14
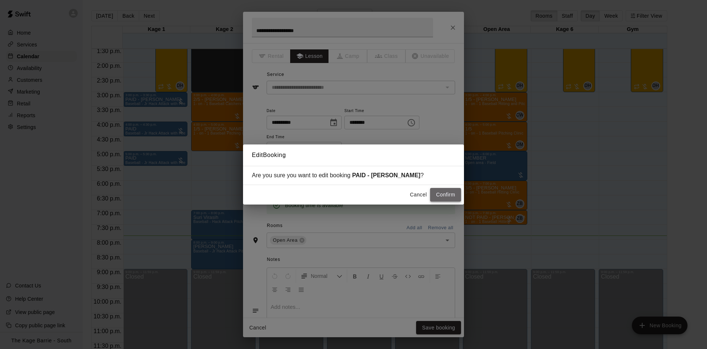
click at [449, 189] on button "Confirm" at bounding box center [445, 195] width 31 height 14
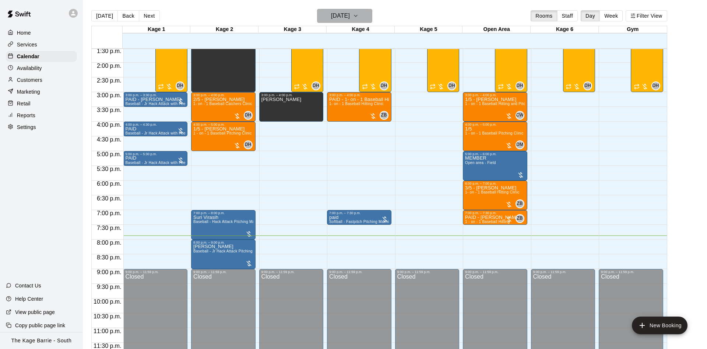
click at [350, 15] on h6 "[DATE]" at bounding box center [340, 16] width 19 height 10
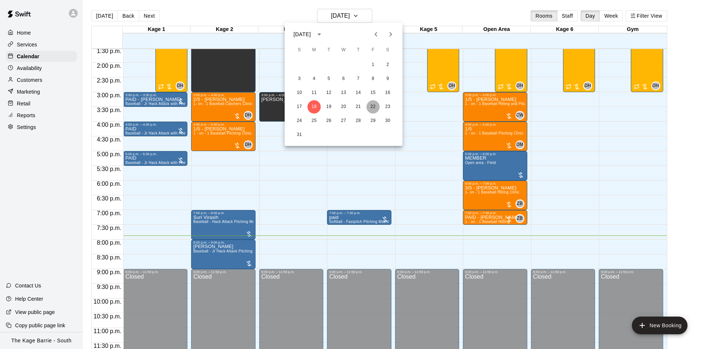
click at [370, 104] on button "22" at bounding box center [373, 106] width 13 height 13
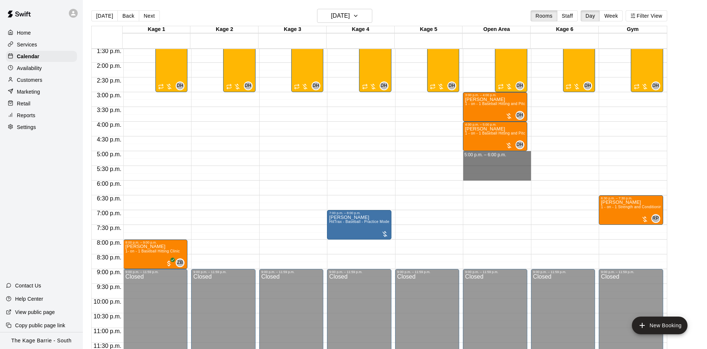
drag, startPoint x: 510, startPoint y: 155, endPoint x: 507, endPoint y: 174, distance: 18.7
click at [507, 174] on div "12:00 a.m. – 12:00 p.m. Closed 3:00 p.m. – 4:00 p.m. [PERSON_NAME] 1 - on - 1 B…" at bounding box center [497, 3] width 68 height 707
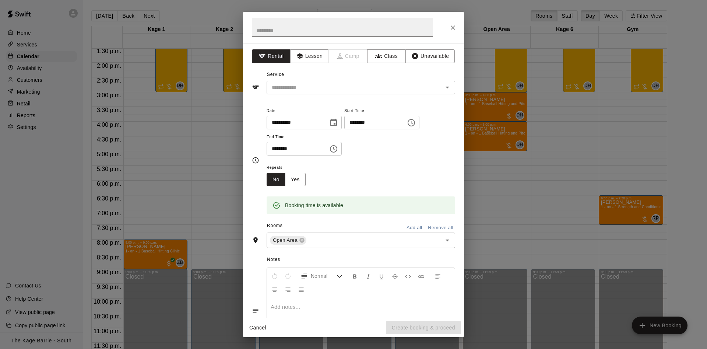
click at [454, 29] on icon "Close" at bounding box center [452, 27] width 7 height 7
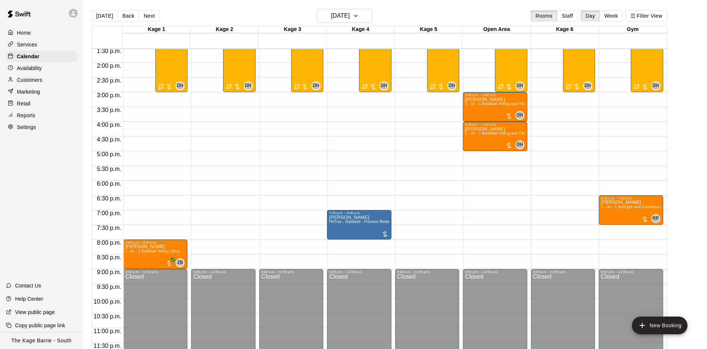
click at [43, 66] on div "Availability" at bounding box center [41, 68] width 71 height 11
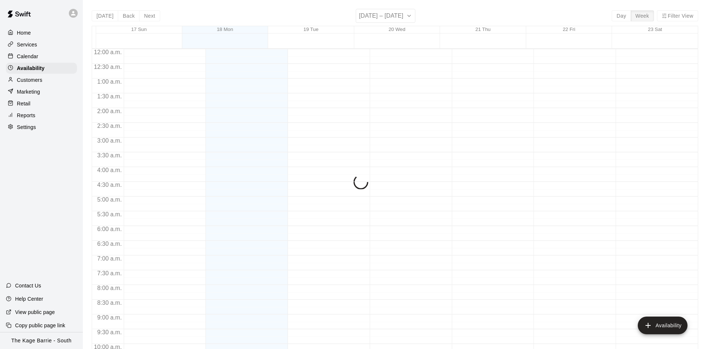
scroll to position [399, 0]
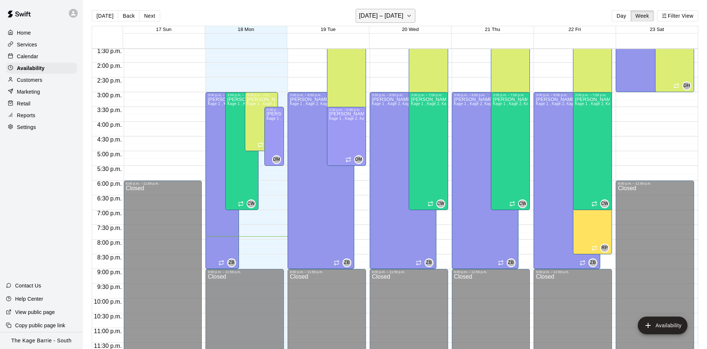
click at [406, 15] on icon "button" at bounding box center [409, 15] width 6 height 9
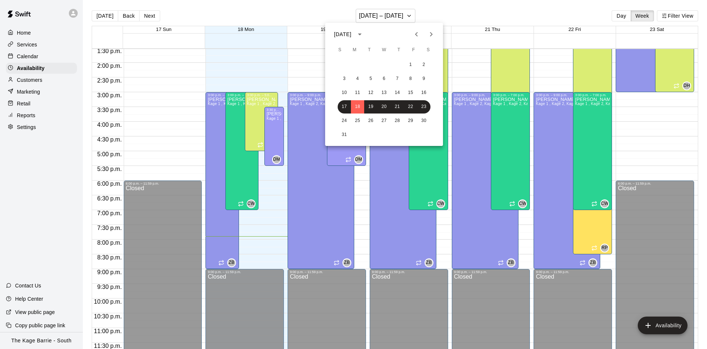
drag, startPoint x: 442, startPoint y: 20, endPoint x: 229, endPoint y: 17, distance: 213.0
click at [441, 20] on div at bounding box center [353, 174] width 707 height 349
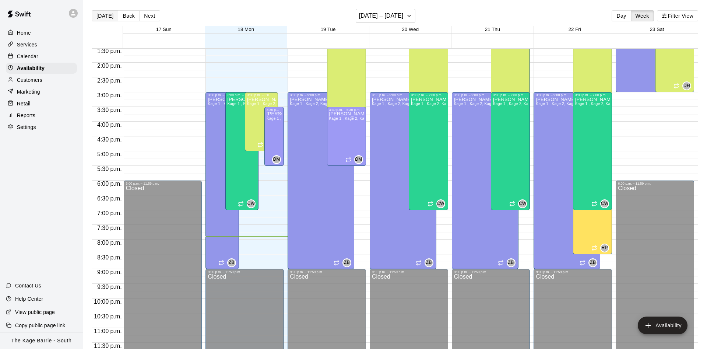
click at [98, 17] on button "[DATE]" at bounding box center [105, 15] width 27 height 11
click at [48, 54] on div "Calendar" at bounding box center [41, 56] width 71 height 11
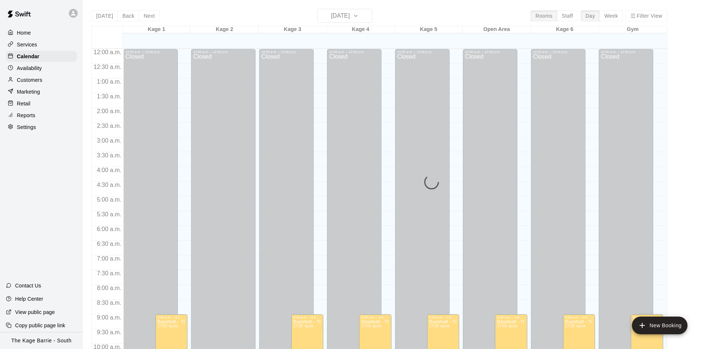
scroll to position [377, 0]
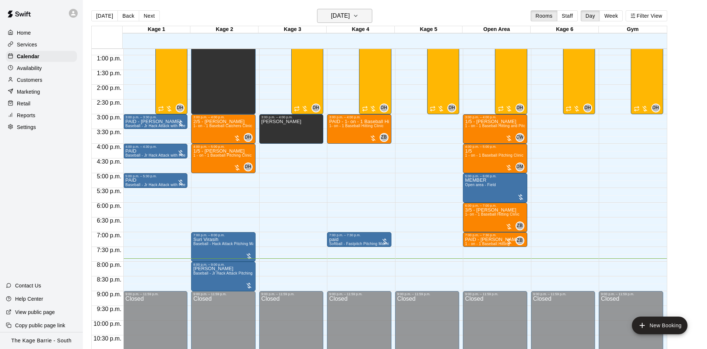
click at [331, 13] on h6 "[DATE]" at bounding box center [340, 16] width 19 height 10
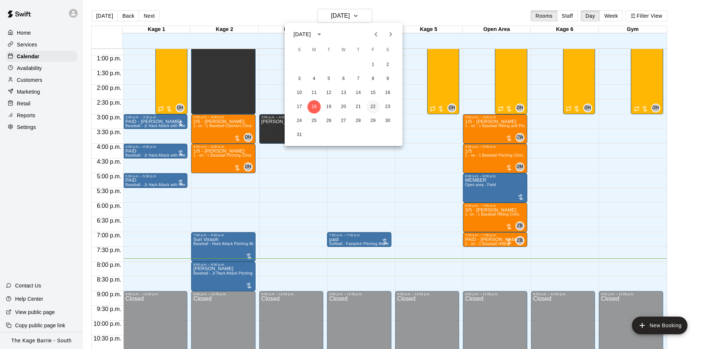
click at [373, 105] on button "22" at bounding box center [373, 106] width 13 height 13
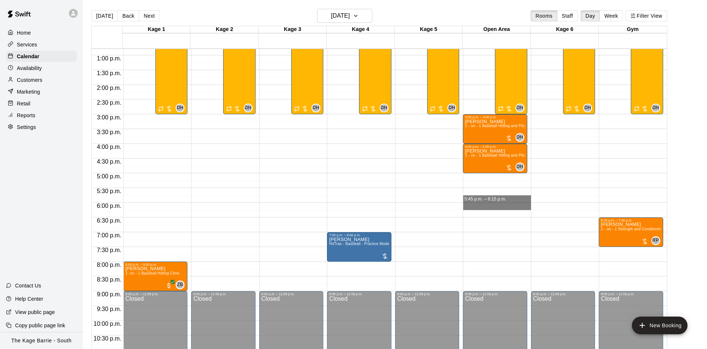
drag, startPoint x: 486, startPoint y: 197, endPoint x: 486, endPoint y: 212, distance: 15.1
click at [486, 214] on div "12:00 a.m. – 12:00 p.m. Closed 3:00 p.m. – 4:00 p.m. [PERSON_NAME] 1 - on - 1 B…" at bounding box center [497, 25] width 68 height 707
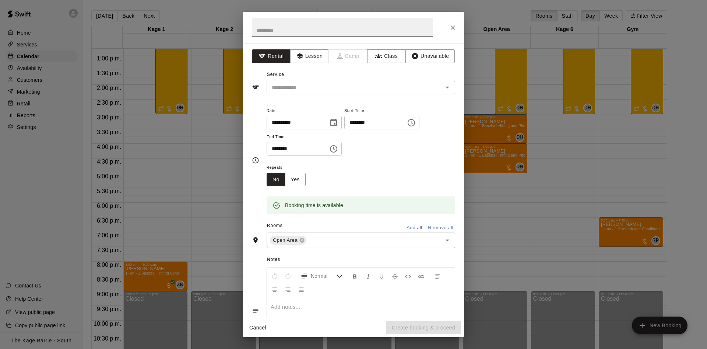
click at [454, 27] on icon "Close" at bounding box center [452, 27] width 7 height 7
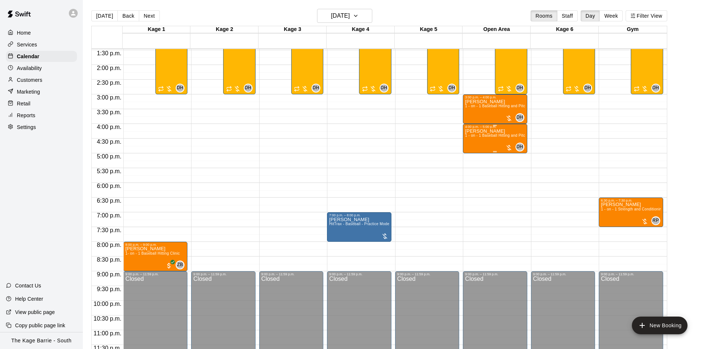
scroll to position [400, 0]
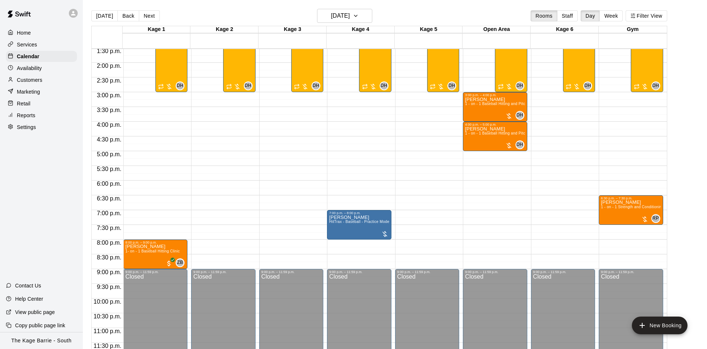
drag, startPoint x: 104, startPoint y: 13, endPoint x: 106, endPoint y: 17, distance: 4.3
click at [104, 12] on button "[DATE]" at bounding box center [104, 15] width 27 height 11
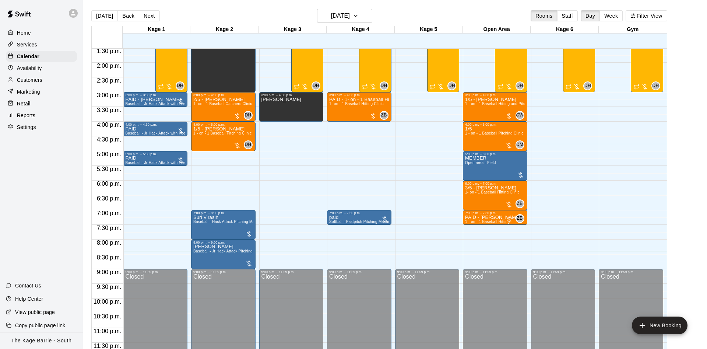
click at [39, 80] on p "Customers" at bounding box center [29, 79] width 25 height 7
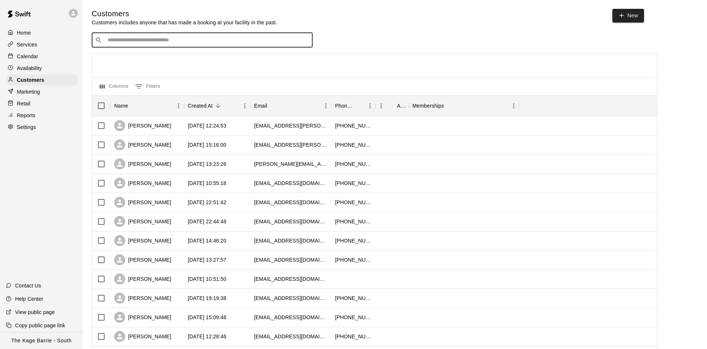
click at [115, 44] on input "Search customers by name or email" at bounding box center [207, 39] width 204 height 7
type input "**********"
click at [123, 54] on p "[PERSON_NAME]" at bounding box center [134, 57] width 45 height 8
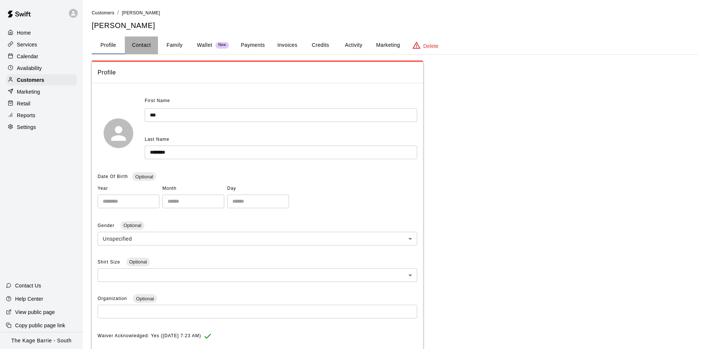
click at [142, 52] on button "Contact" at bounding box center [141, 45] width 33 height 18
select select "**"
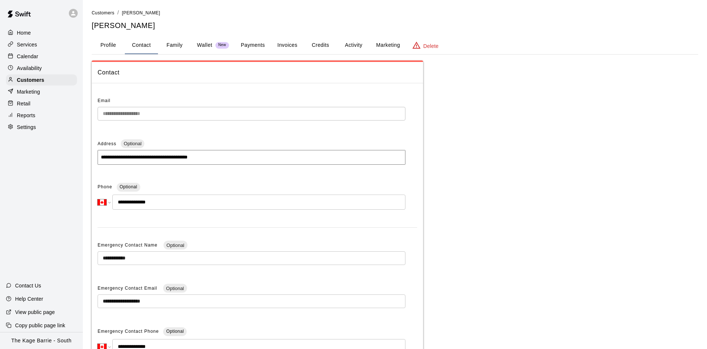
click at [172, 40] on button "Family" at bounding box center [174, 45] width 33 height 18
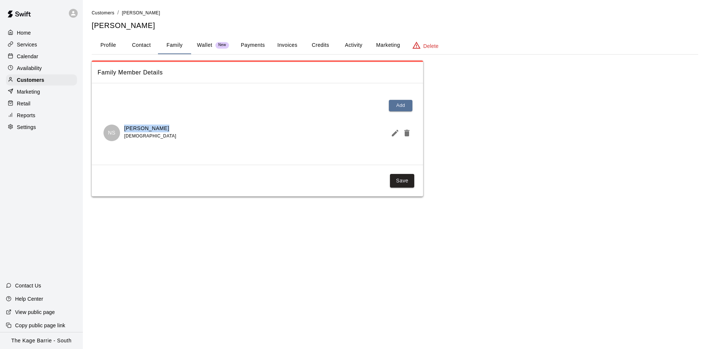
drag, startPoint x: 164, startPoint y: 126, endPoint x: 120, endPoint y: 127, distance: 44.6
click at [120, 127] on div "NS [PERSON_NAME] [DEMOGRAPHIC_DATA]" at bounding box center [258, 133] width 308 height 17
click at [141, 40] on button "Contact" at bounding box center [141, 45] width 33 height 18
select select "**"
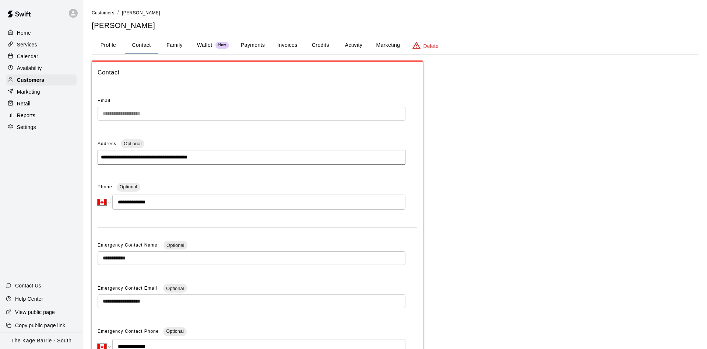
click at [53, 56] on div "Calendar" at bounding box center [41, 56] width 71 height 11
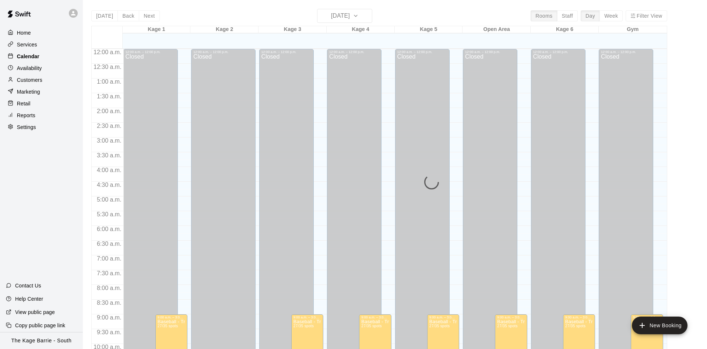
scroll to position [377, 0]
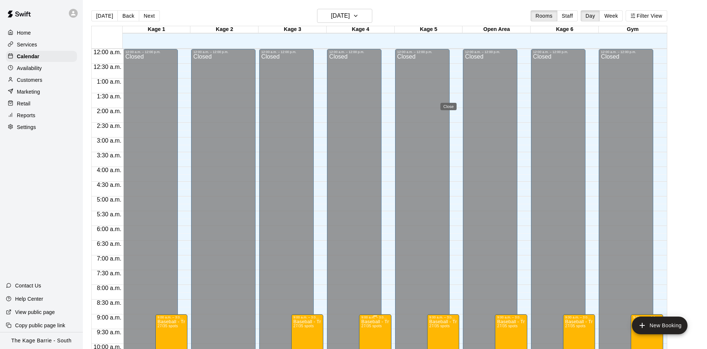
scroll to position [377, 0]
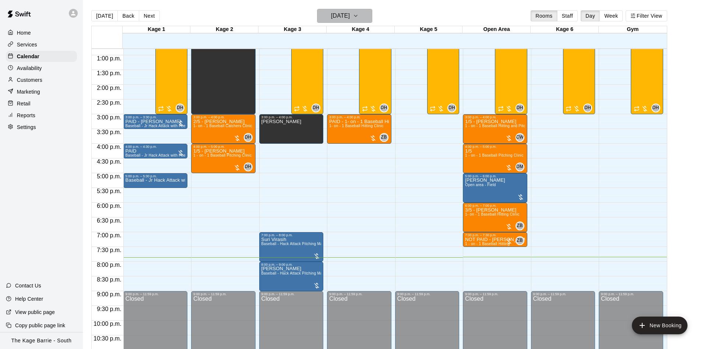
click at [347, 16] on h6 "[DATE]" at bounding box center [340, 16] width 19 height 10
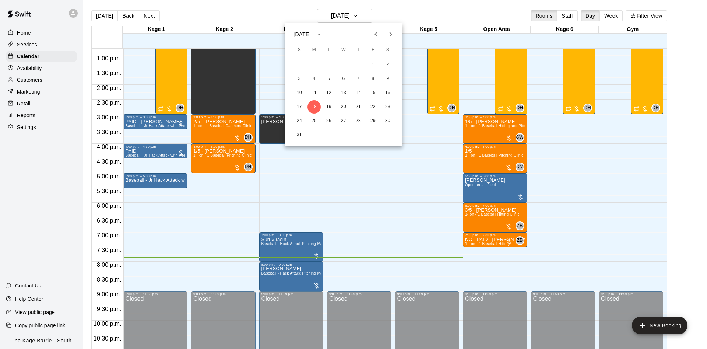
click at [394, 36] on icon "Next month" at bounding box center [390, 34] width 9 height 9
click at [399, 15] on div at bounding box center [353, 174] width 707 height 349
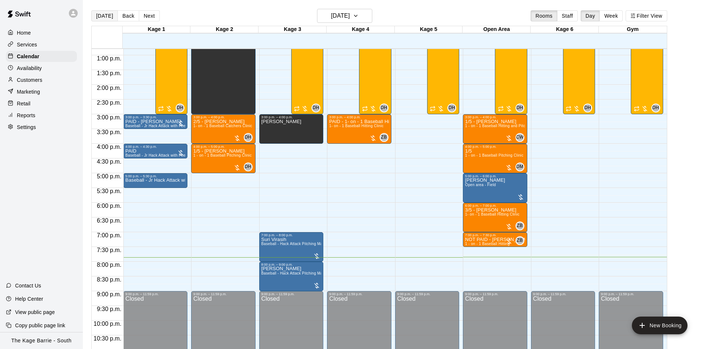
click at [103, 18] on button "[DATE]" at bounding box center [104, 15] width 27 height 11
